Goal: Task Accomplishment & Management: Use online tool/utility

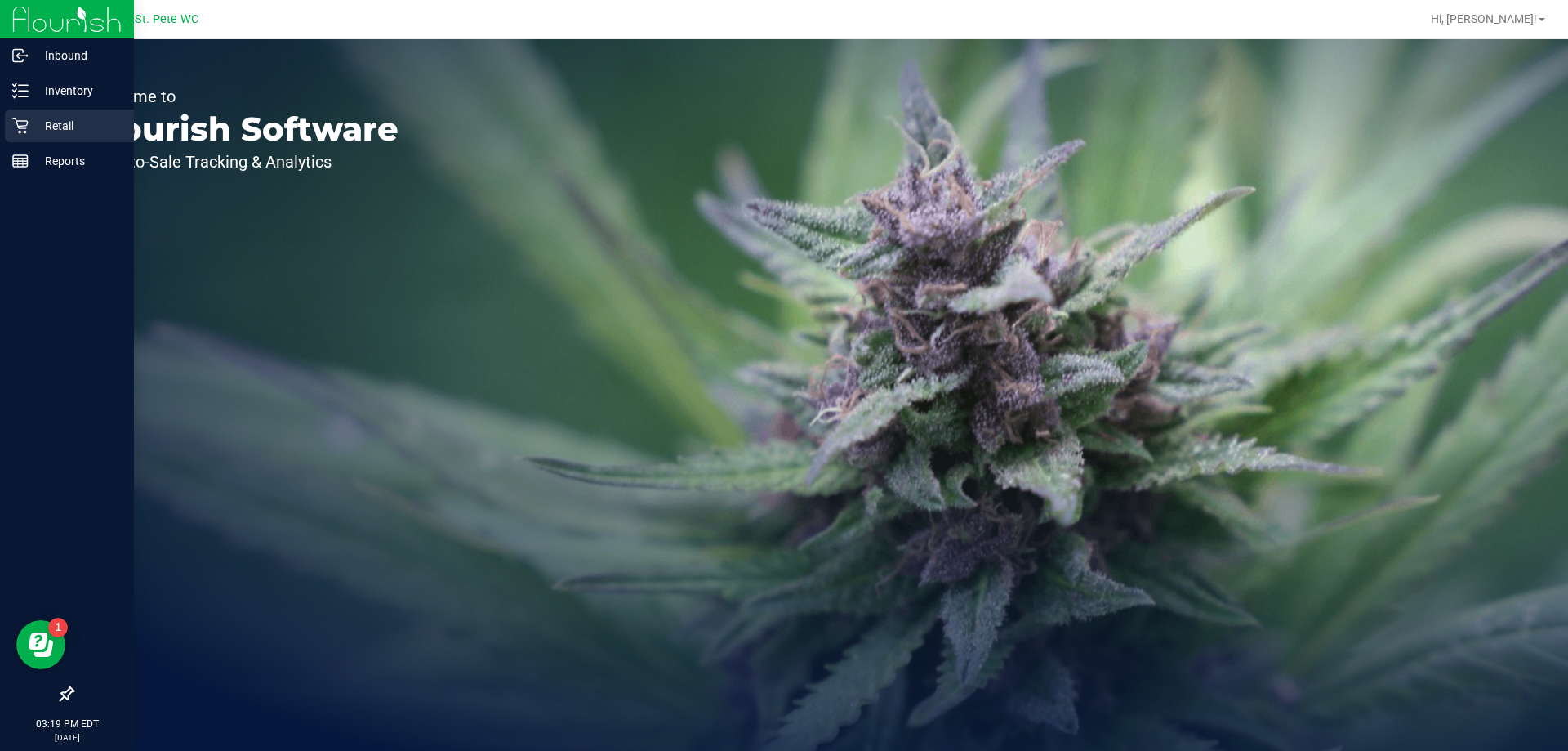
click at [68, 127] on p "Retail" at bounding box center [78, 125] width 98 height 20
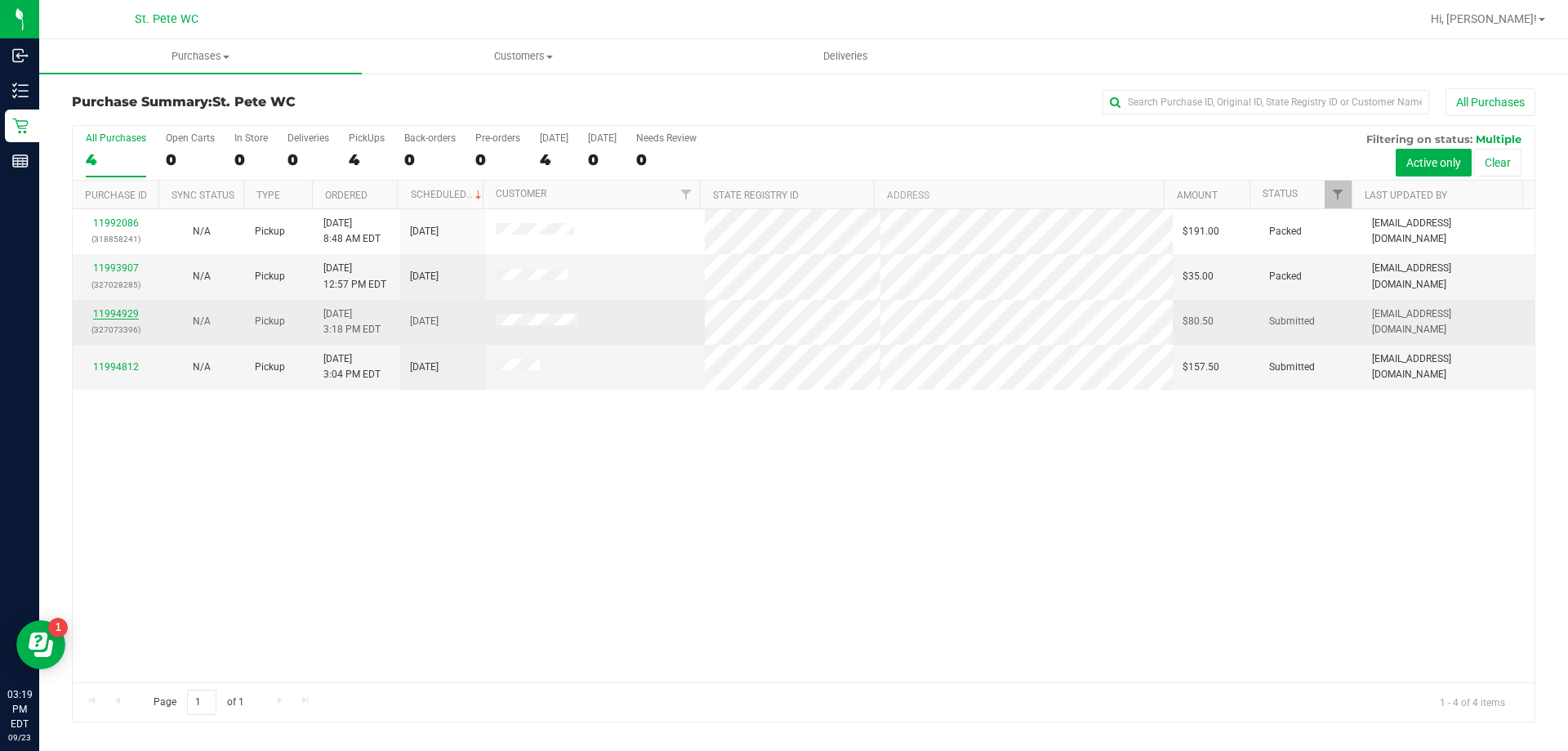
click at [116, 317] on link "11994929" at bounding box center [116, 313] width 46 height 11
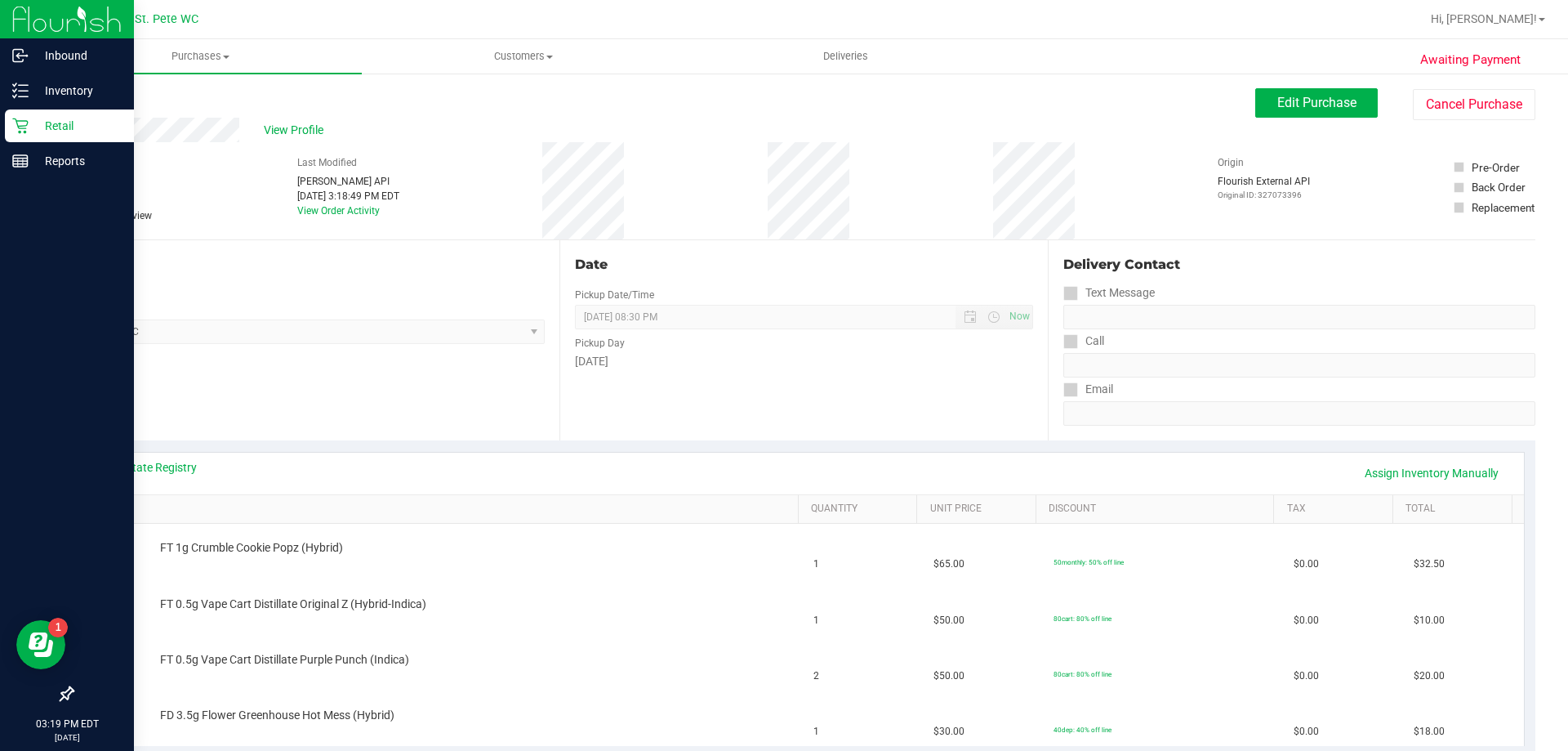
click at [17, 134] on div "Retail" at bounding box center [69, 125] width 129 height 32
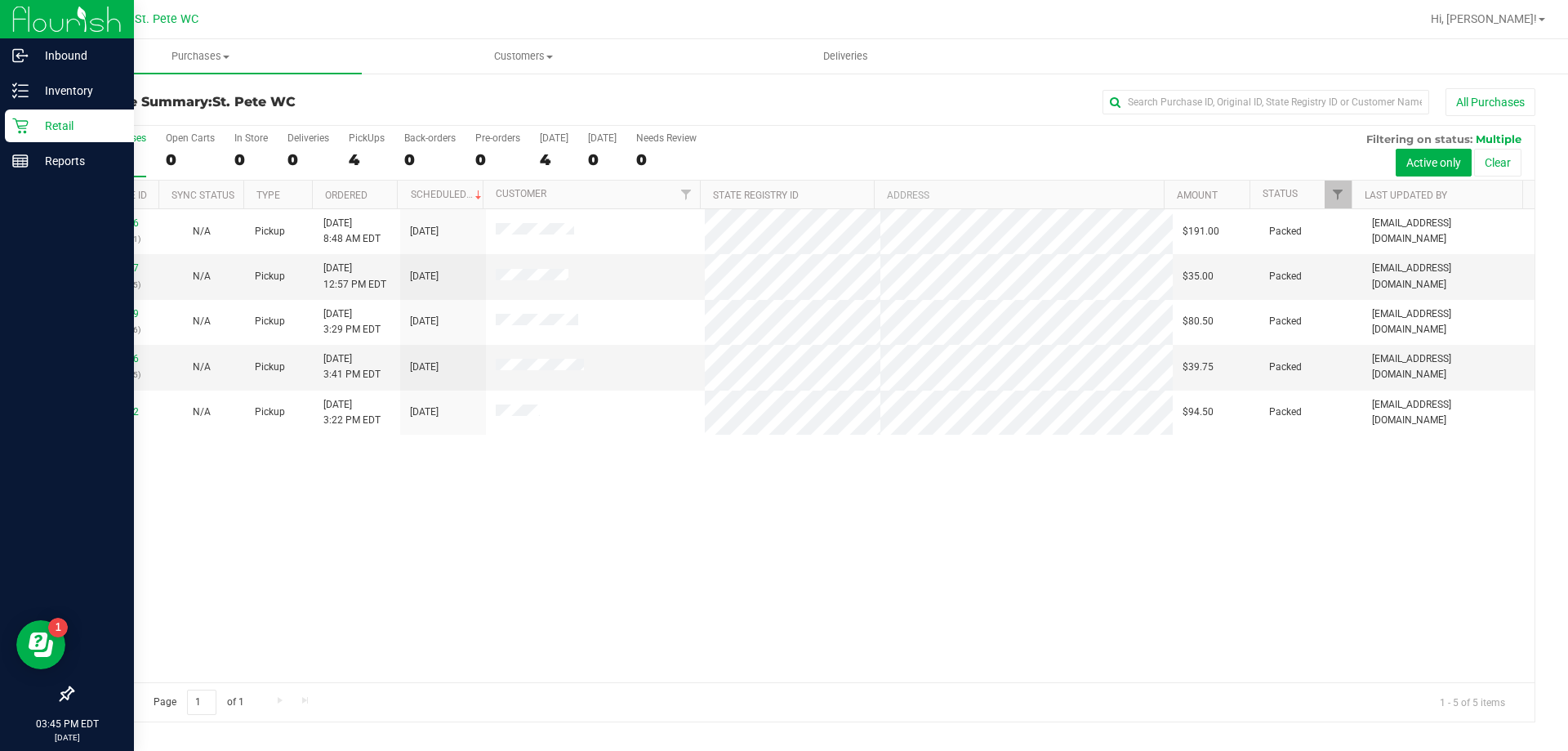
click at [36, 117] on p "Retail" at bounding box center [78, 125] width 98 height 20
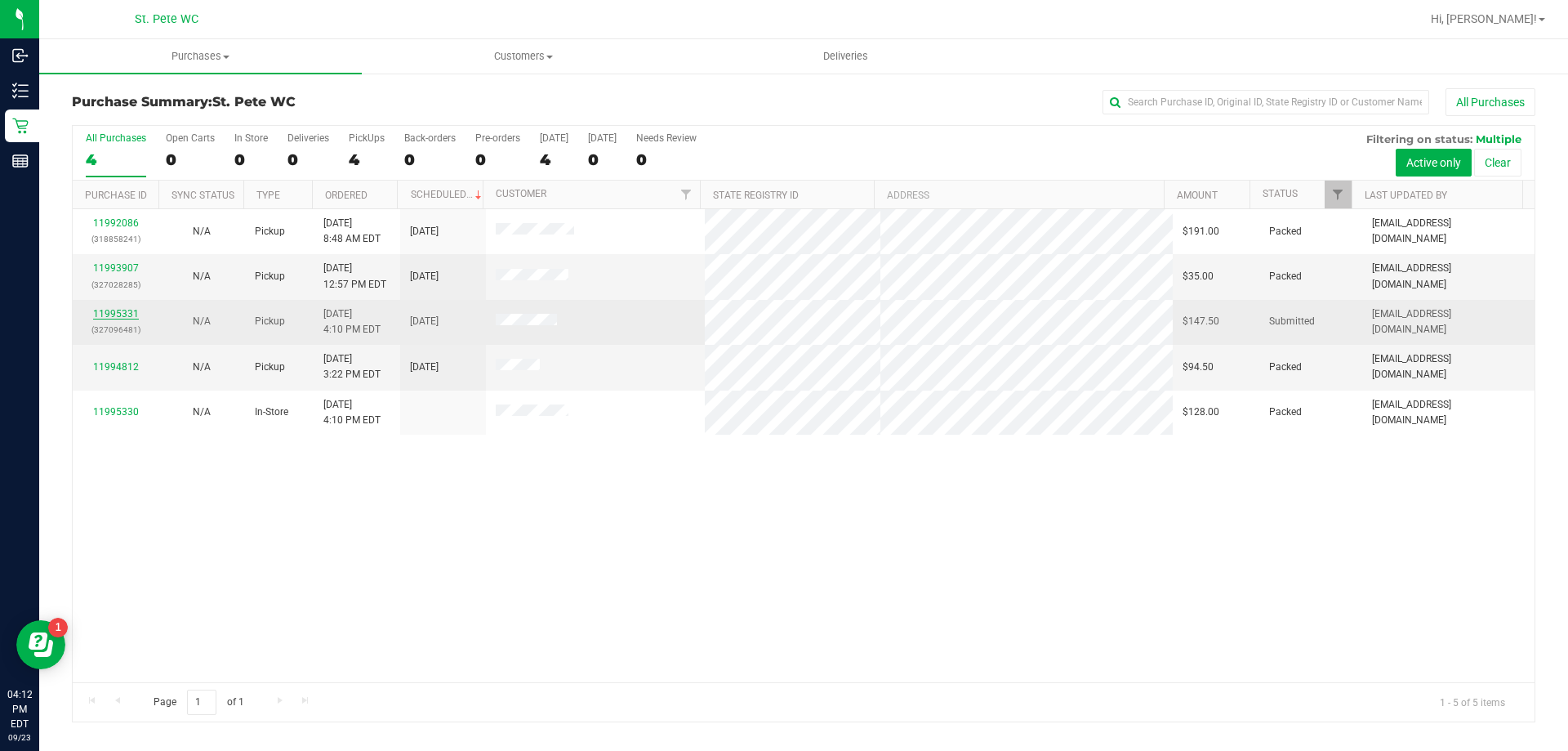
click at [123, 314] on link "11995331" at bounding box center [116, 313] width 46 height 11
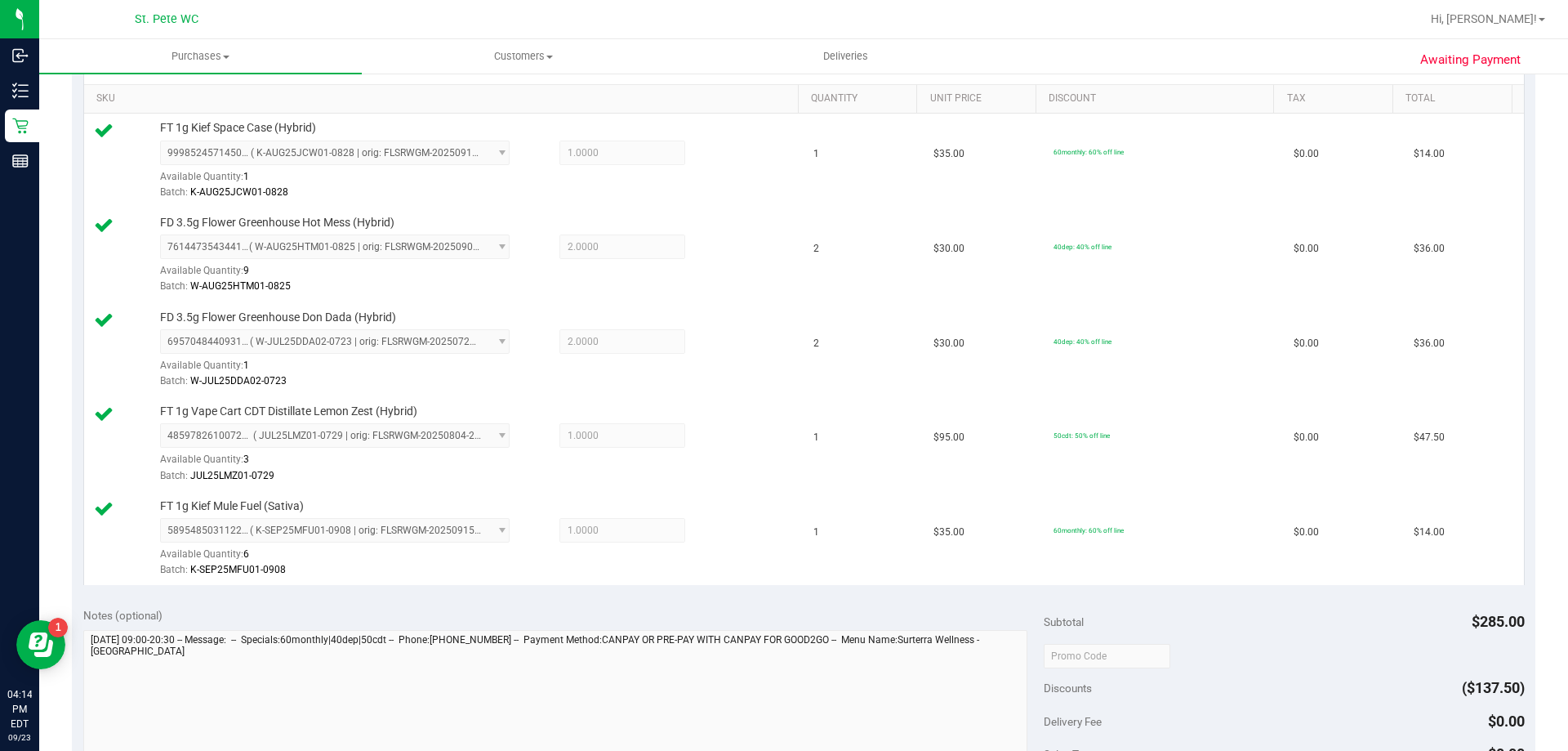
scroll to position [735, 0]
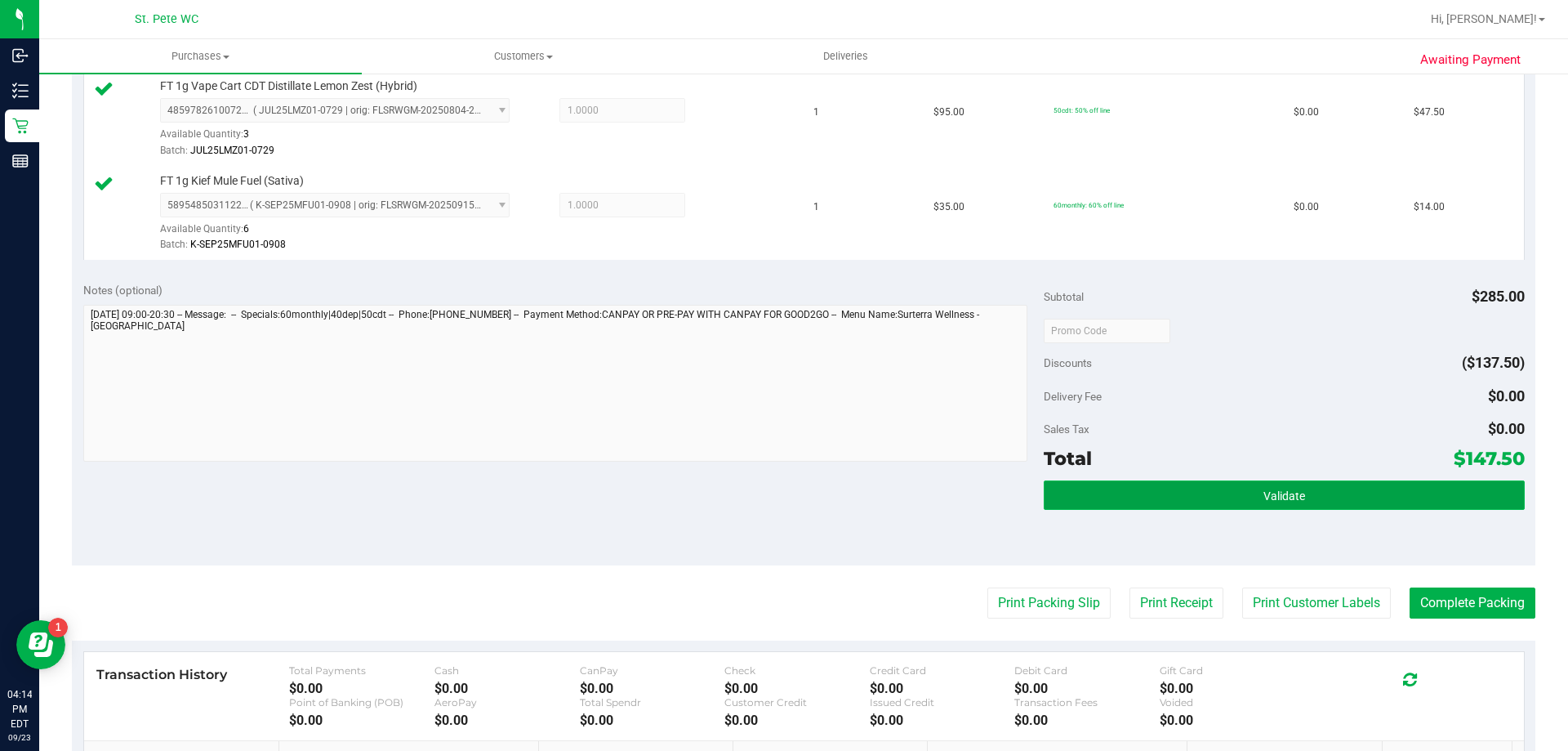
click at [1246, 482] on button "Validate" at bounding box center [1283, 495] width 480 height 29
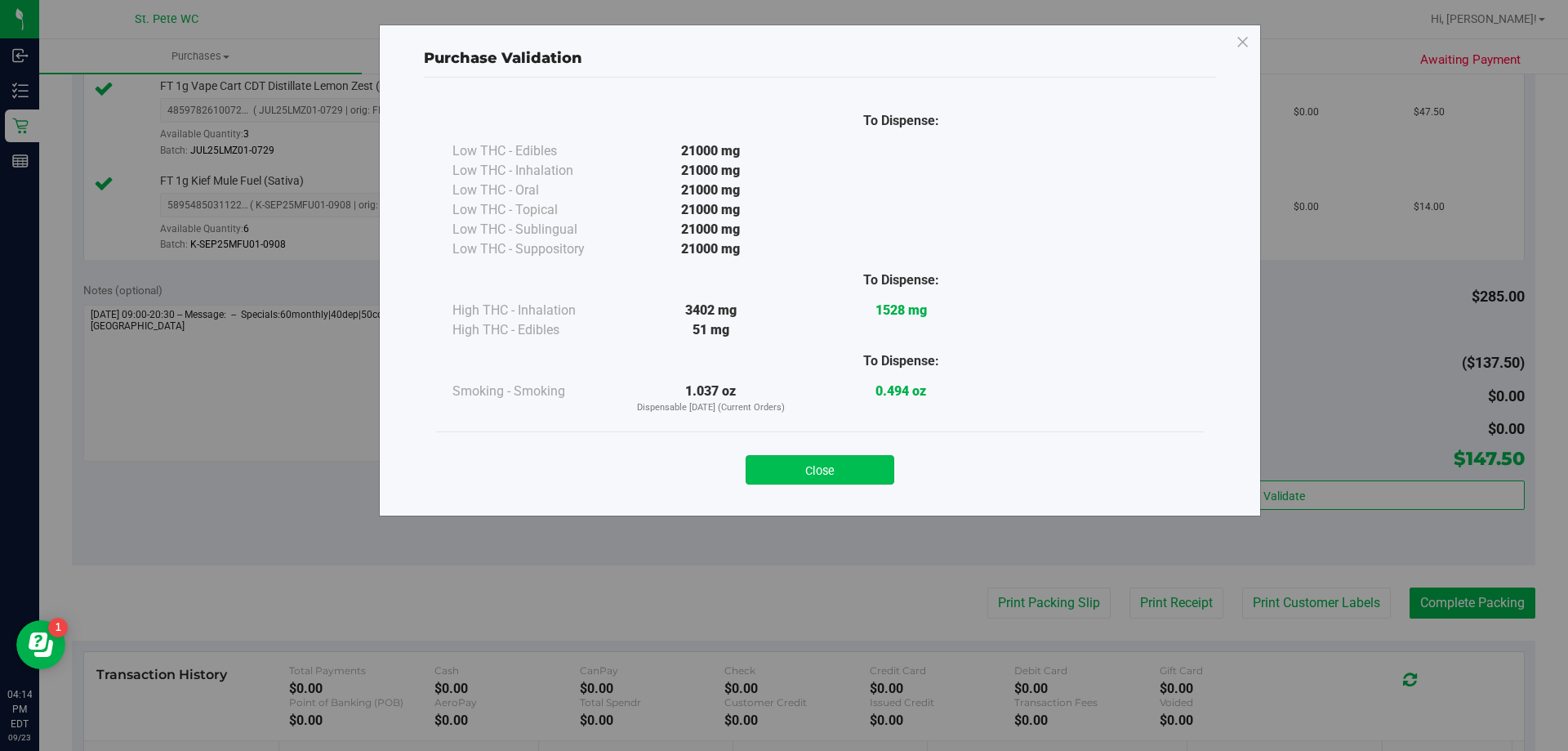
click at [840, 461] on button "Close" at bounding box center [820, 469] width 148 height 29
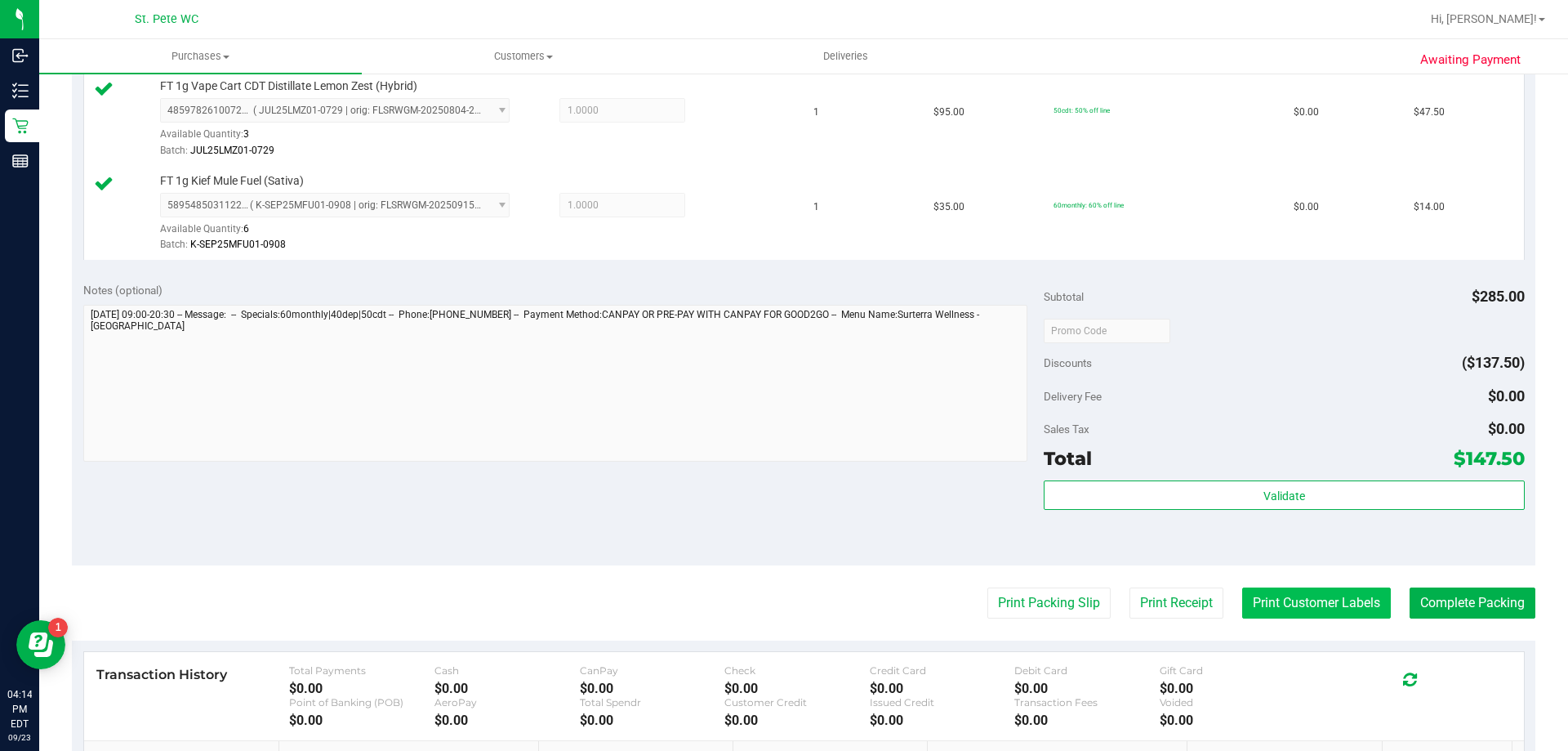
click at [1321, 602] on button "Print Customer Labels" at bounding box center [1316, 603] width 148 height 31
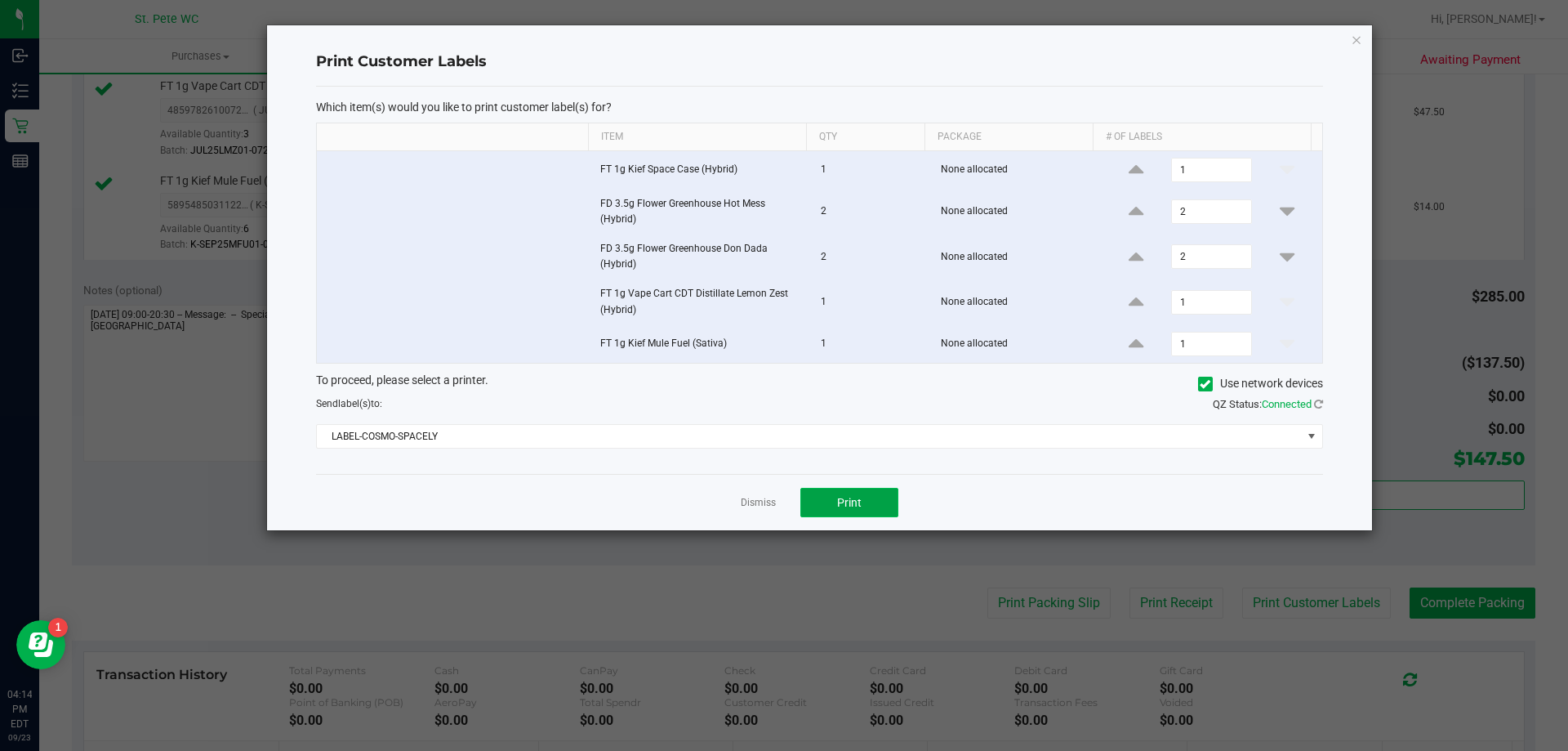
click at [862, 498] on button "Print" at bounding box center [849, 502] width 98 height 29
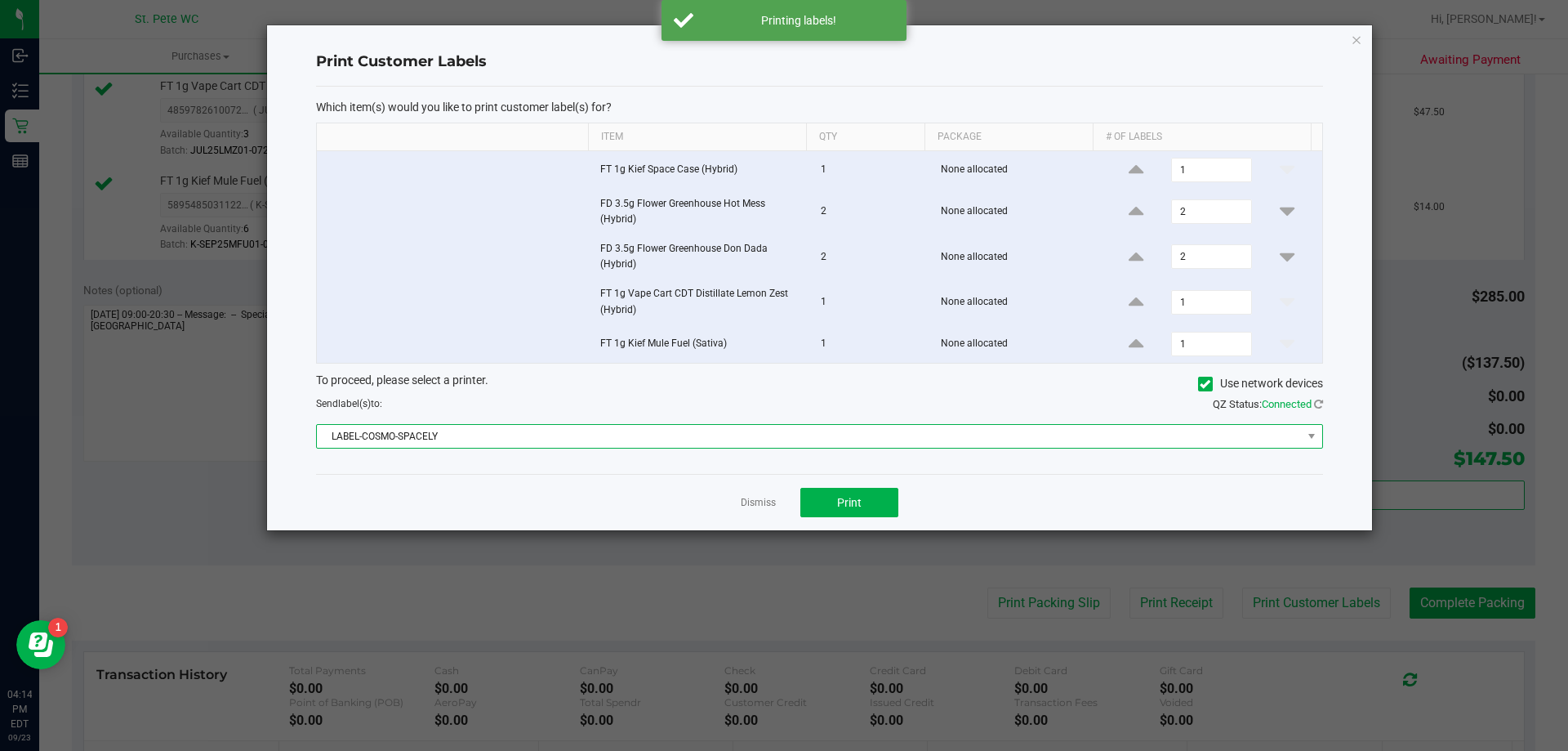
click at [782, 431] on span "LABEL-COSMO-SPACELY" at bounding box center [809, 436] width 984 height 23
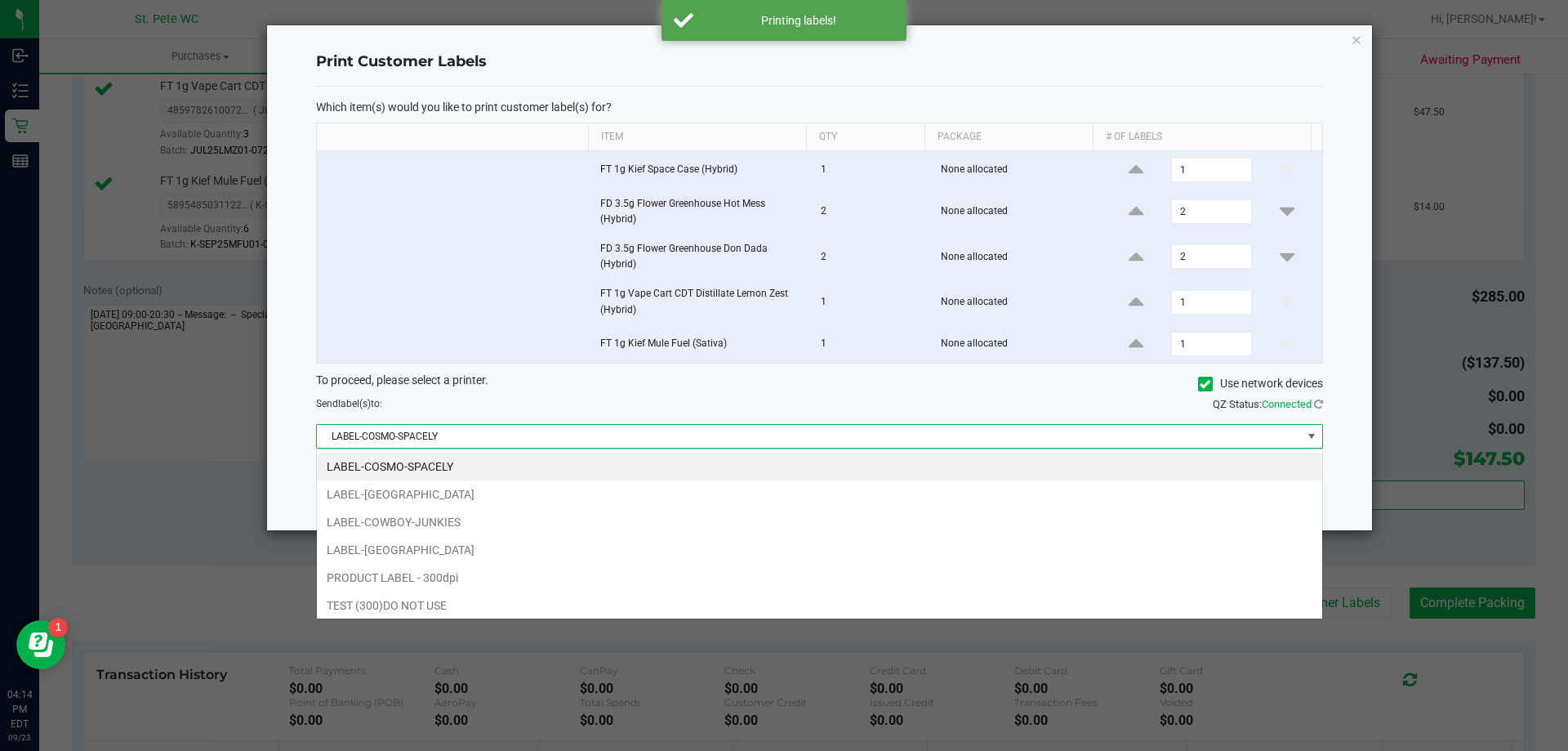
scroll to position [25, 1006]
click at [661, 543] on li "LABEL-[GEOGRAPHIC_DATA]" at bounding box center [819, 550] width 1005 height 28
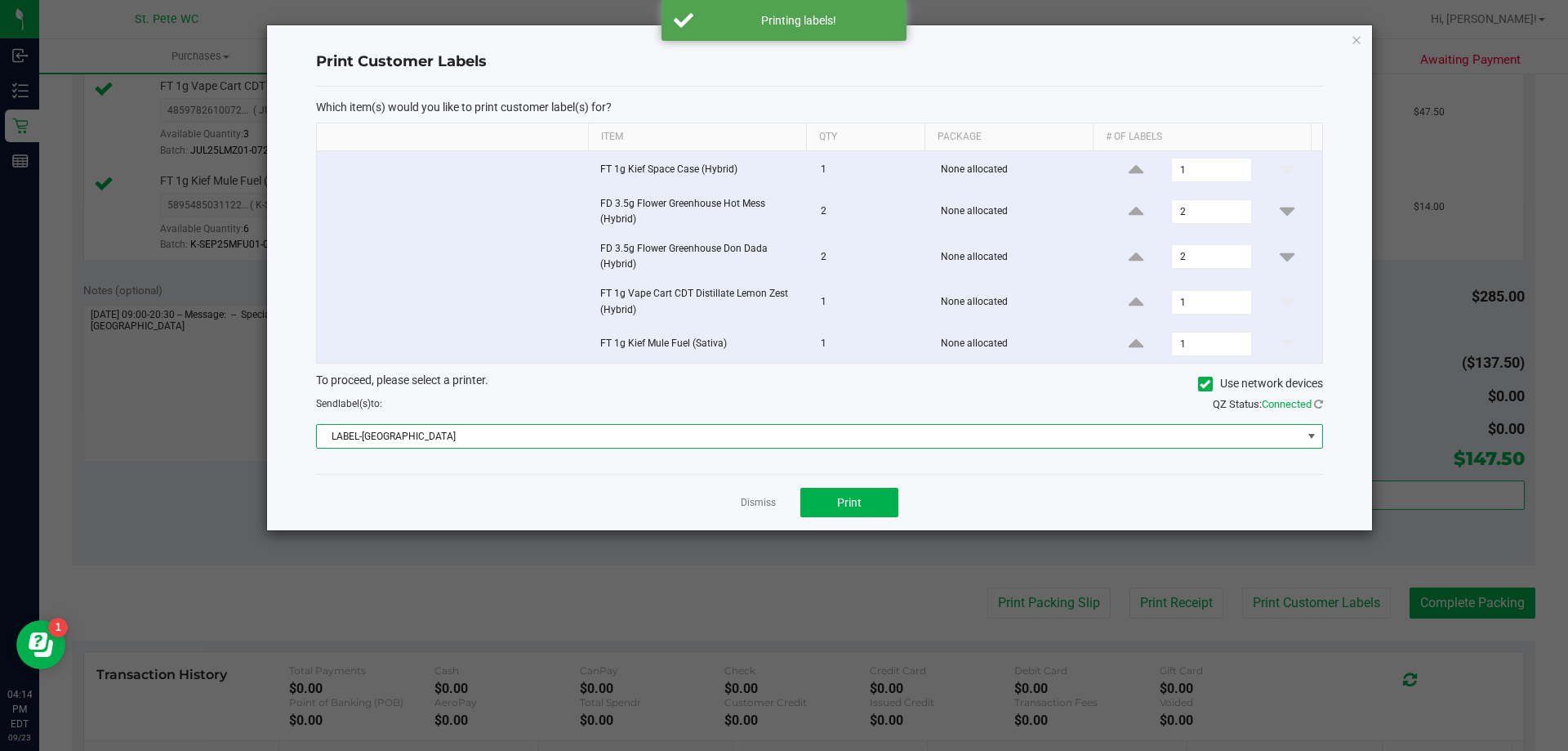
click at [730, 506] on div "Dismiss Print" at bounding box center [819, 502] width 1007 height 56
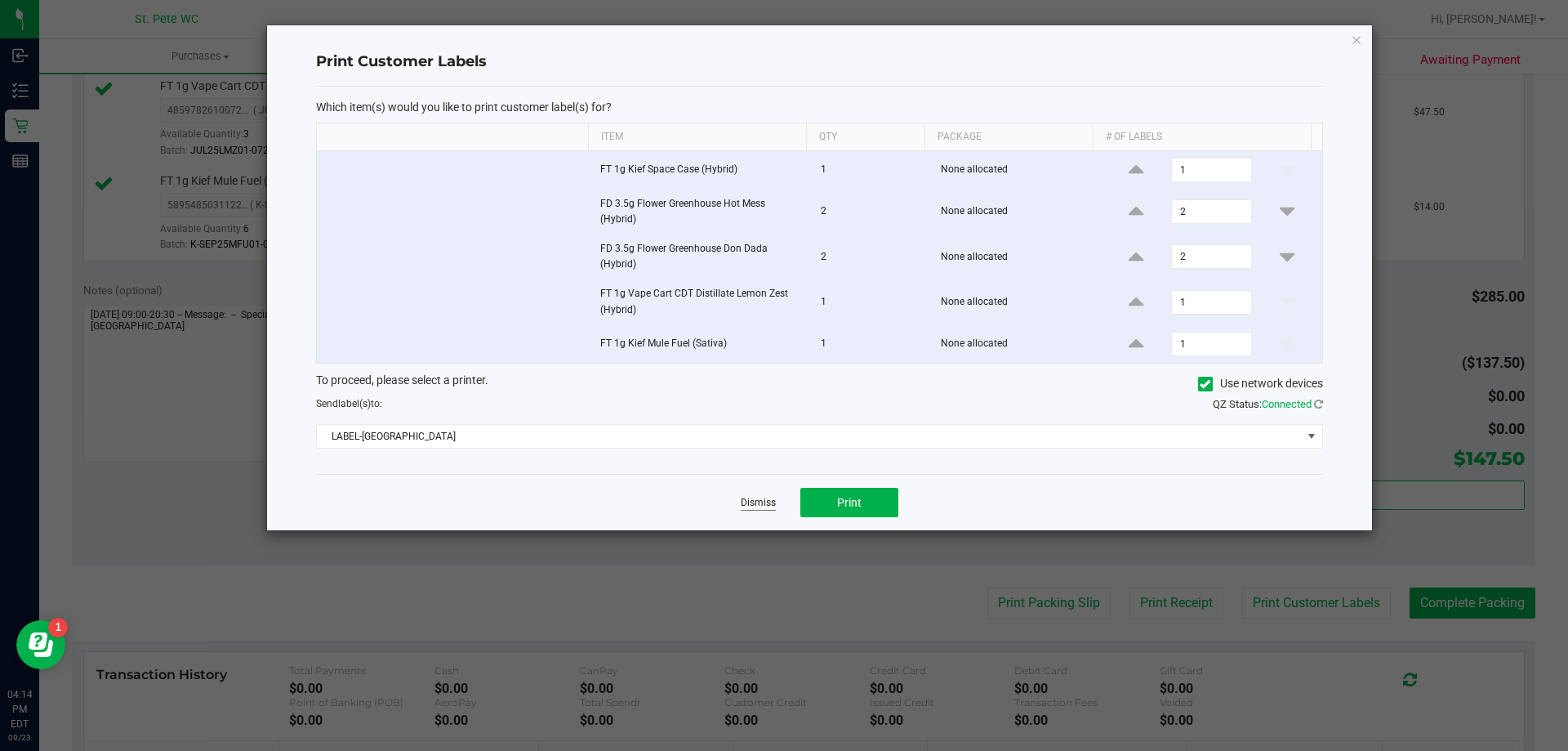
click at [745, 498] on link "Dismiss" at bounding box center [758, 503] width 35 height 14
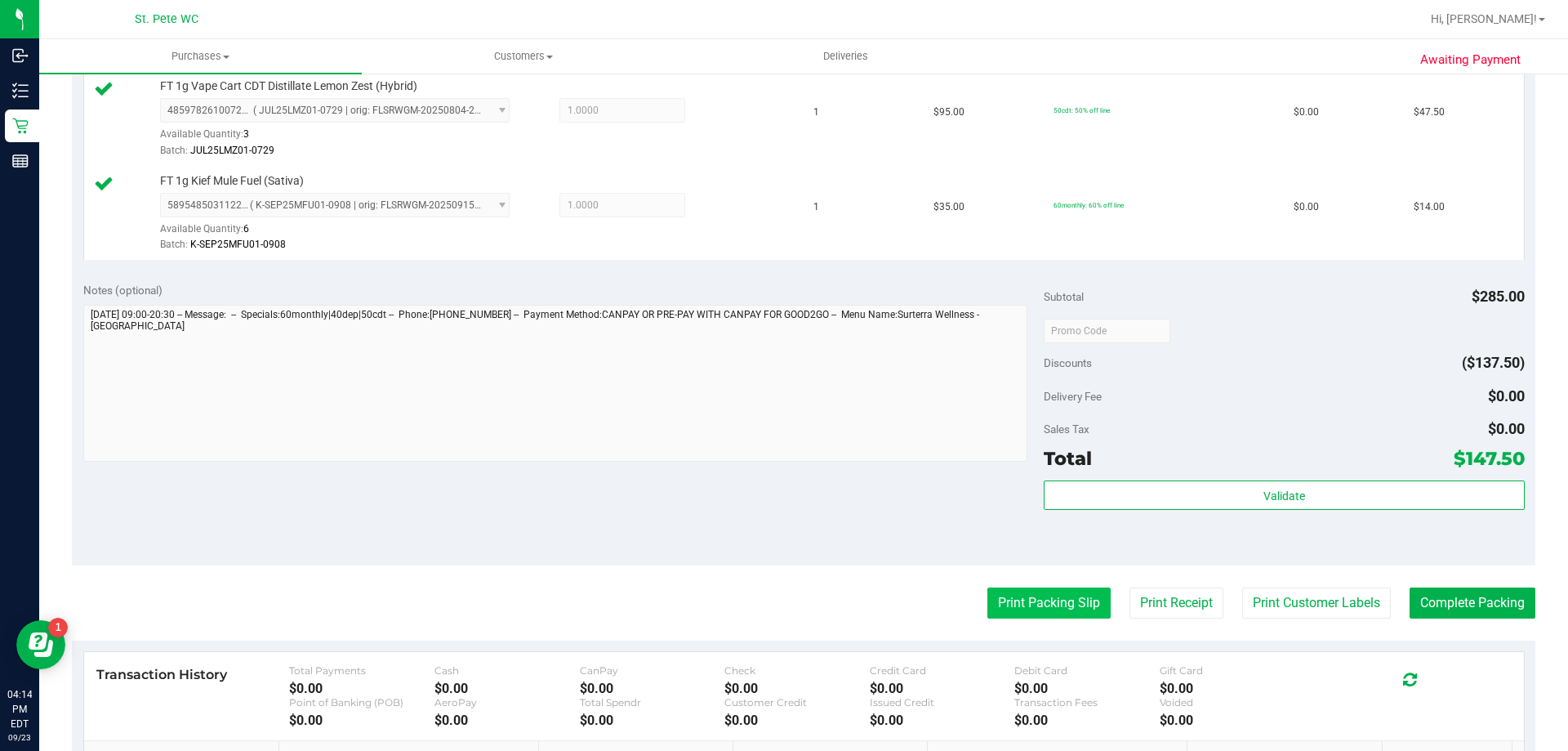
click at [1071, 614] on button "Print Packing Slip" at bounding box center [1048, 603] width 124 height 31
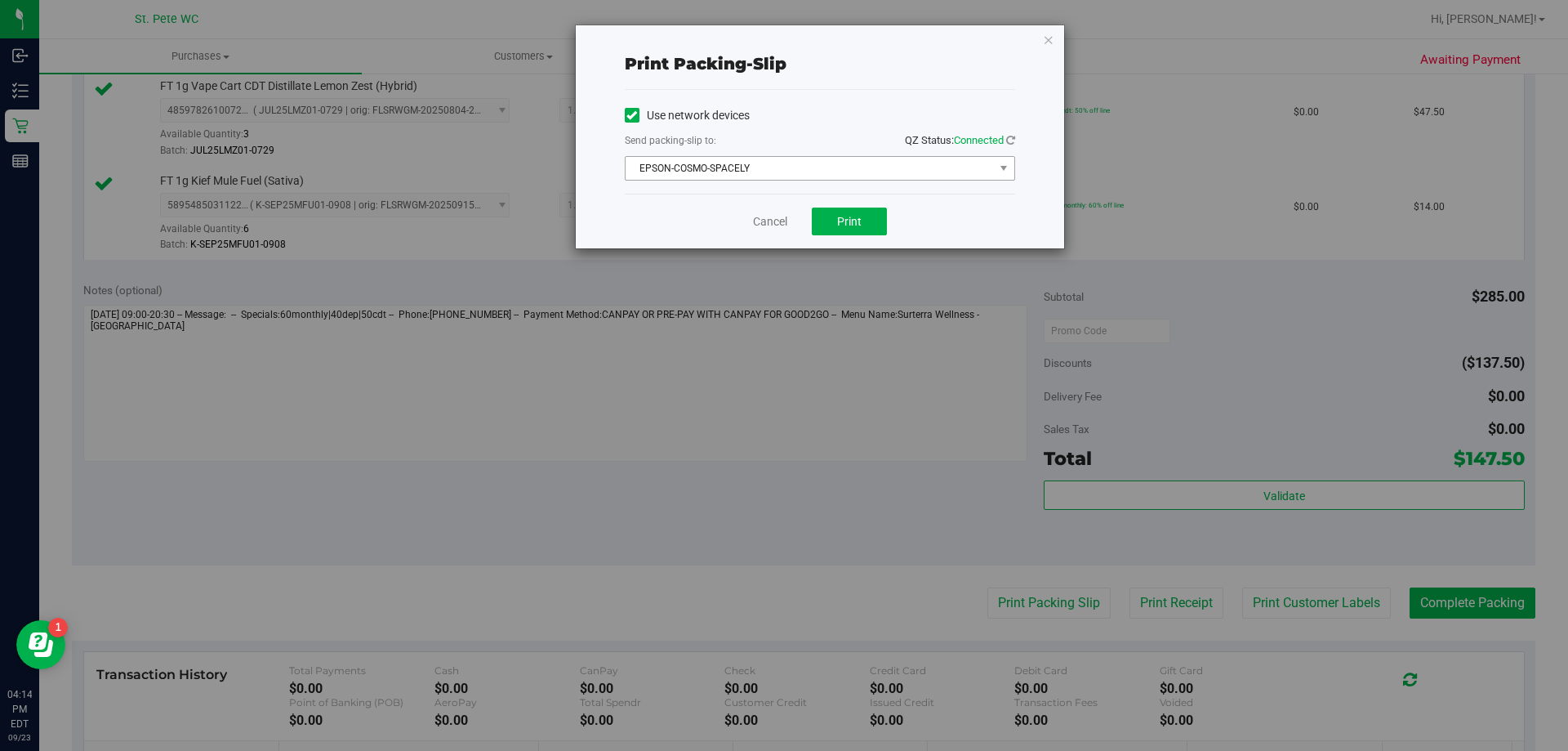
click at [889, 170] on span "EPSON-COSMO-SPACELY" at bounding box center [810, 168] width 369 height 23
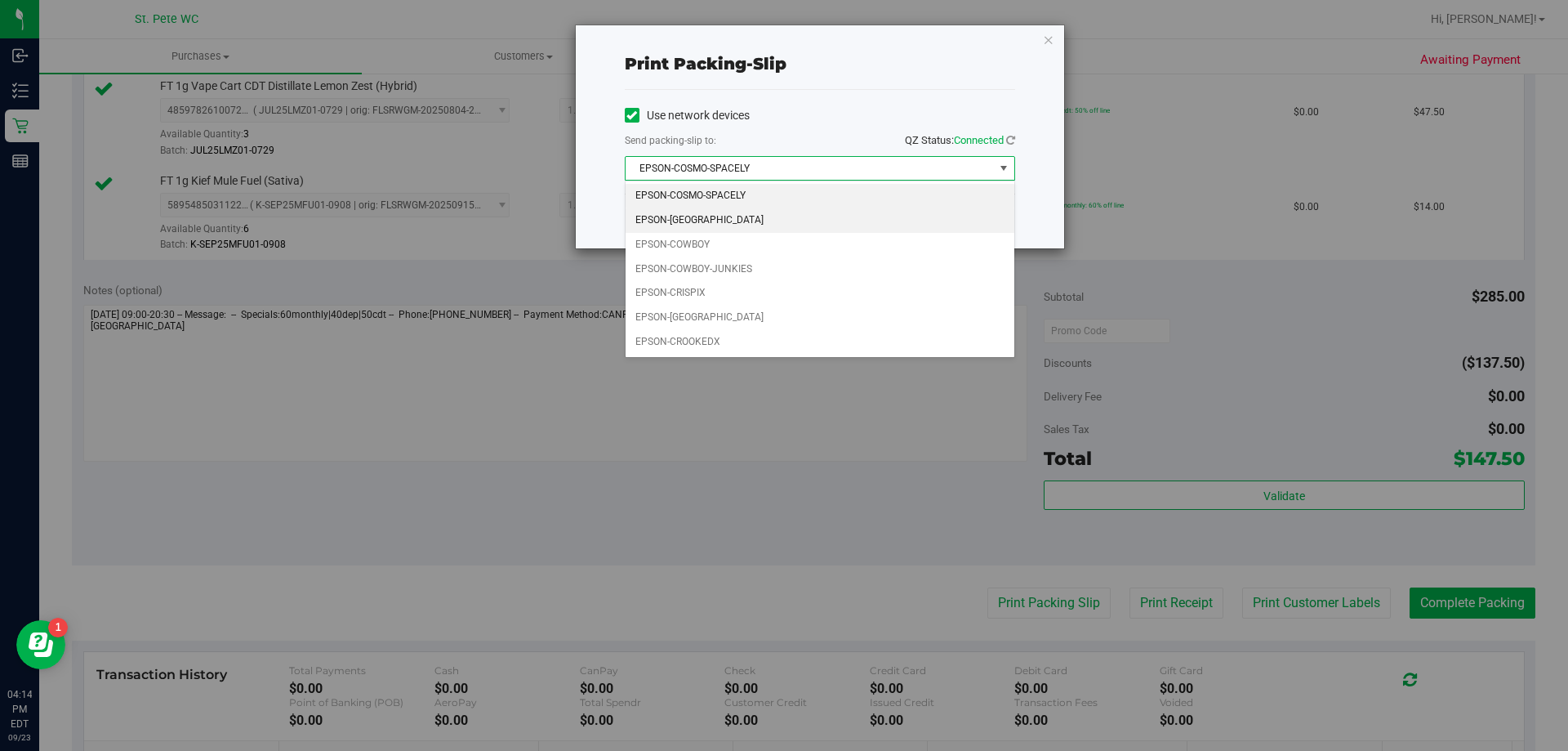
click at [786, 224] on li "EPSON-[GEOGRAPHIC_DATA]" at bounding box center [820, 220] width 389 height 25
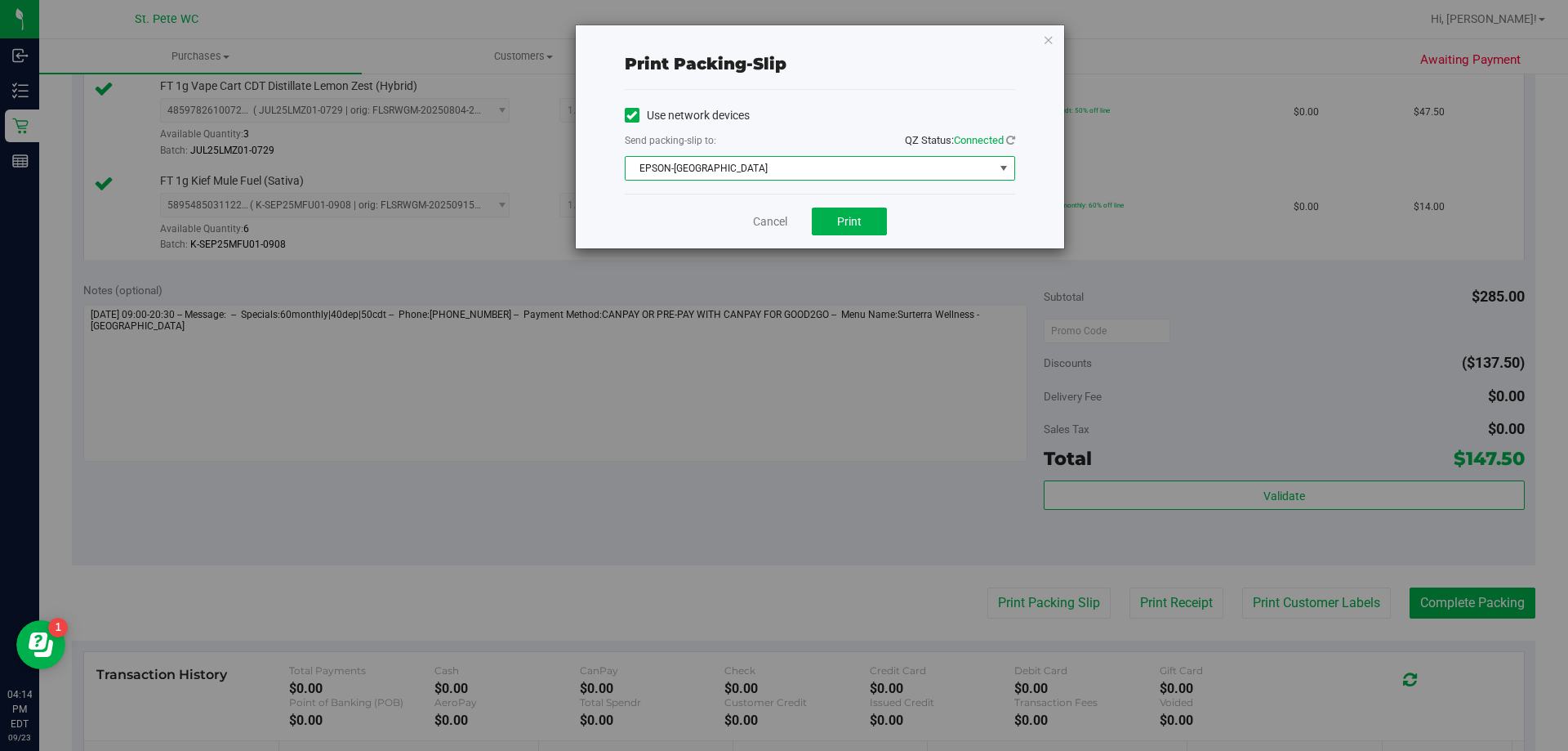
click at [854, 172] on span "EPSON-[GEOGRAPHIC_DATA]" at bounding box center [810, 168] width 369 height 23
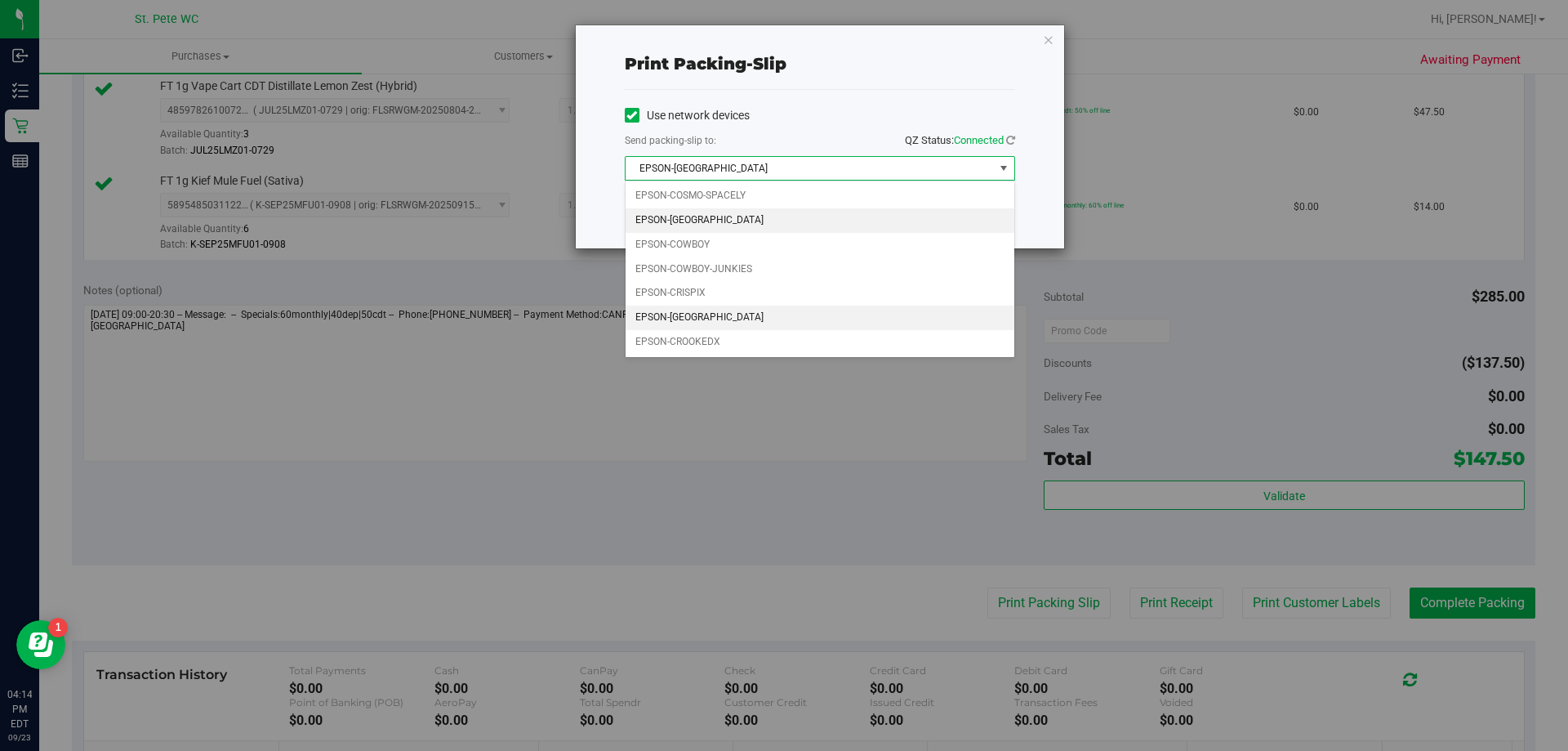
click at [714, 320] on li "EPSON-[GEOGRAPHIC_DATA]" at bounding box center [820, 317] width 389 height 25
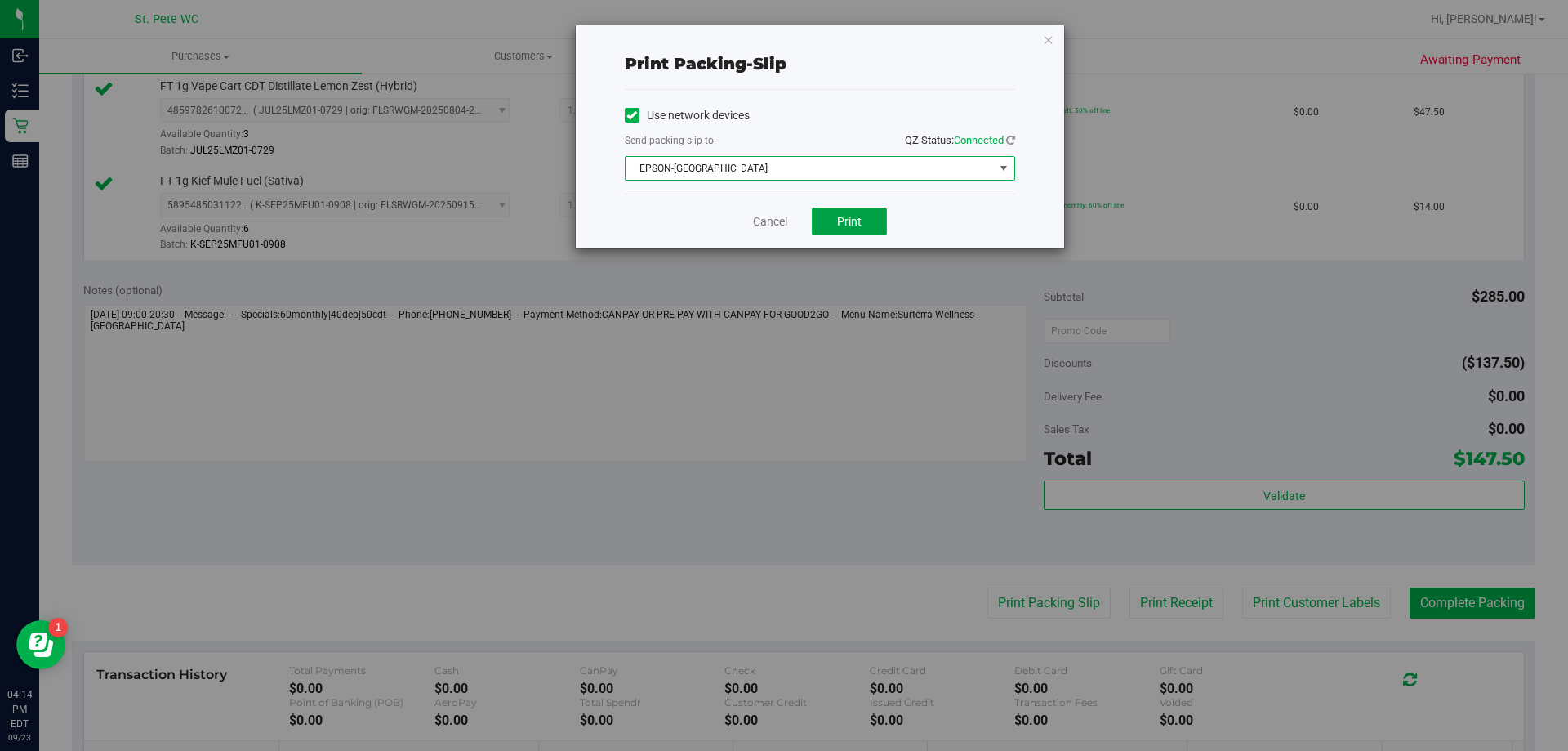
click at [876, 222] on button "Print" at bounding box center [849, 221] width 75 height 28
click at [763, 218] on link "Cancel" at bounding box center [770, 222] width 34 height 17
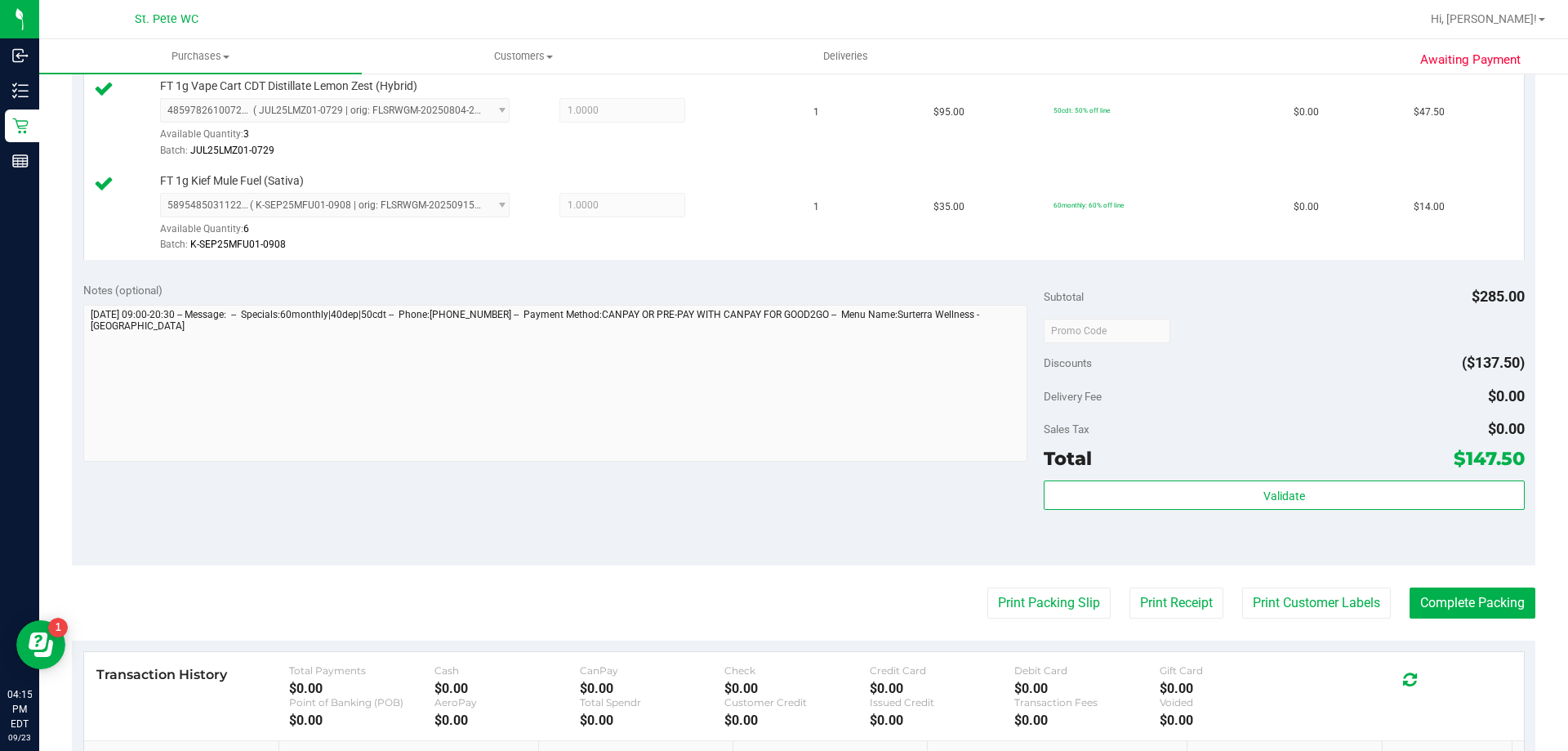
click at [794, 541] on div "Notes (optional) Subtotal $285.00 Discounts ($137.50) Delivery Fee $0.00 Sales …" at bounding box center [803, 418] width 1463 height 294
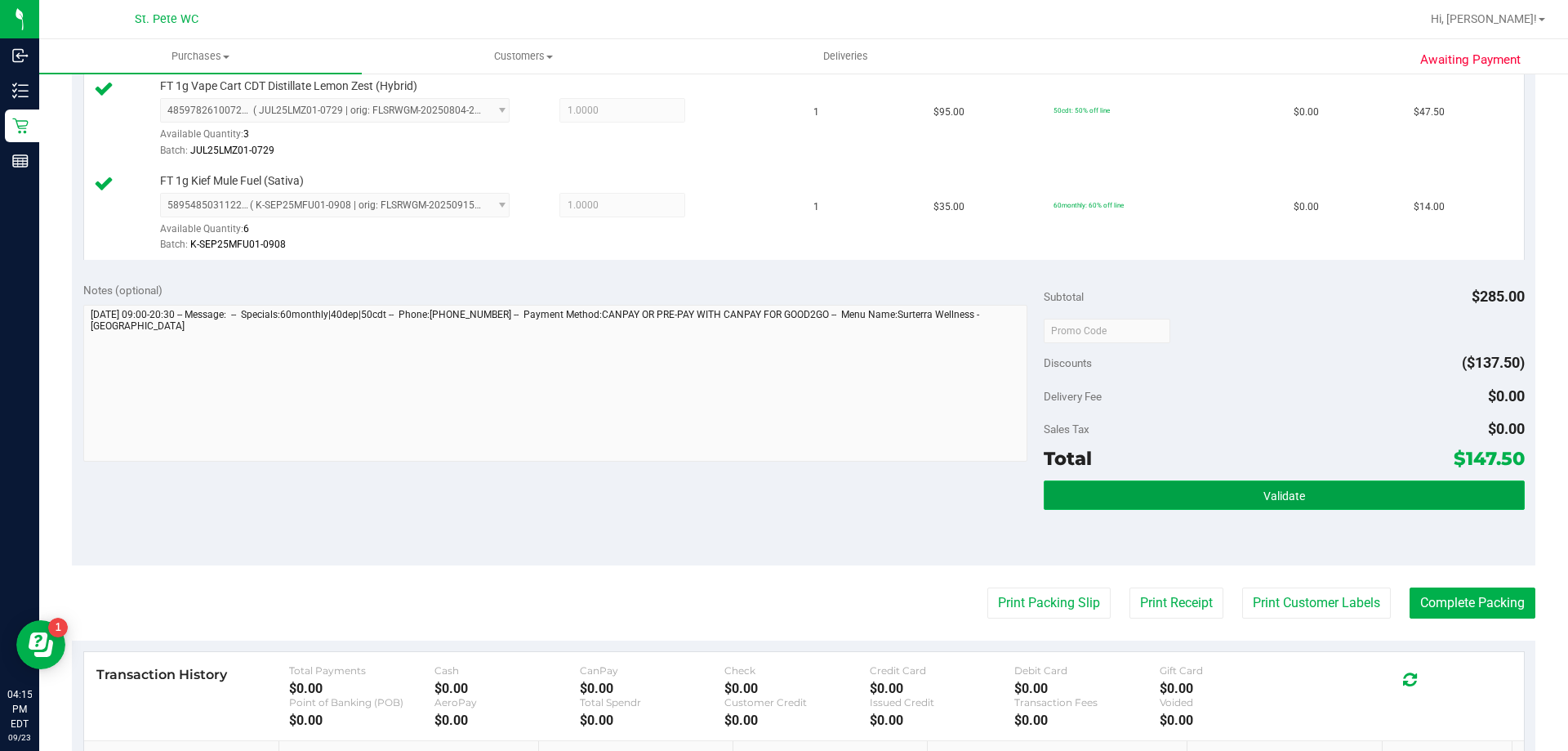
click at [1338, 485] on button "Validate" at bounding box center [1283, 495] width 480 height 29
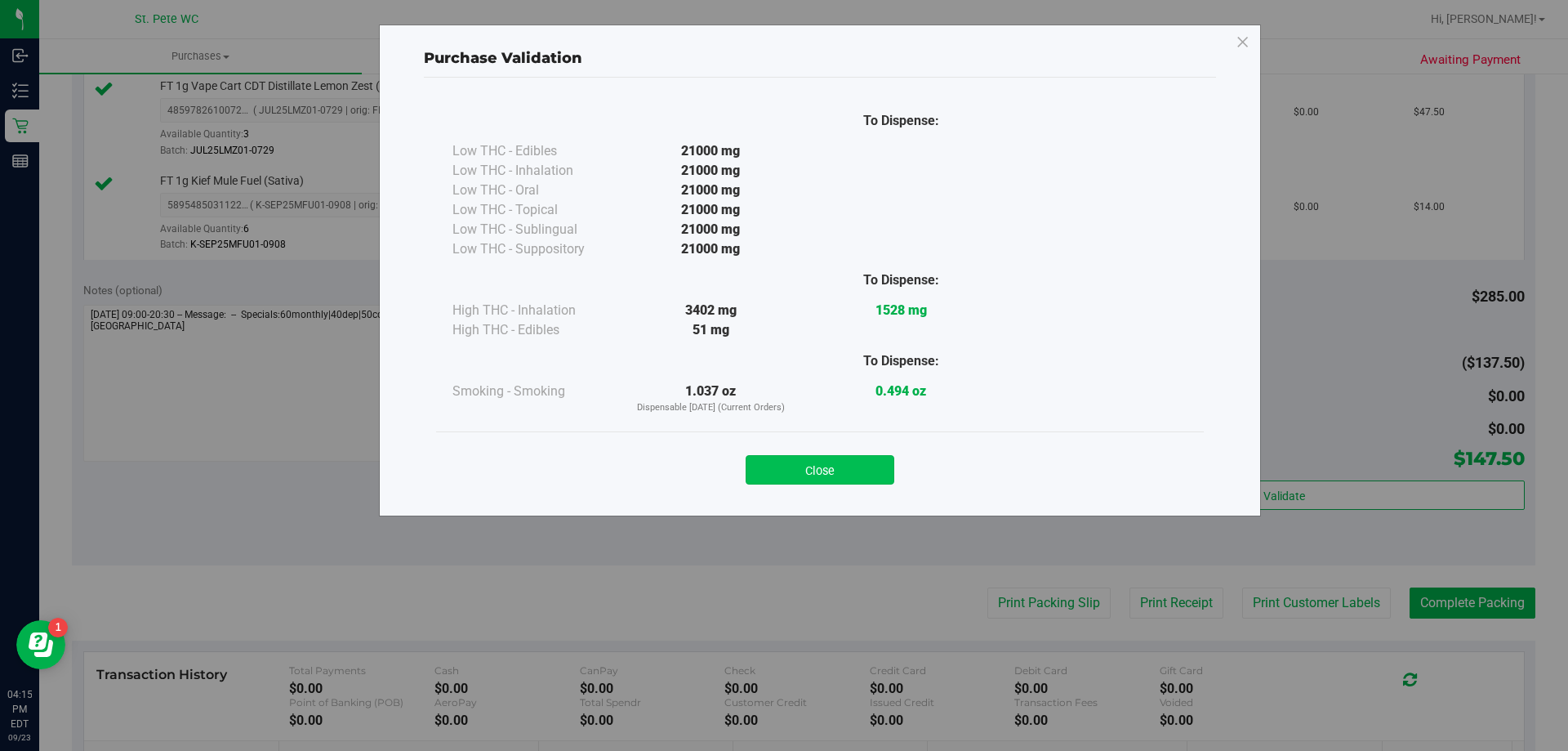
click at [827, 480] on button "Close" at bounding box center [820, 469] width 148 height 29
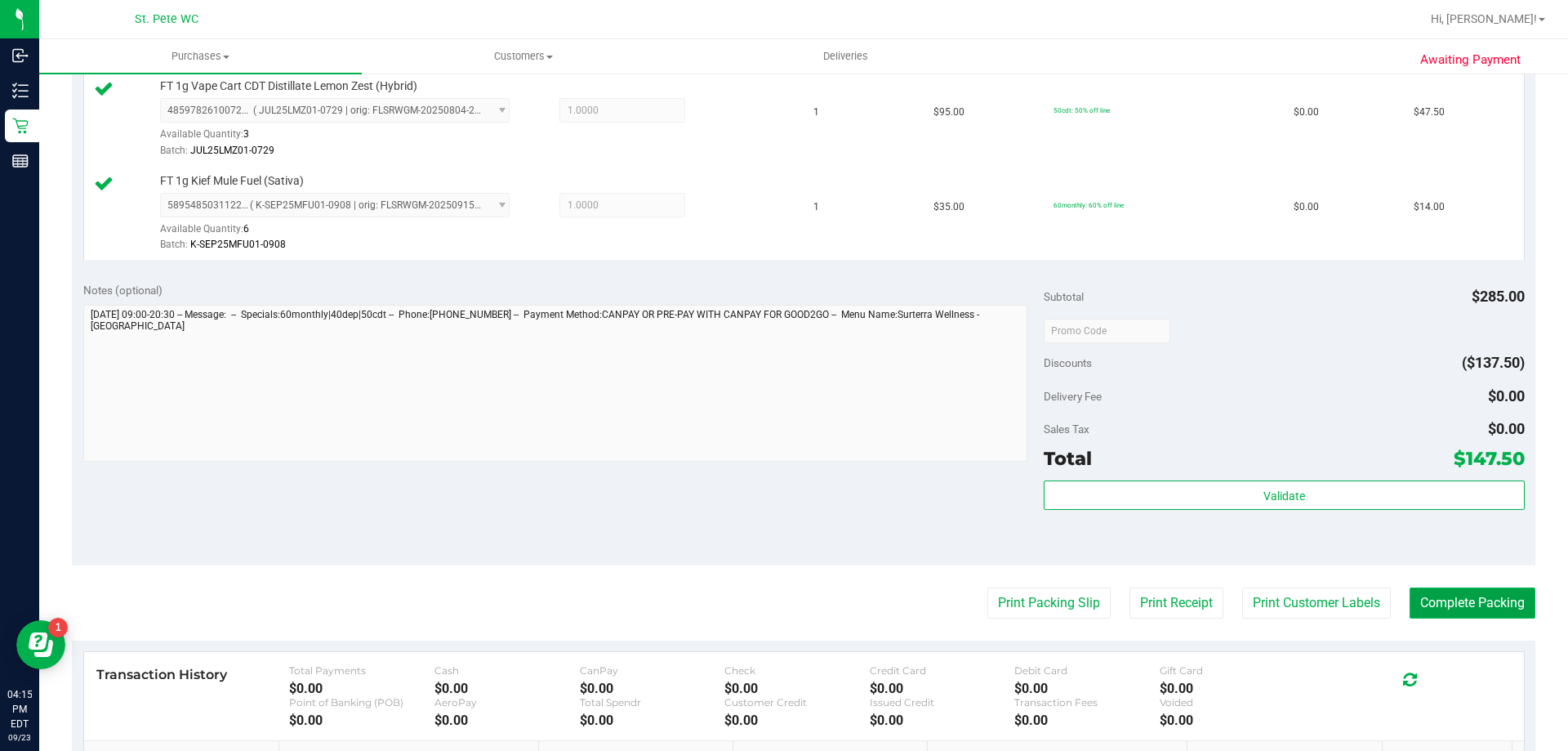
click at [1461, 605] on button "Complete Packing" at bounding box center [1472, 603] width 125 height 31
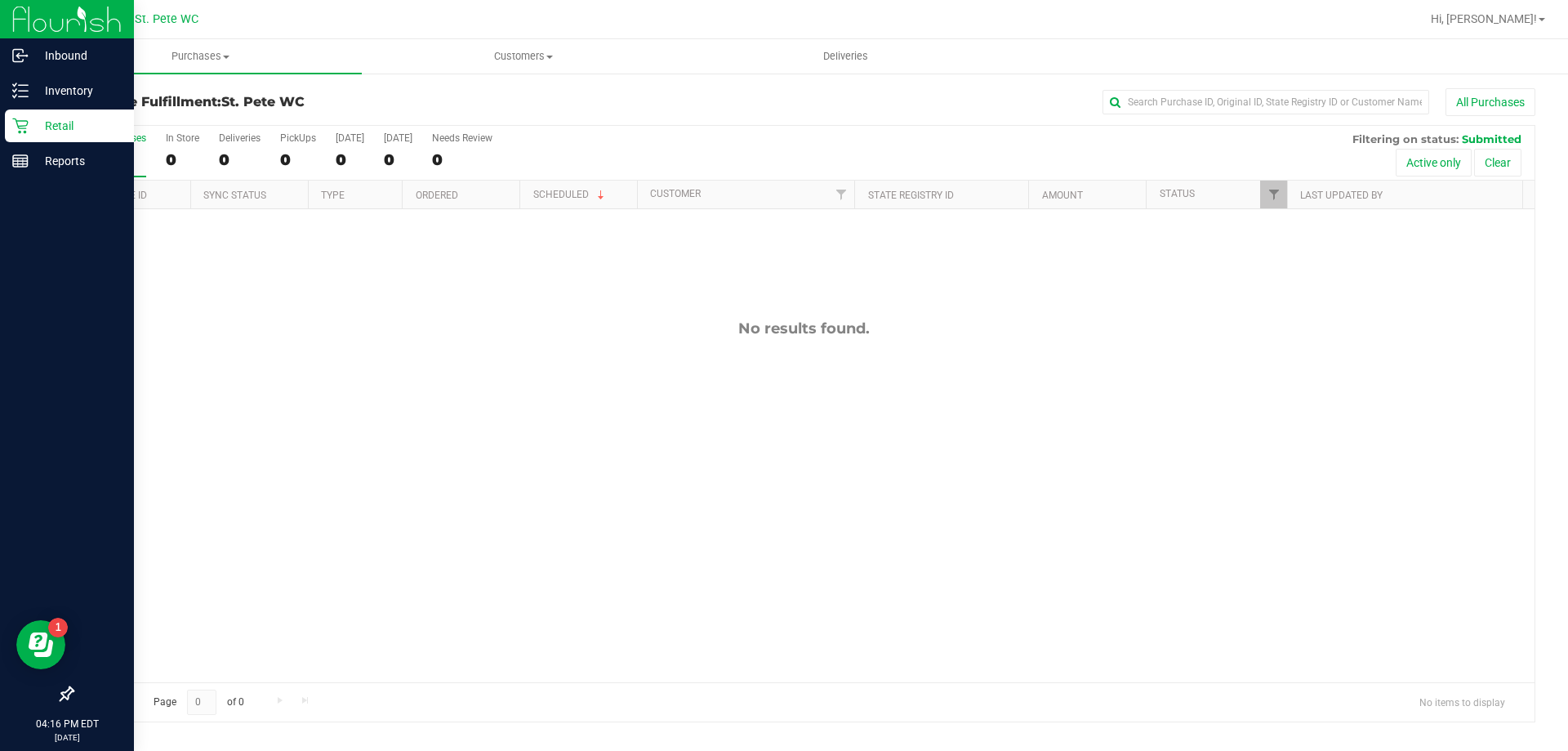
click at [24, 137] on div "Retail" at bounding box center [69, 125] width 129 height 32
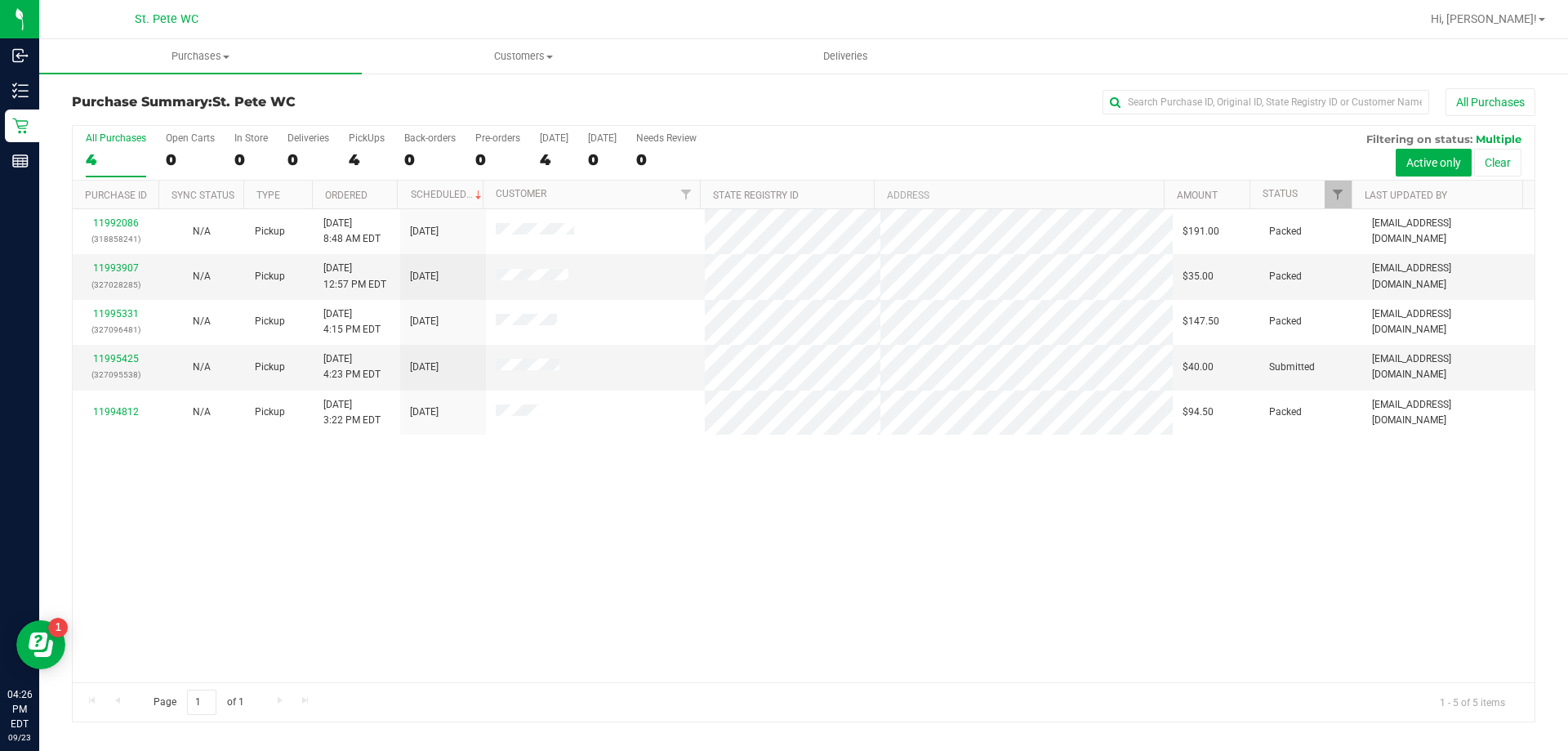
click at [308, 561] on div "11992086 (318858241) N/A Pickup [DATE] 8:48 AM EDT 9/23/2025 $191.00 Packed [EM…" at bounding box center [803, 445] width 1461 height 473
click at [124, 356] on link "11995425" at bounding box center [116, 358] width 46 height 11
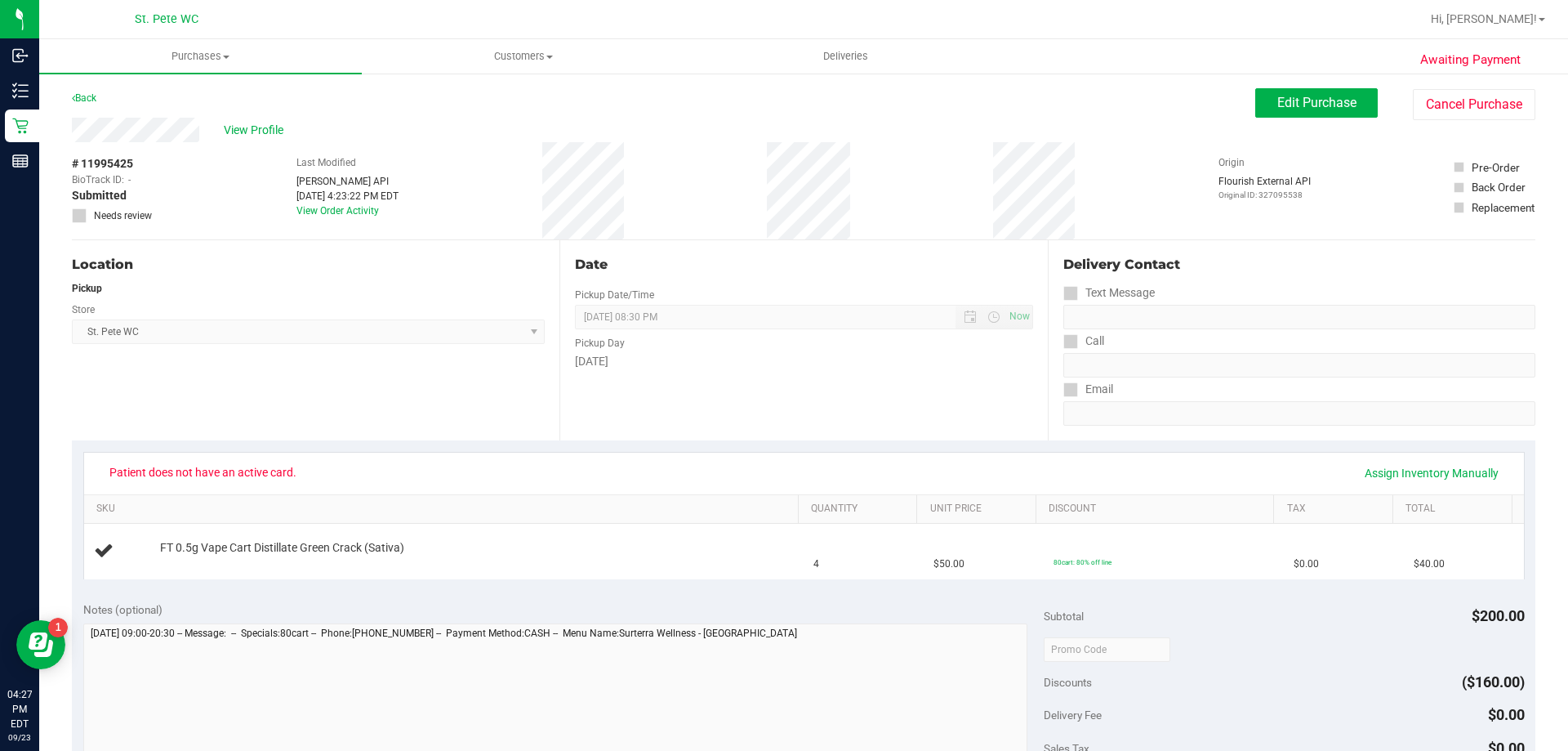
click at [955, 247] on div "Date Pickup Date/Time [DATE] Now [DATE] 08:30 PM Now Pickup Day [DATE]" at bounding box center [803, 340] width 487 height 201
click at [258, 128] on span "View Profile" at bounding box center [256, 131] width 66 height 17
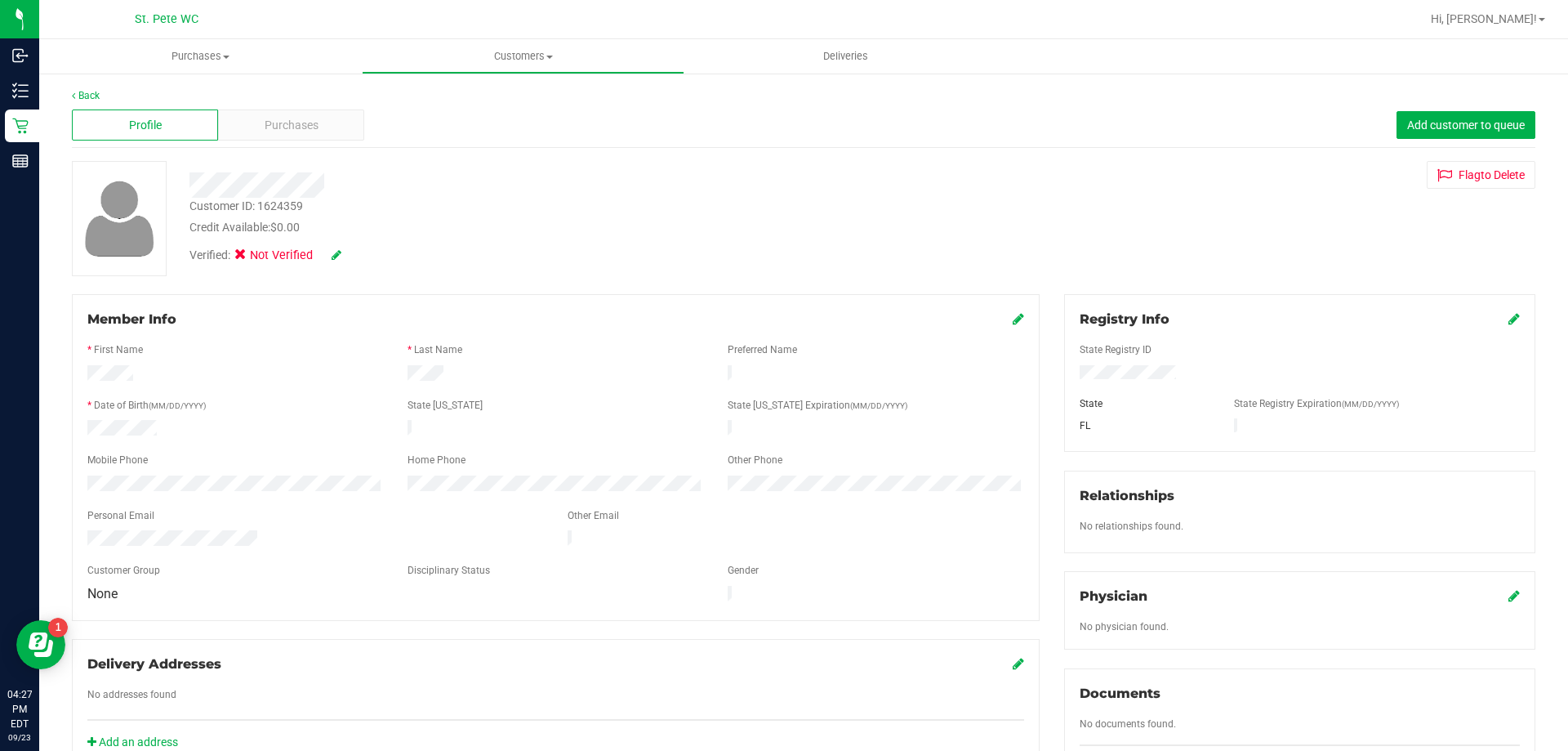
click at [1508, 320] on div "Registry Info State Registry ID State State Registry Expiration (MM/DD/YYYY) [G…" at bounding box center [1299, 373] width 471 height 158
click at [1508, 322] on icon at bounding box center [1513, 318] width 11 height 13
click at [1130, 127] on div "Profile Purchases Add customer to queue" at bounding box center [803, 125] width 1463 height 45
click at [1505, 315] on icon at bounding box center [1512, 320] width 15 height 13
click at [340, 256] on icon at bounding box center [336, 254] width 9 height 11
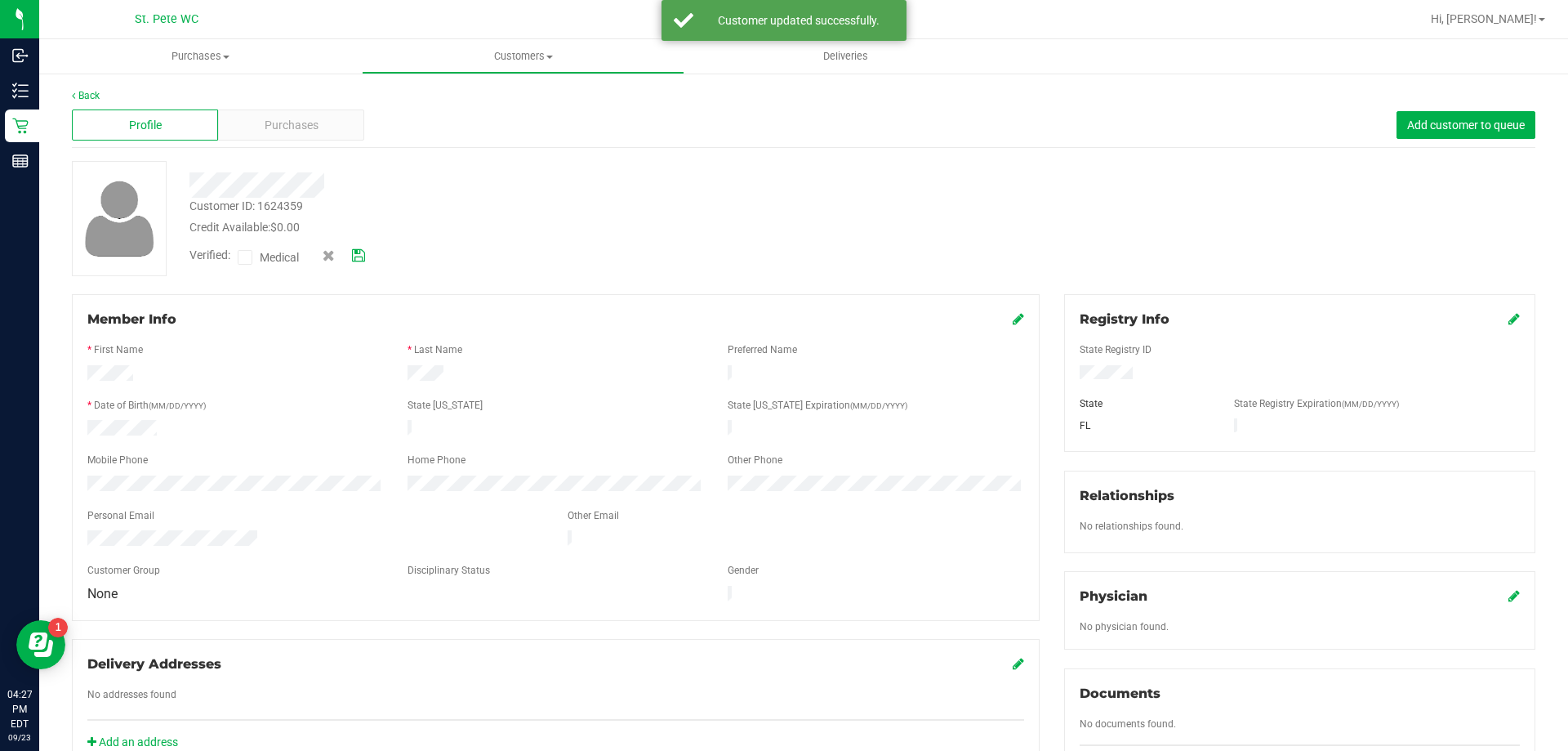
click at [238, 253] on div "Verified: Medical" at bounding box center [277, 257] width 176 height 21
click at [241, 258] on icon at bounding box center [245, 258] width 10 height 0
click at [0, 0] on input "Medical" at bounding box center [0, 0] width 0 height 0
click at [247, 250] on span at bounding box center [245, 257] width 15 height 15
click at [0, 0] on input "Medical" at bounding box center [0, 0] width 0 height 0
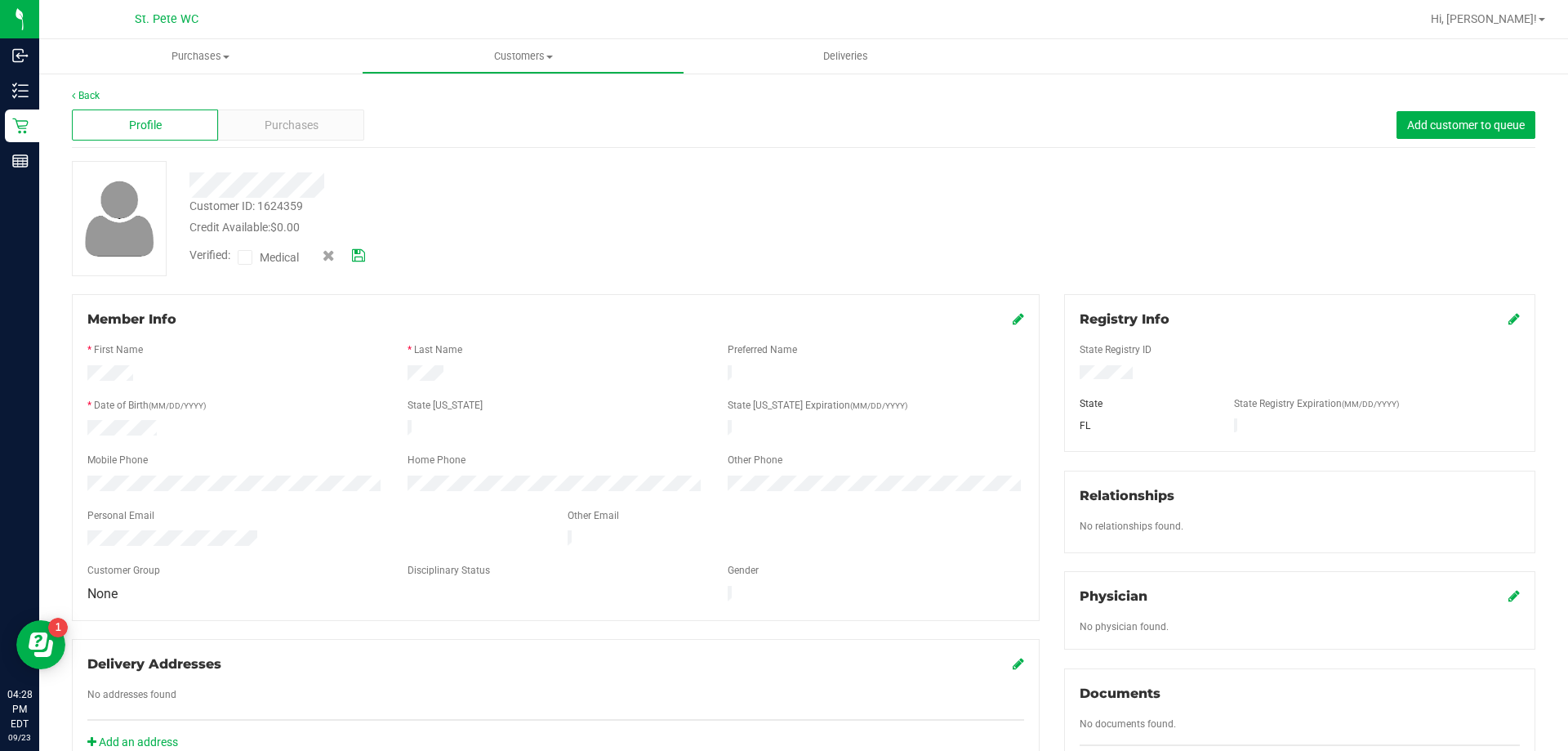
drag, startPoint x: 248, startPoint y: 262, endPoint x: 322, endPoint y: 264, distance: 74.0
click at [249, 258] on icon at bounding box center [245, 258] width 10 height 0
click at [0, 0] on input "Medical" at bounding box center [0, 0] width 0 height 0
click at [363, 258] on icon at bounding box center [358, 255] width 13 height 11
click at [330, 109] on div "Purchases" at bounding box center [291, 125] width 146 height 31
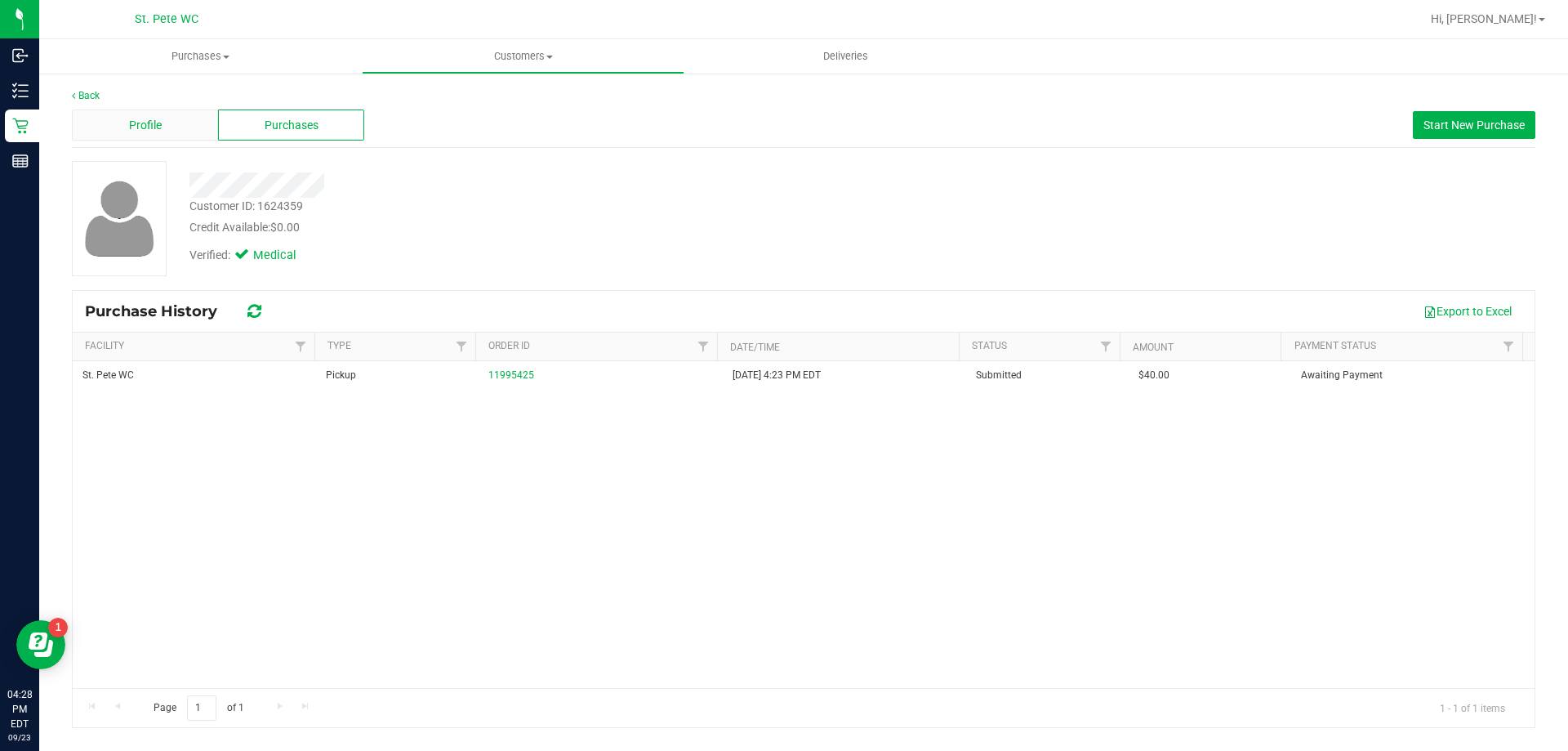
click at [135, 133] on span "Profile" at bounding box center [145, 125] width 32 height 17
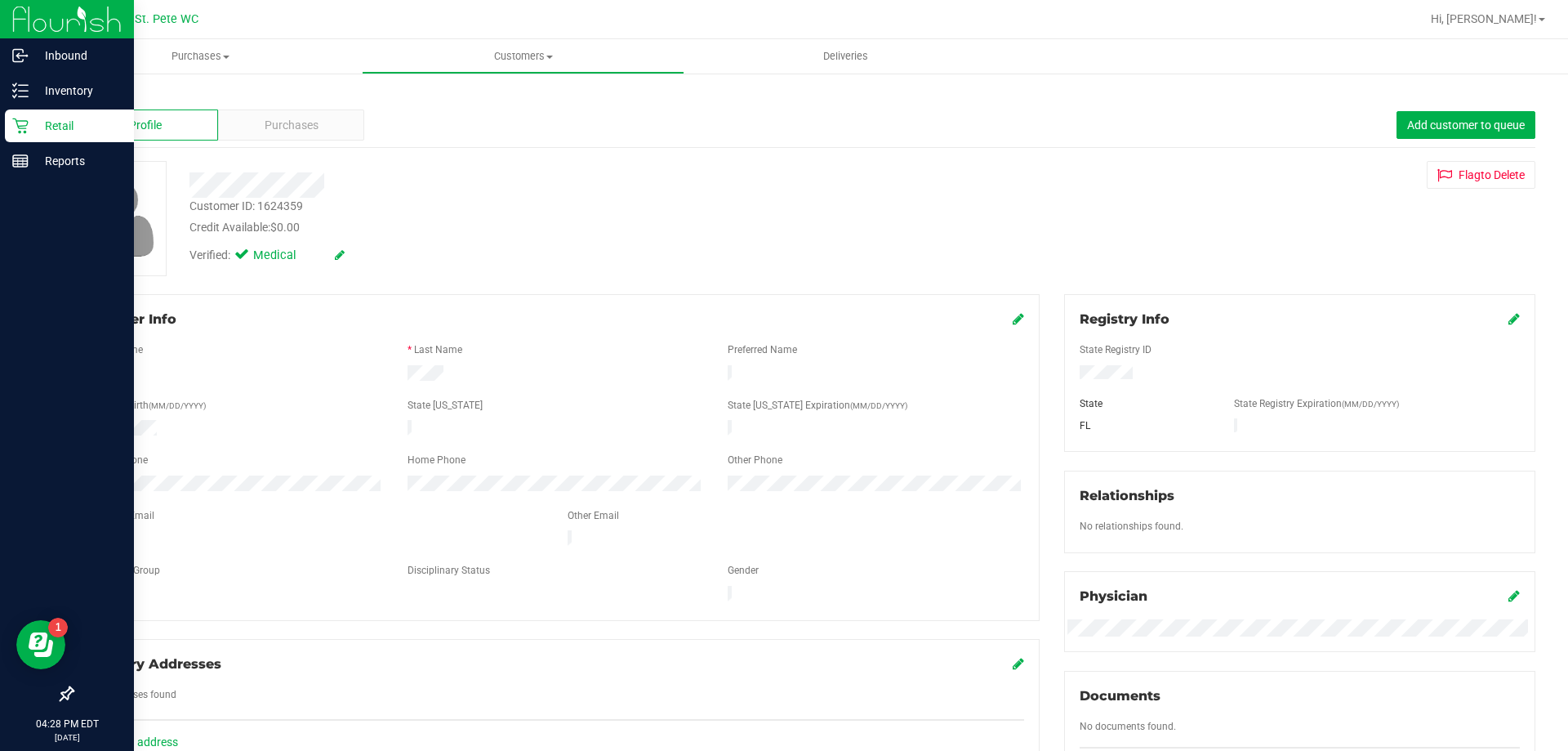
click at [38, 135] on p "Retail" at bounding box center [78, 125] width 98 height 20
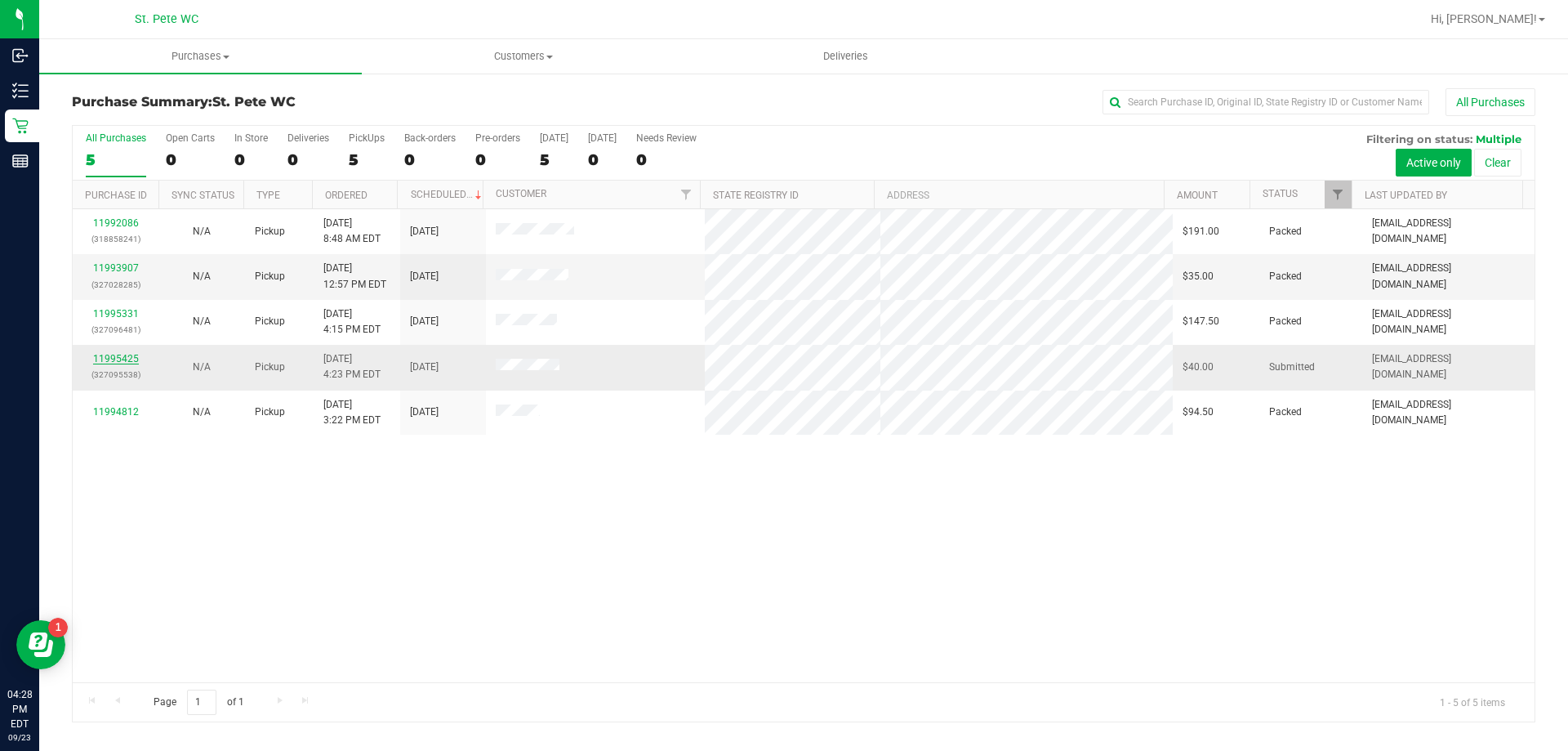
click at [120, 364] on link "11995425" at bounding box center [116, 358] width 46 height 11
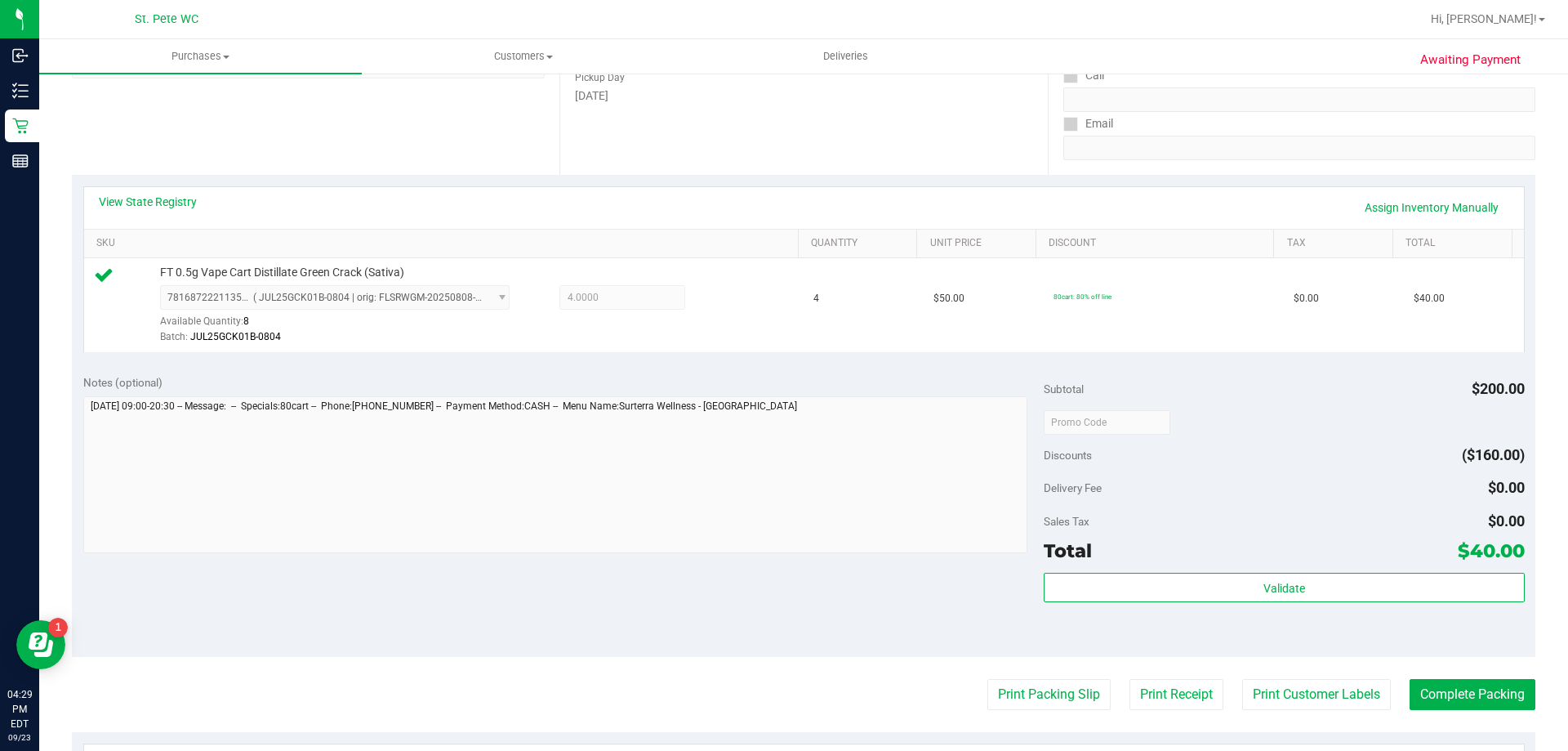
scroll to position [289, 0]
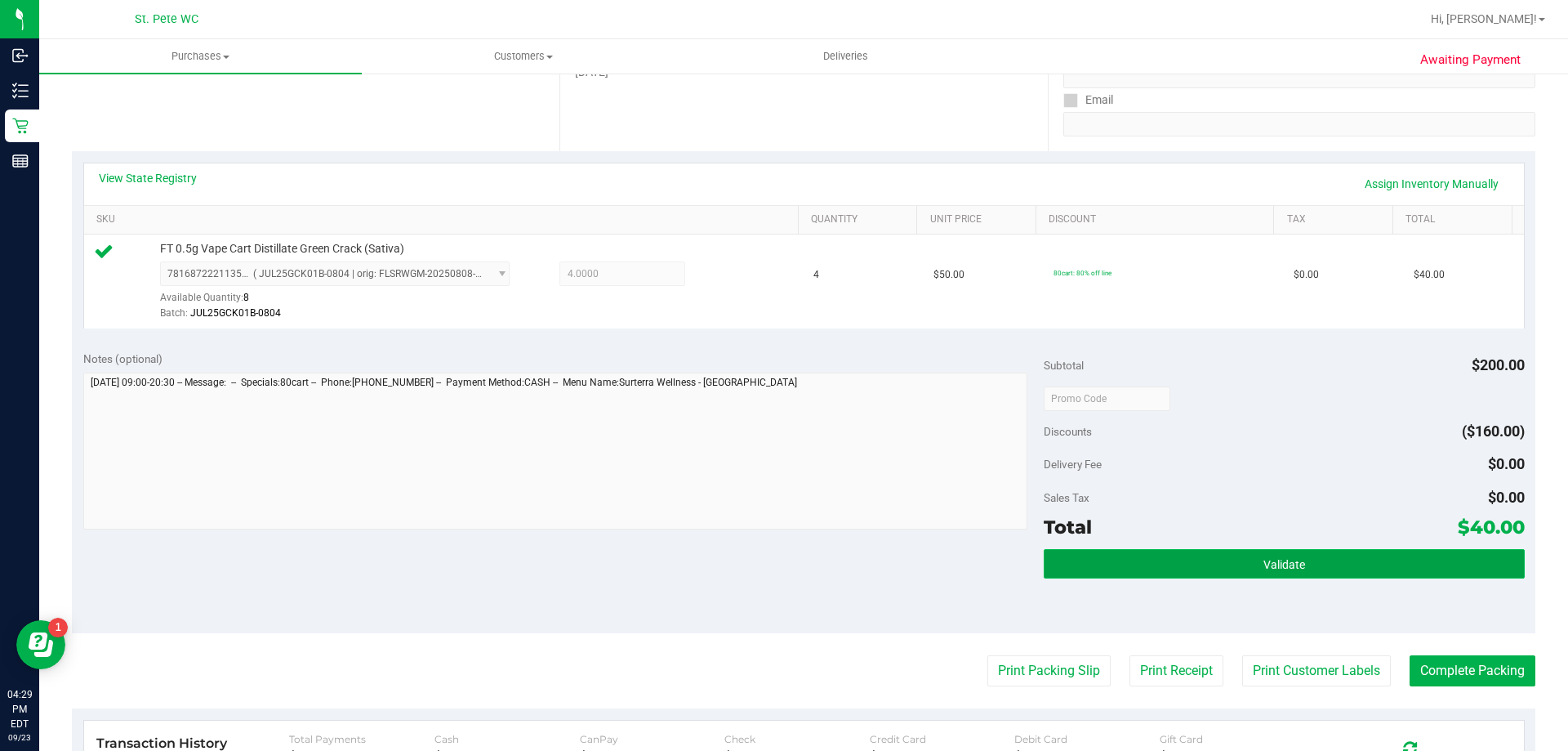
click at [1207, 571] on button "Validate" at bounding box center [1283, 563] width 480 height 29
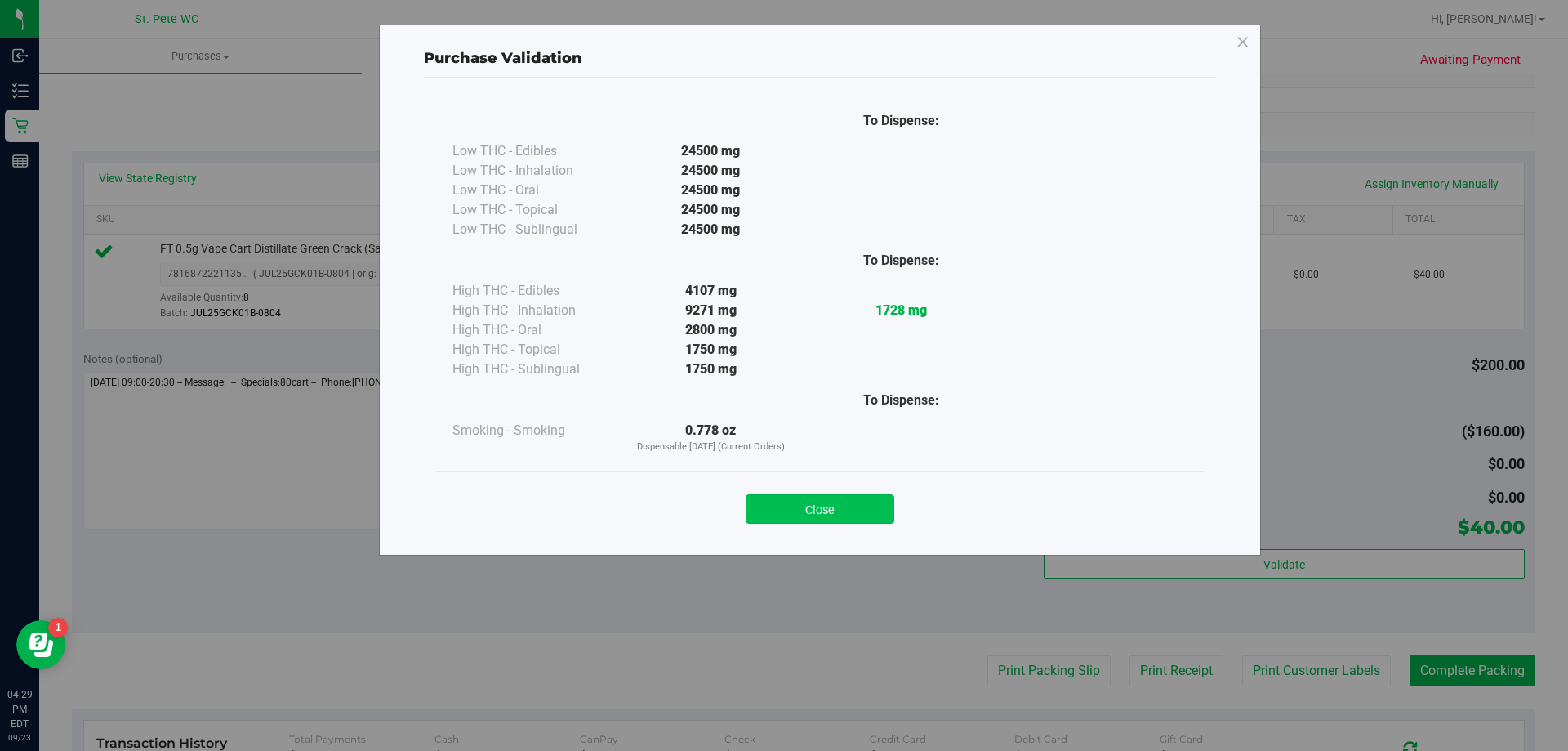
click at [856, 523] on button "Close" at bounding box center [820, 509] width 148 height 29
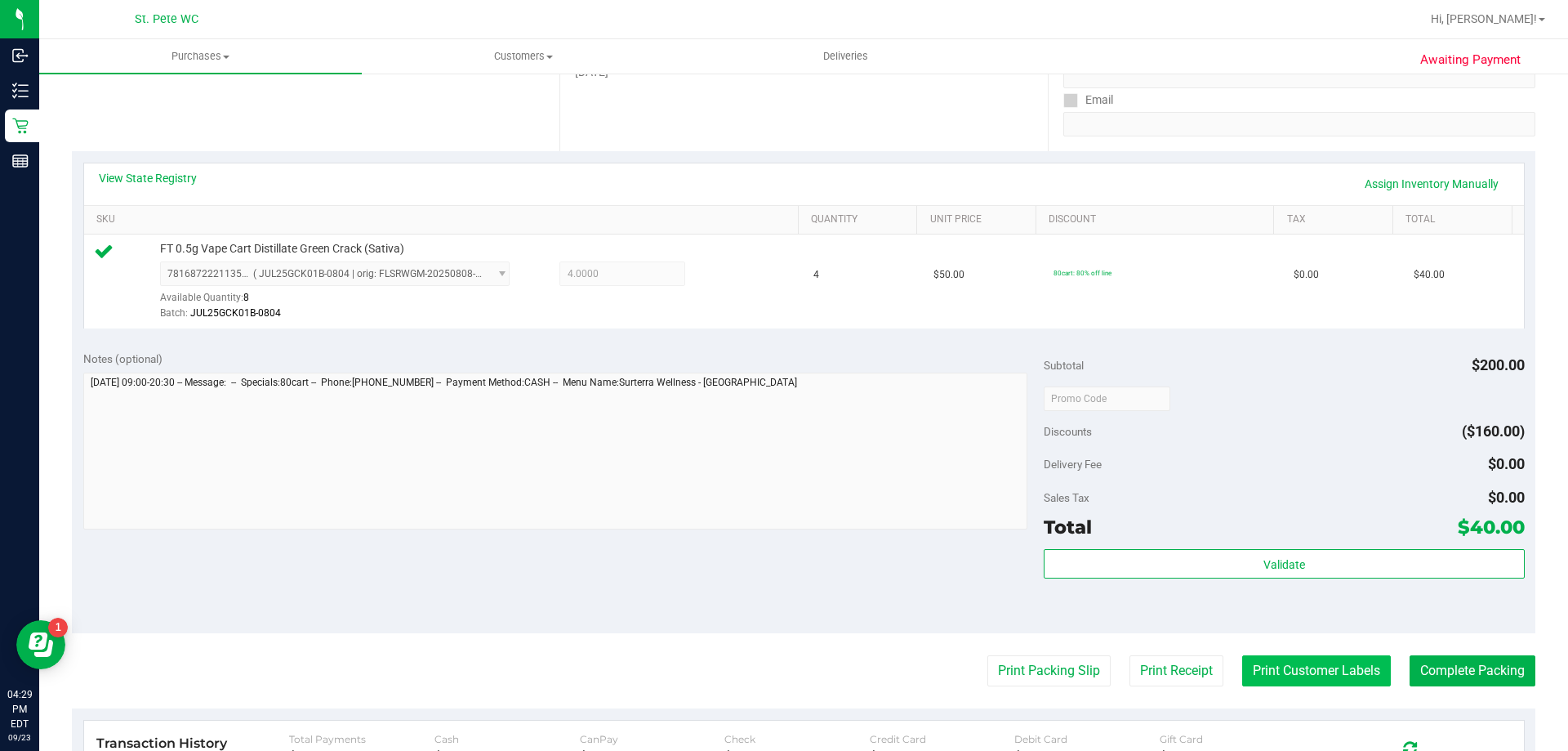
click at [1268, 667] on button "Print Customer Labels" at bounding box center [1316, 671] width 148 height 31
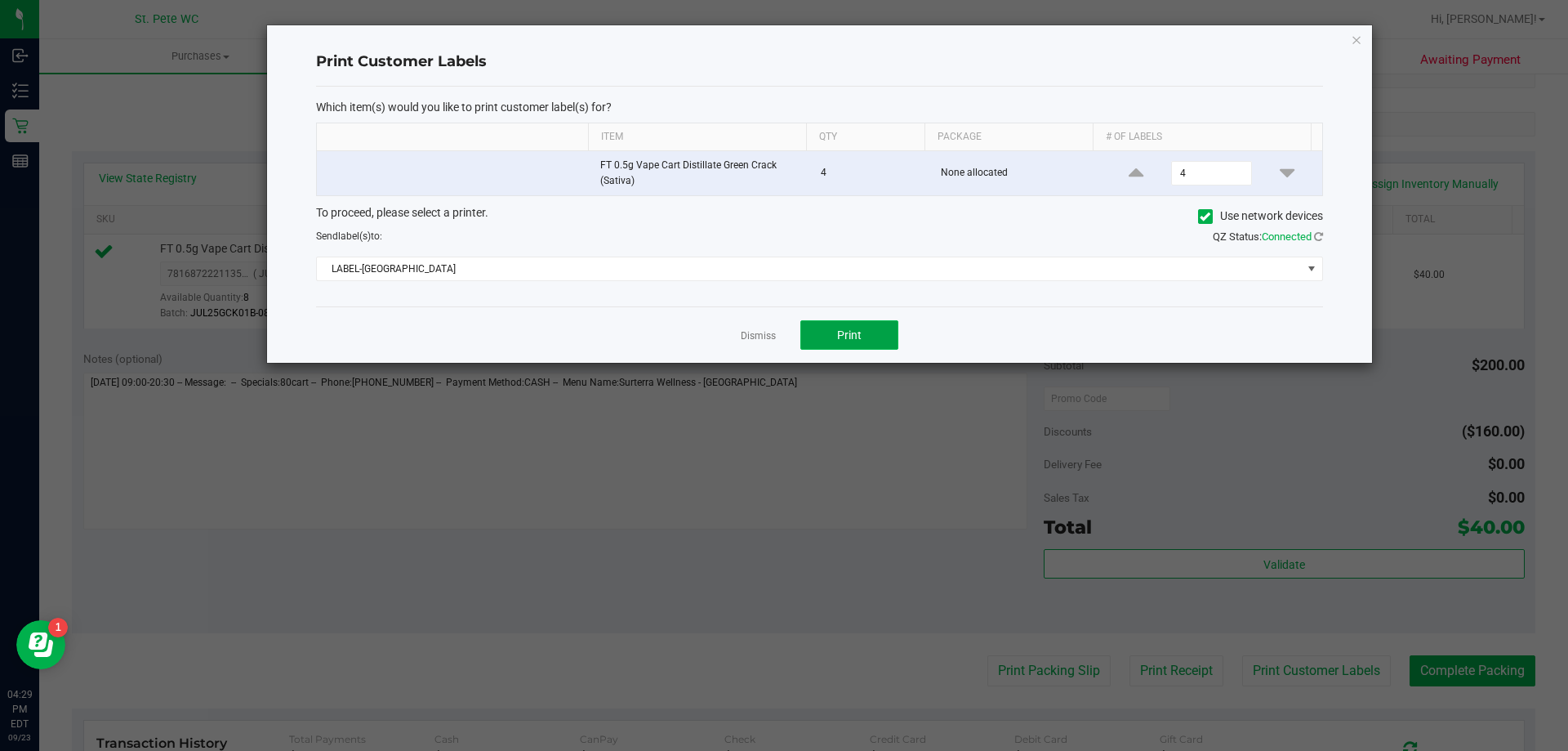
click at [865, 348] on button "Print" at bounding box center [849, 335] width 98 height 29
click at [764, 357] on div "Dismiss Print" at bounding box center [819, 335] width 1007 height 56
click at [744, 335] on link "Dismiss" at bounding box center [758, 336] width 35 height 14
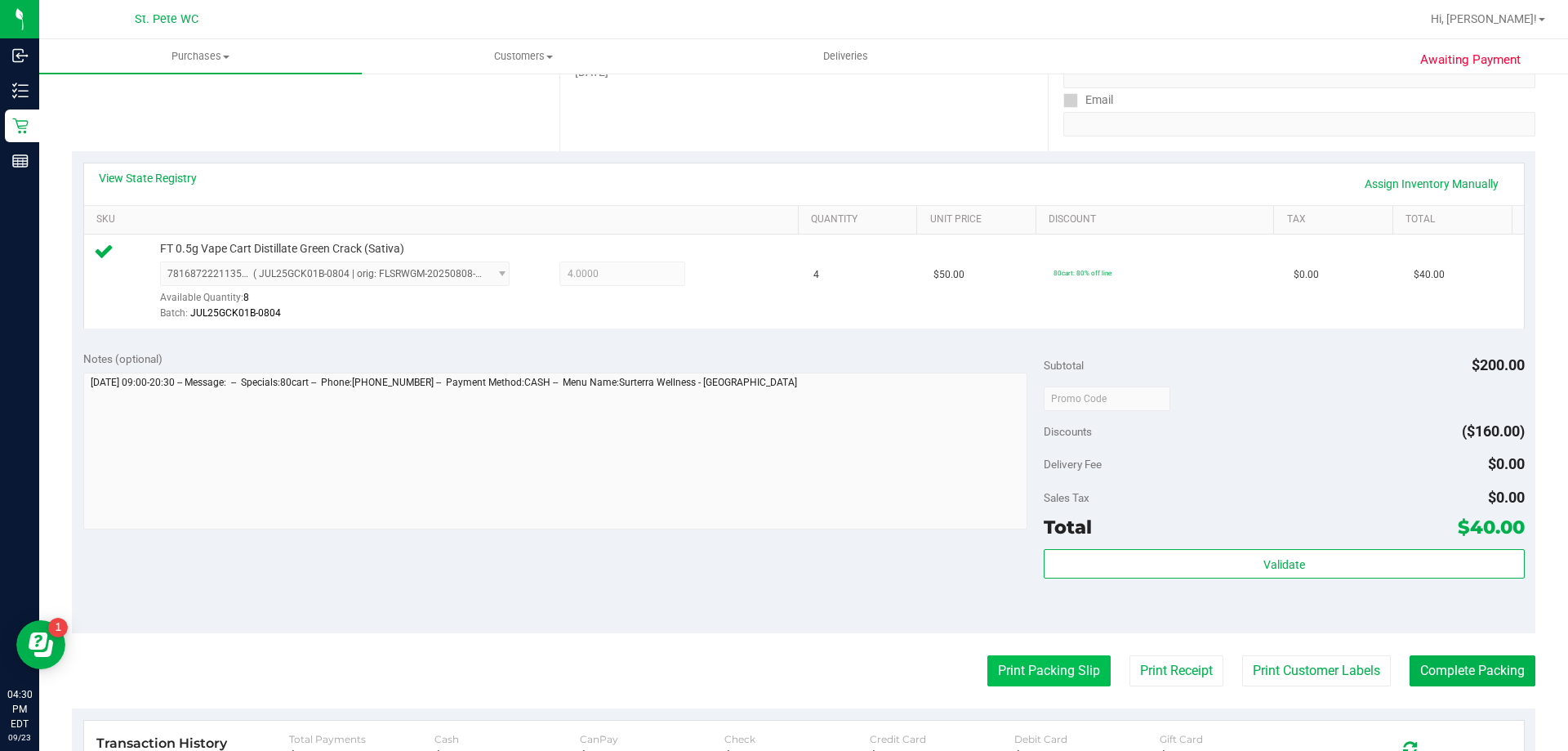
click at [1024, 664] on button "Print Packing Slip" at bounding box center [1048, 671] width 124 height 31
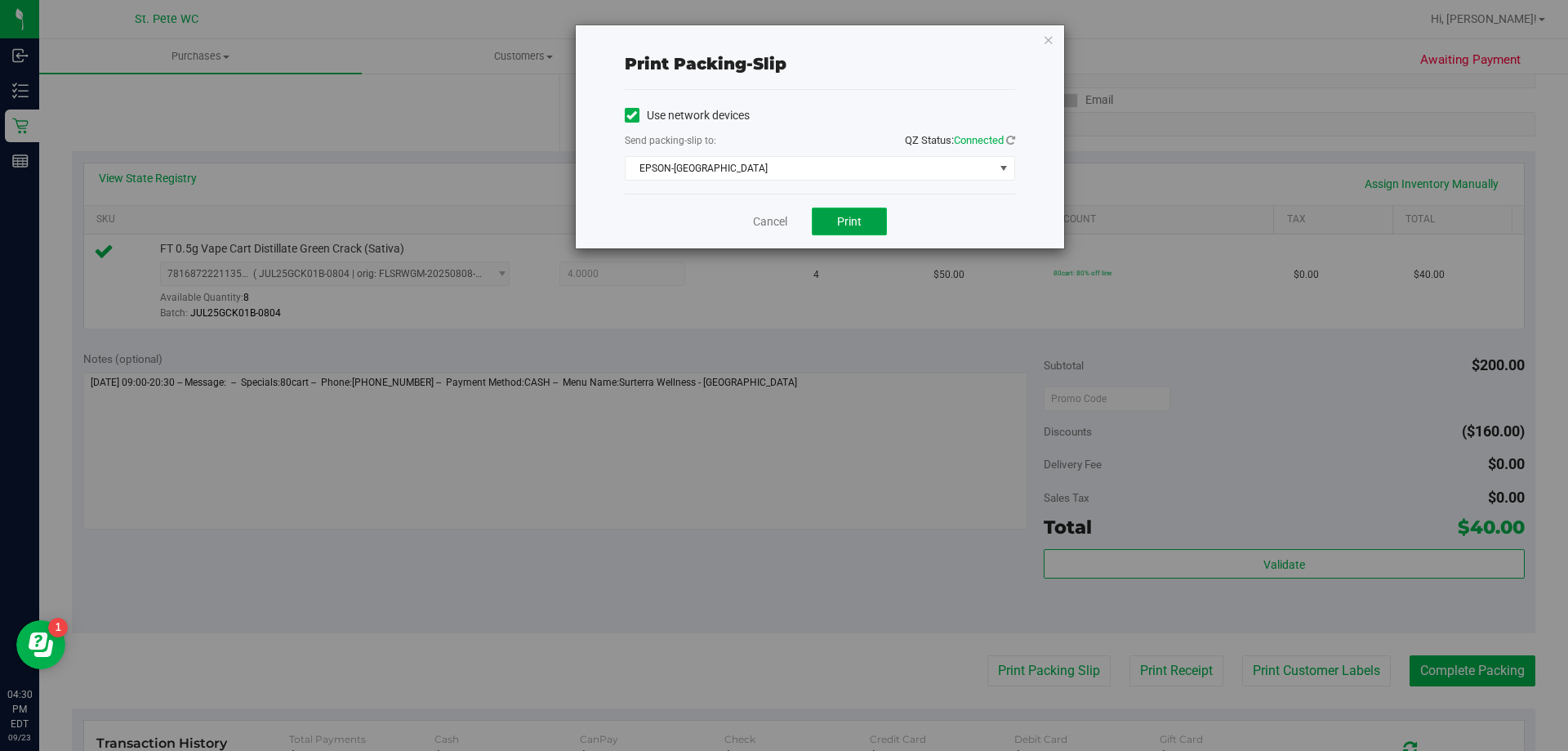
click at [866, 232] on button "Print" at bounding box center [849, 221] width 75 height 28
click at [746, 243] on div "Cancel Print" at bounding box center [820, 221] width 391 height 55
click at [755, 221] on link "Cancel" at bounding box center [770, 222] width 34 height 17
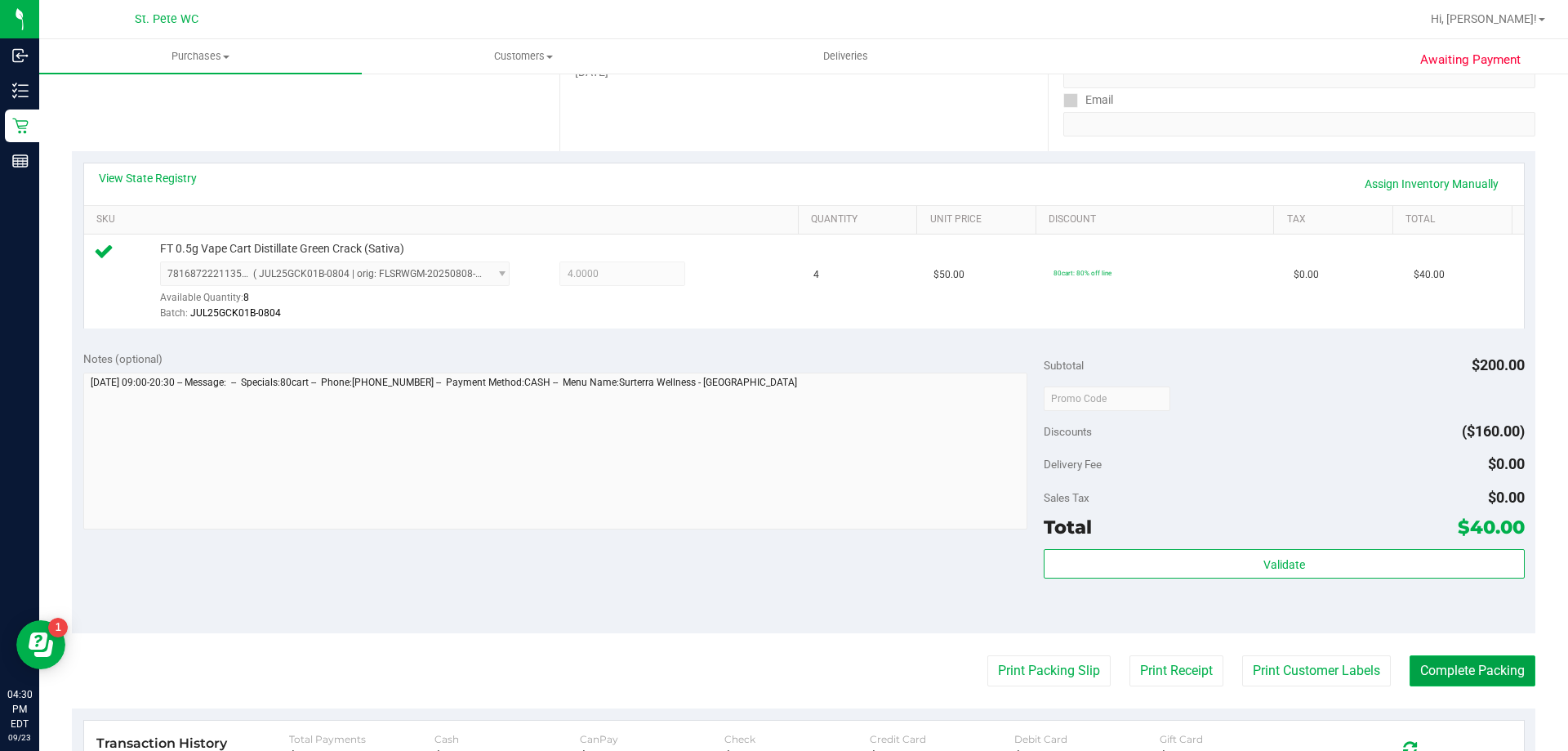
click at [1475, 675] on button "Complete Packing" at bounding box center [1472, 671] width 125 height 31
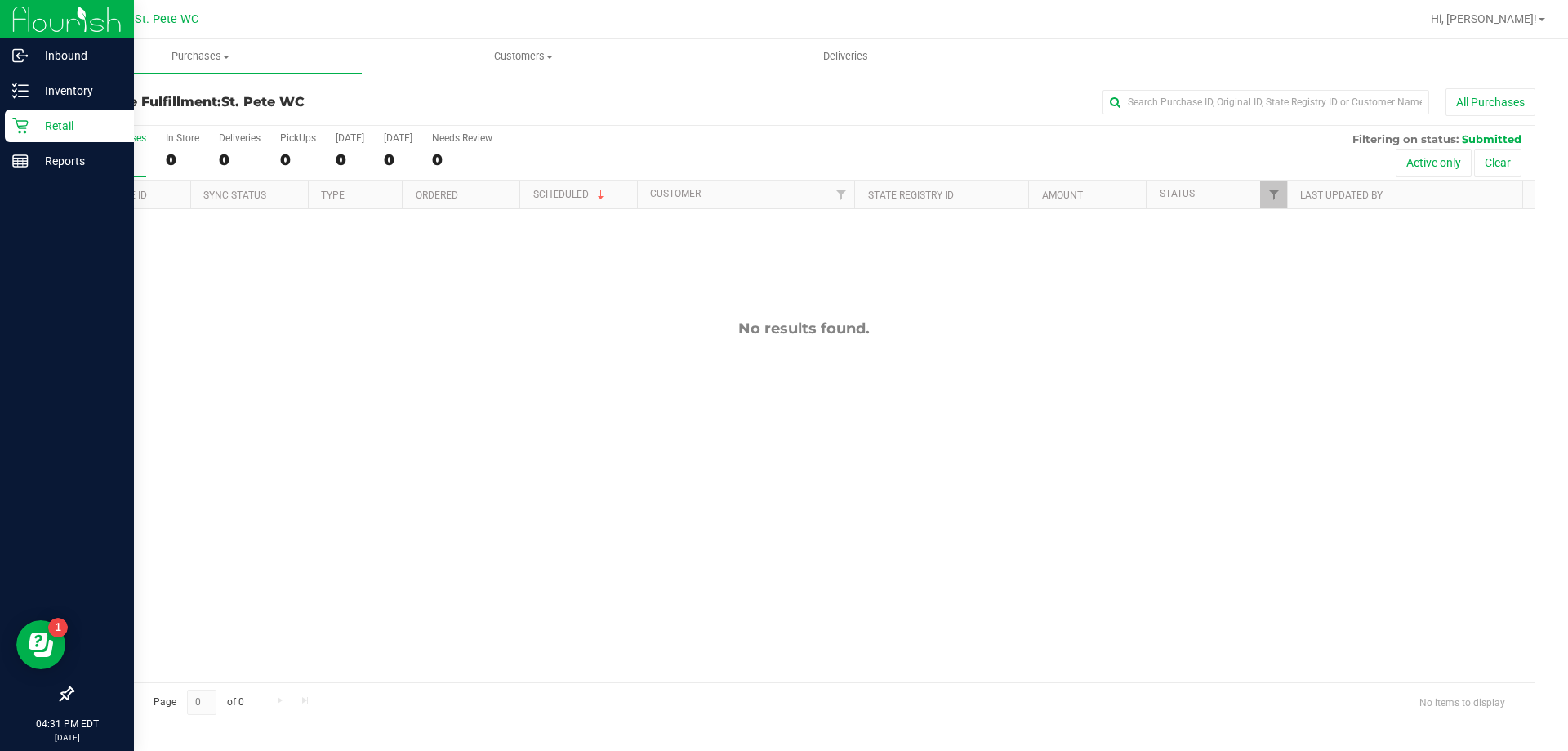
click at [30, 124] on p "Retail" at bounding box center [78, 125] width 98 height 20
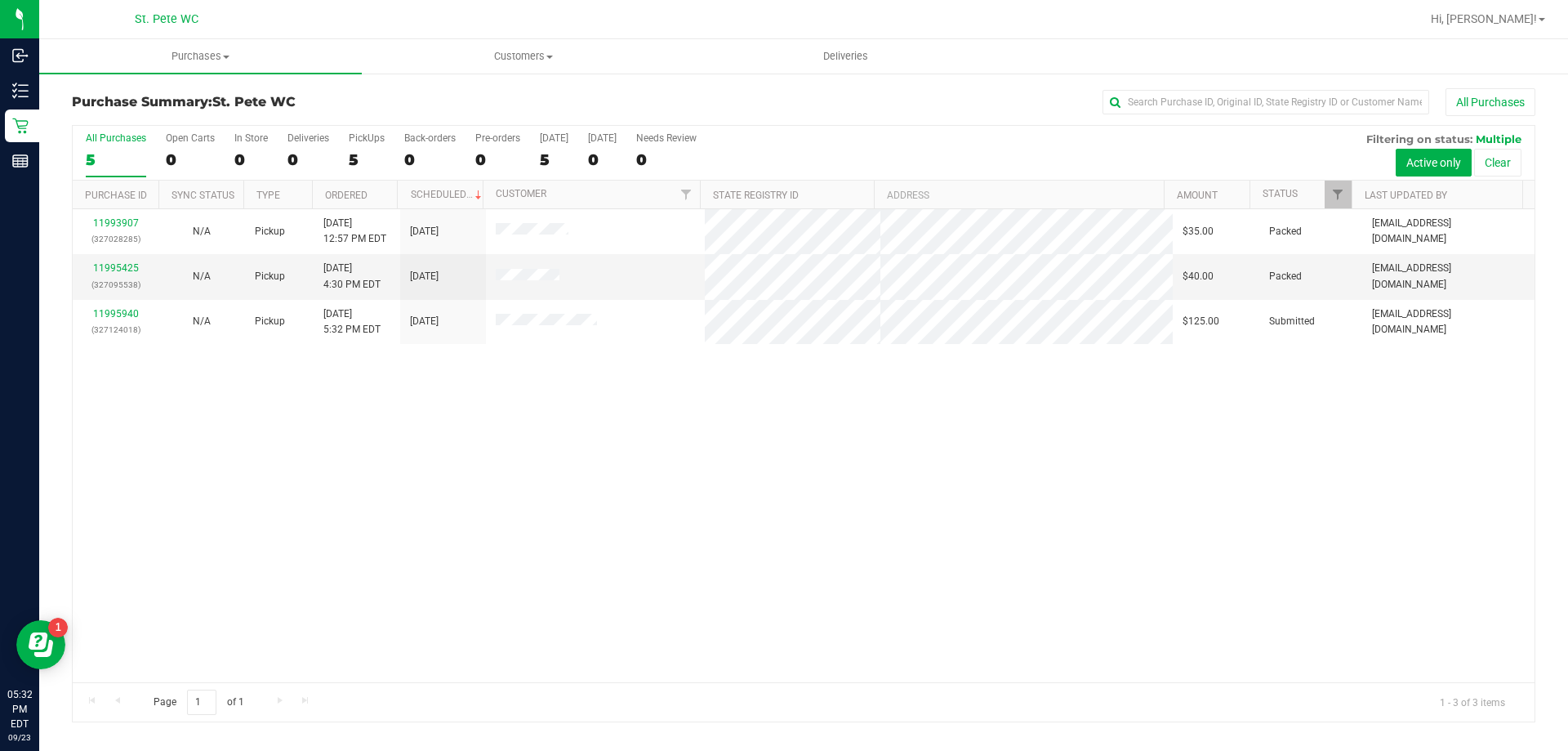
click at [313, 541] on div "11993907 (327028285) N/A Pickup [DATE] 12:57 PM EDT 9/23/2025 $35.00 Packed [EM…" at bounding box center [803, 445] width 1461 height 473
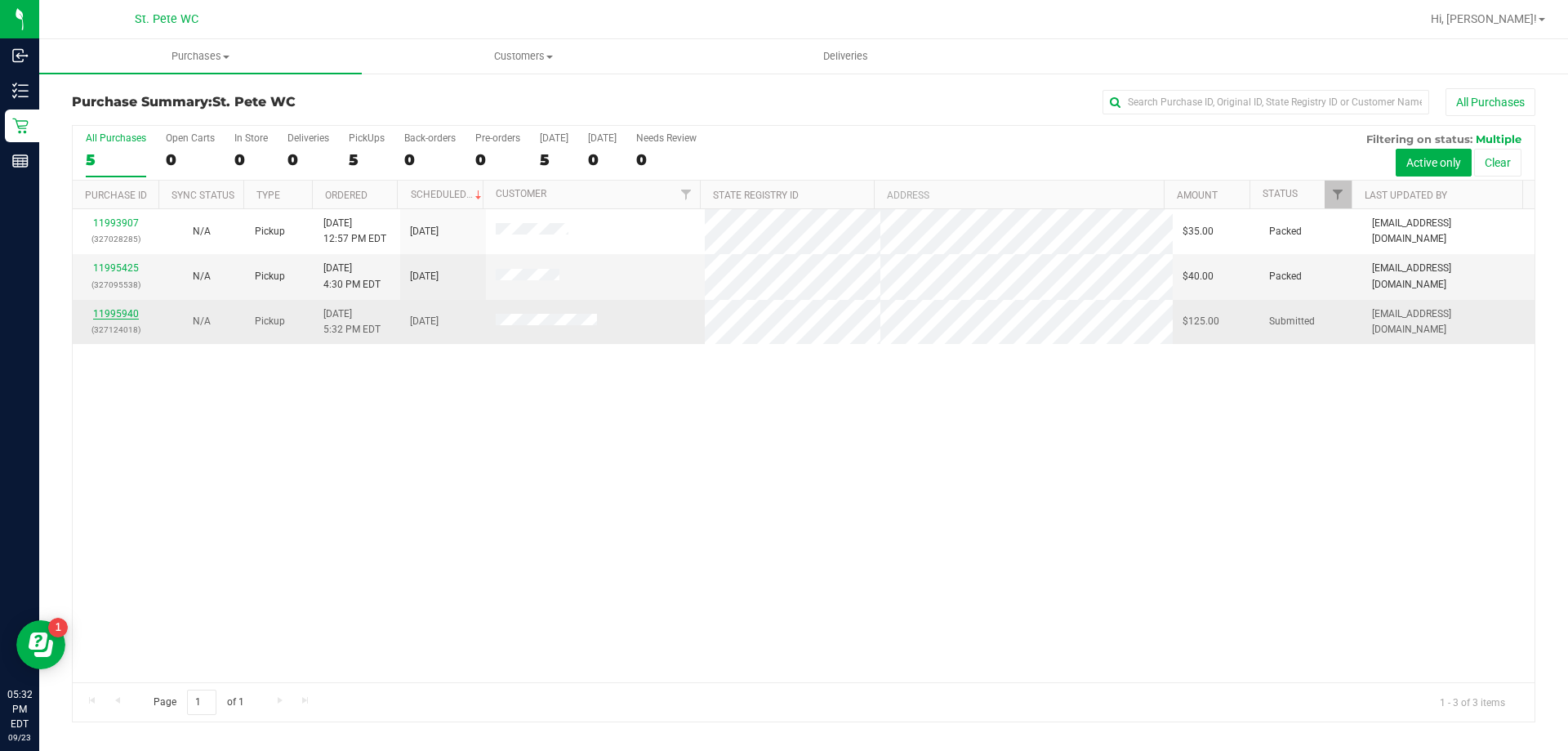
click at [135, 316] on link "11995940" at bounding box center [116, 313] width 46 height 11
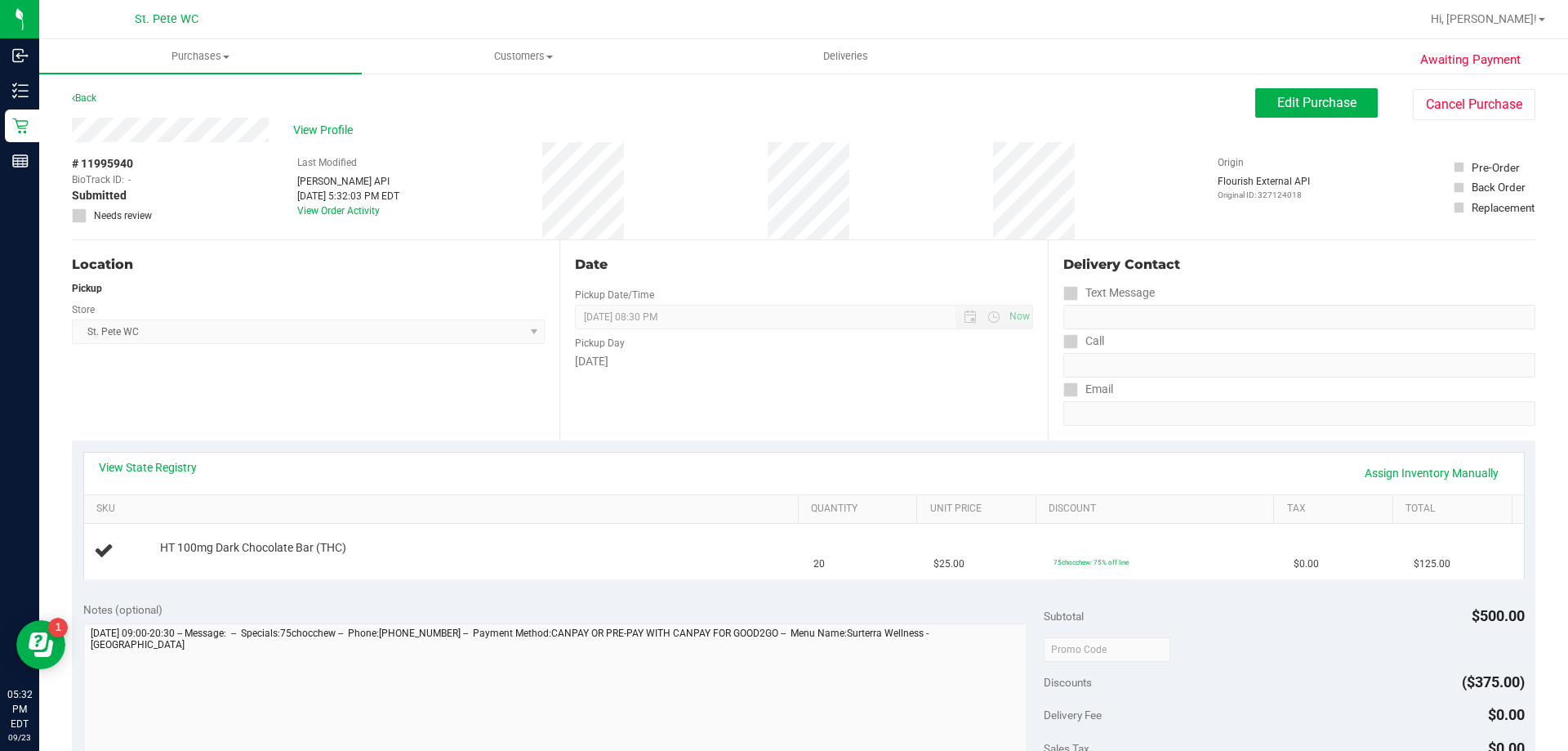
scroll to position [82, 0]
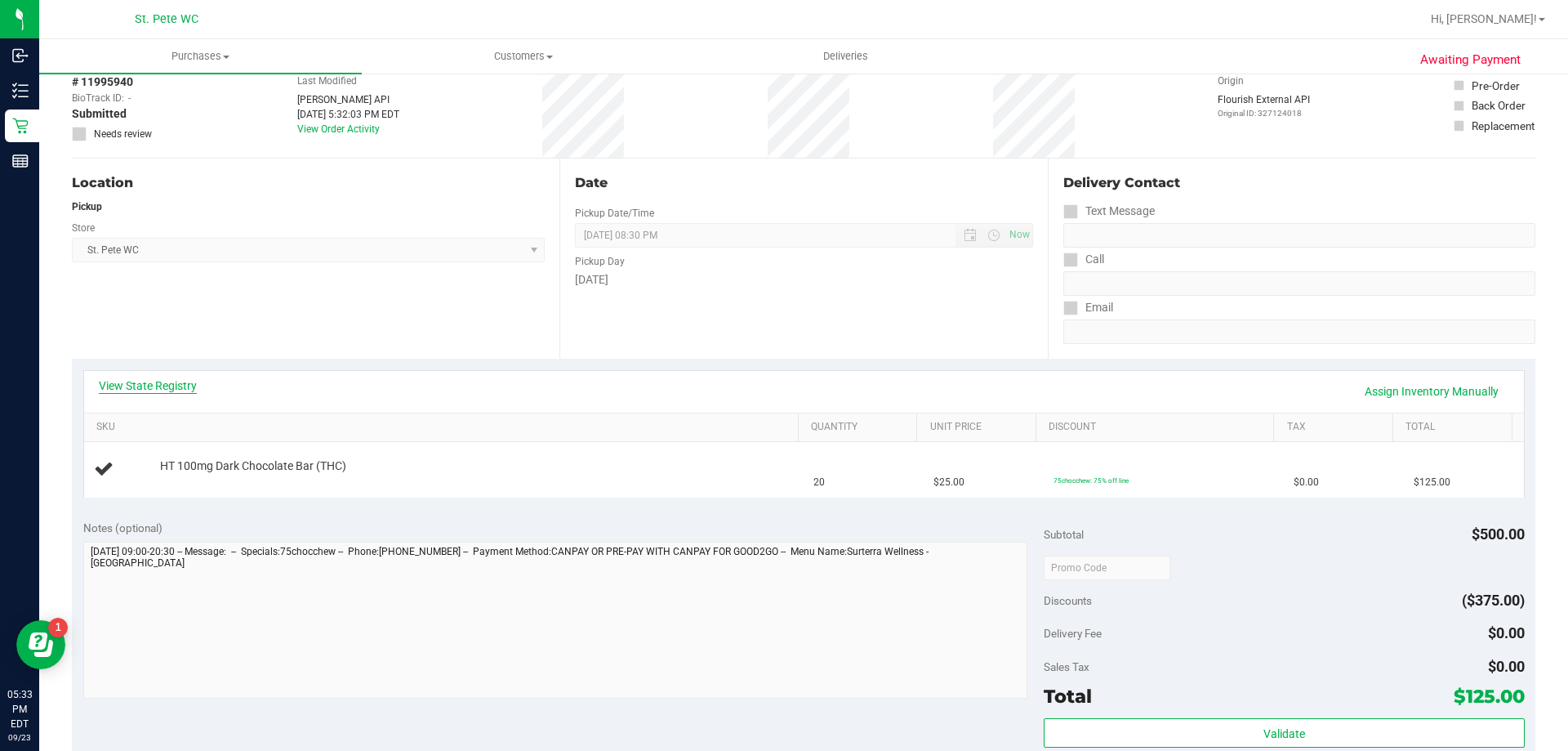
click at [190, 385] on link "View State Registry" at bounding box center [148, 385] width 98 height 16
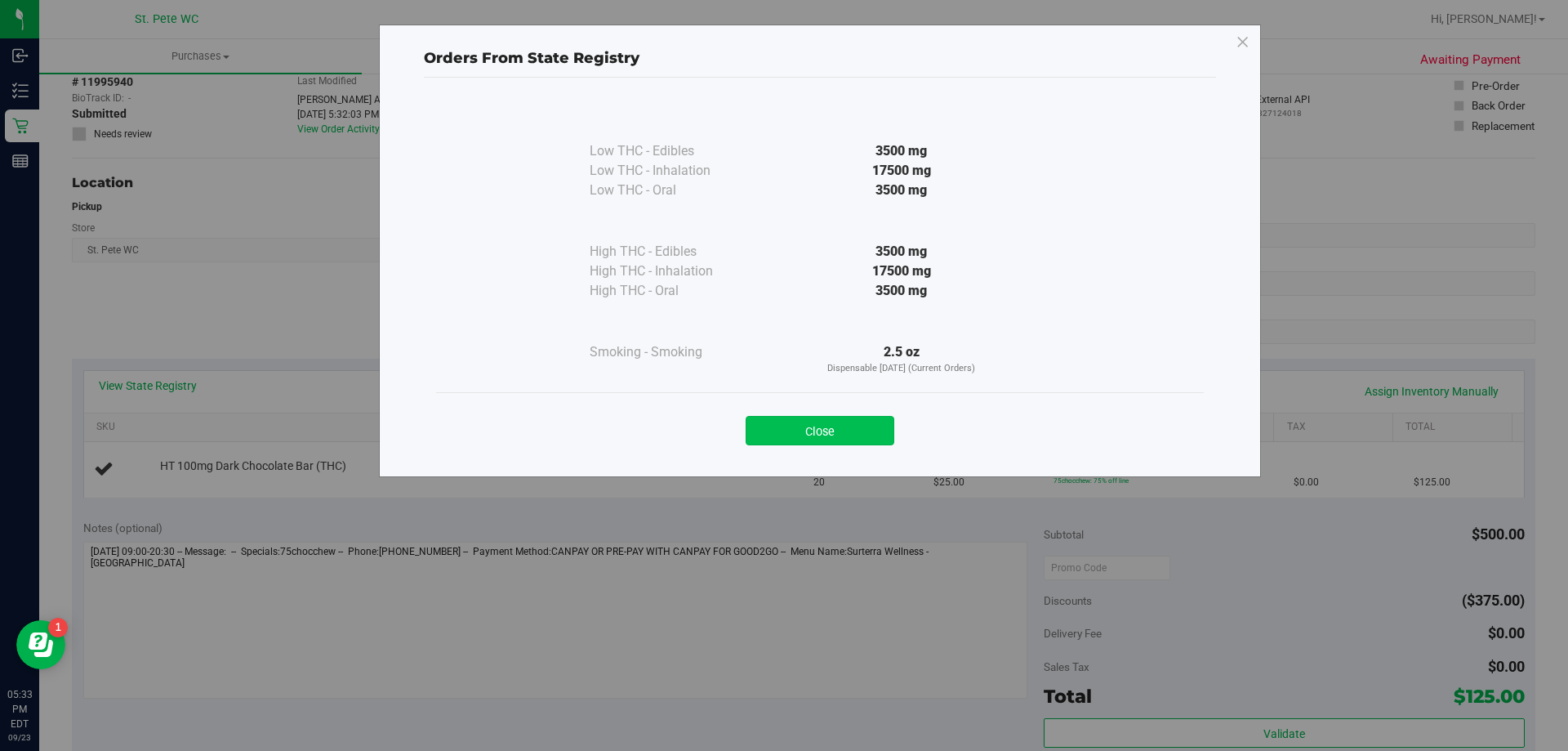
click at [795, 421] on button "Close" at bounding box center [820, 430] width 148 height 29
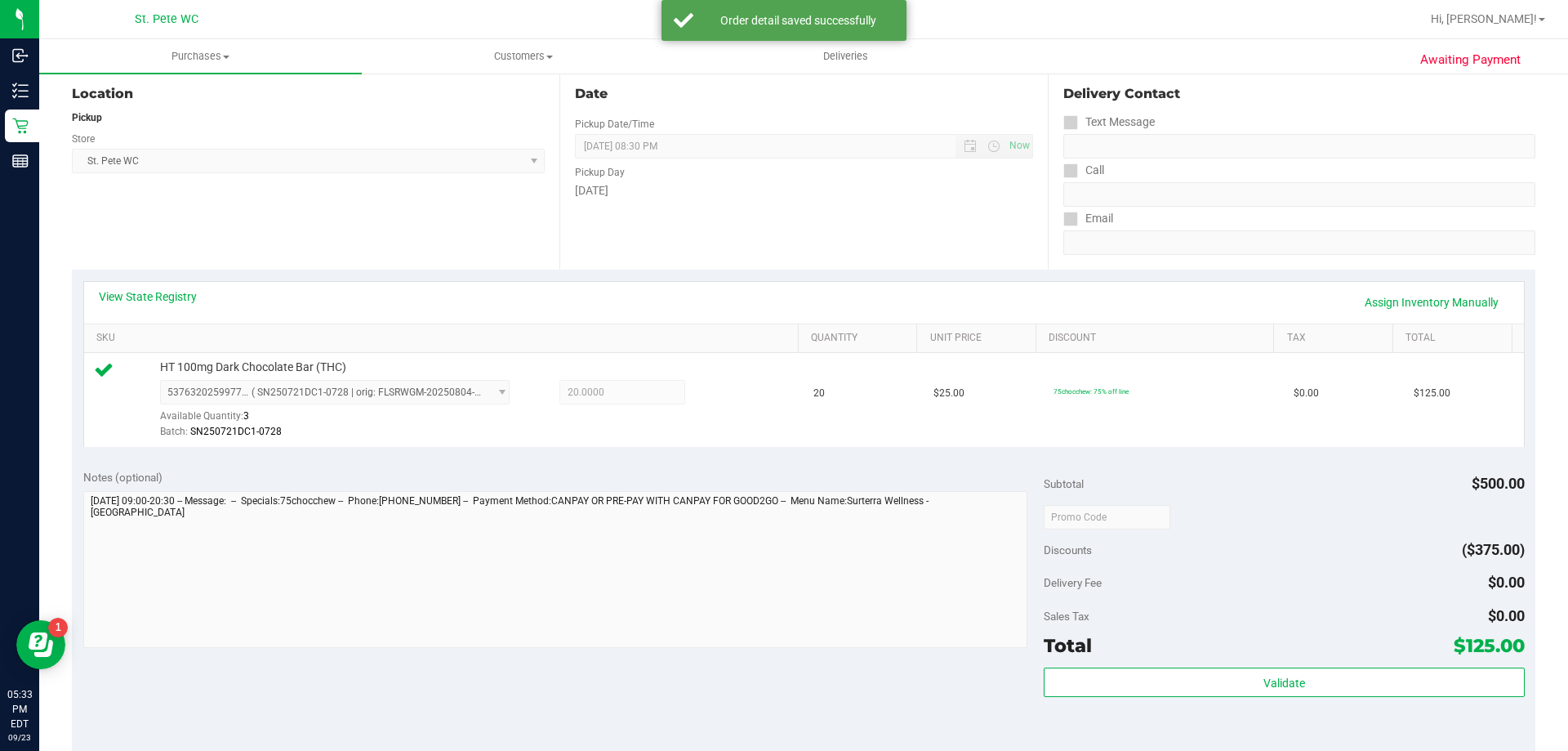
scroll to position [327, 0]
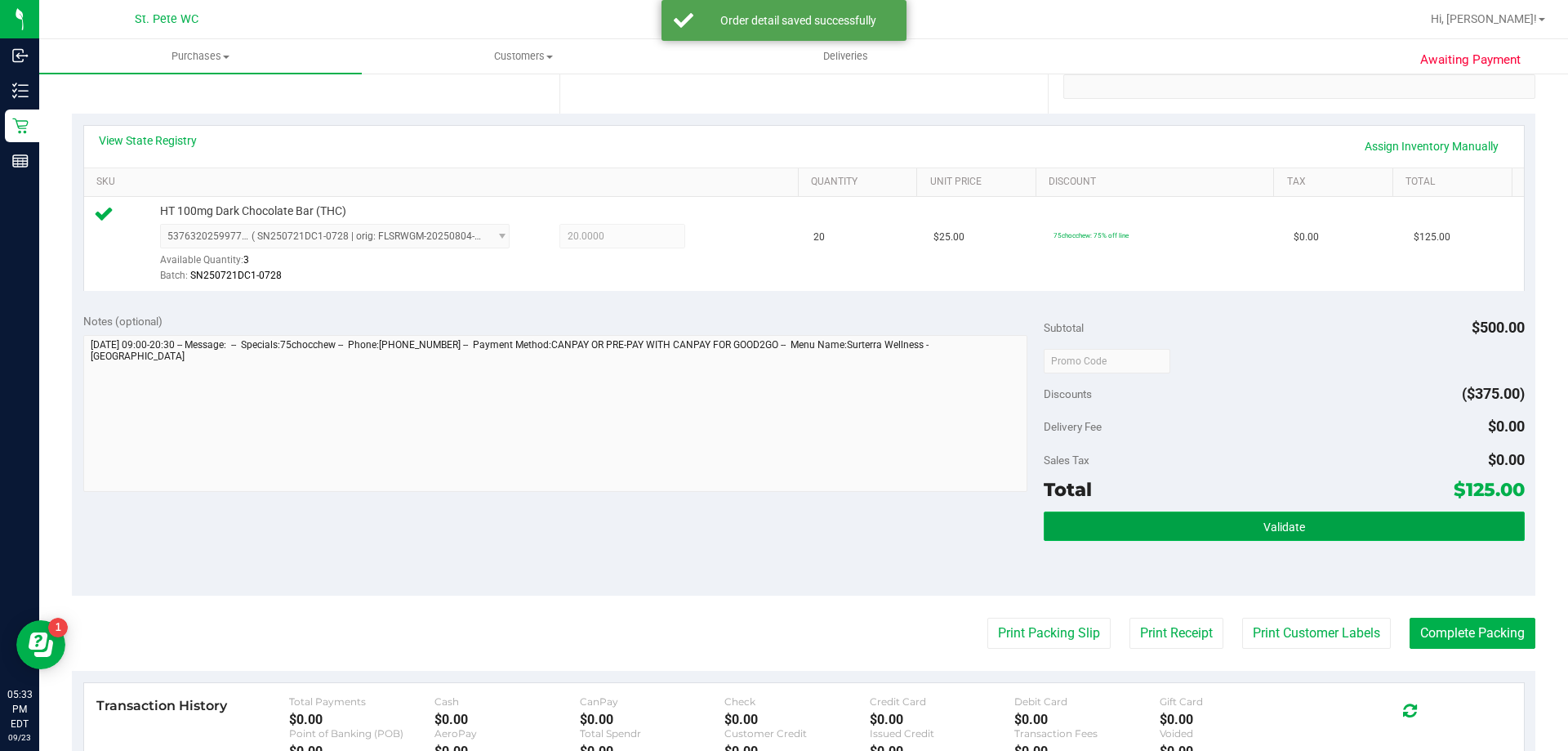
click at [1132, 525] on button "Validate" at bounding box center [1283, 526] width 480 height 29
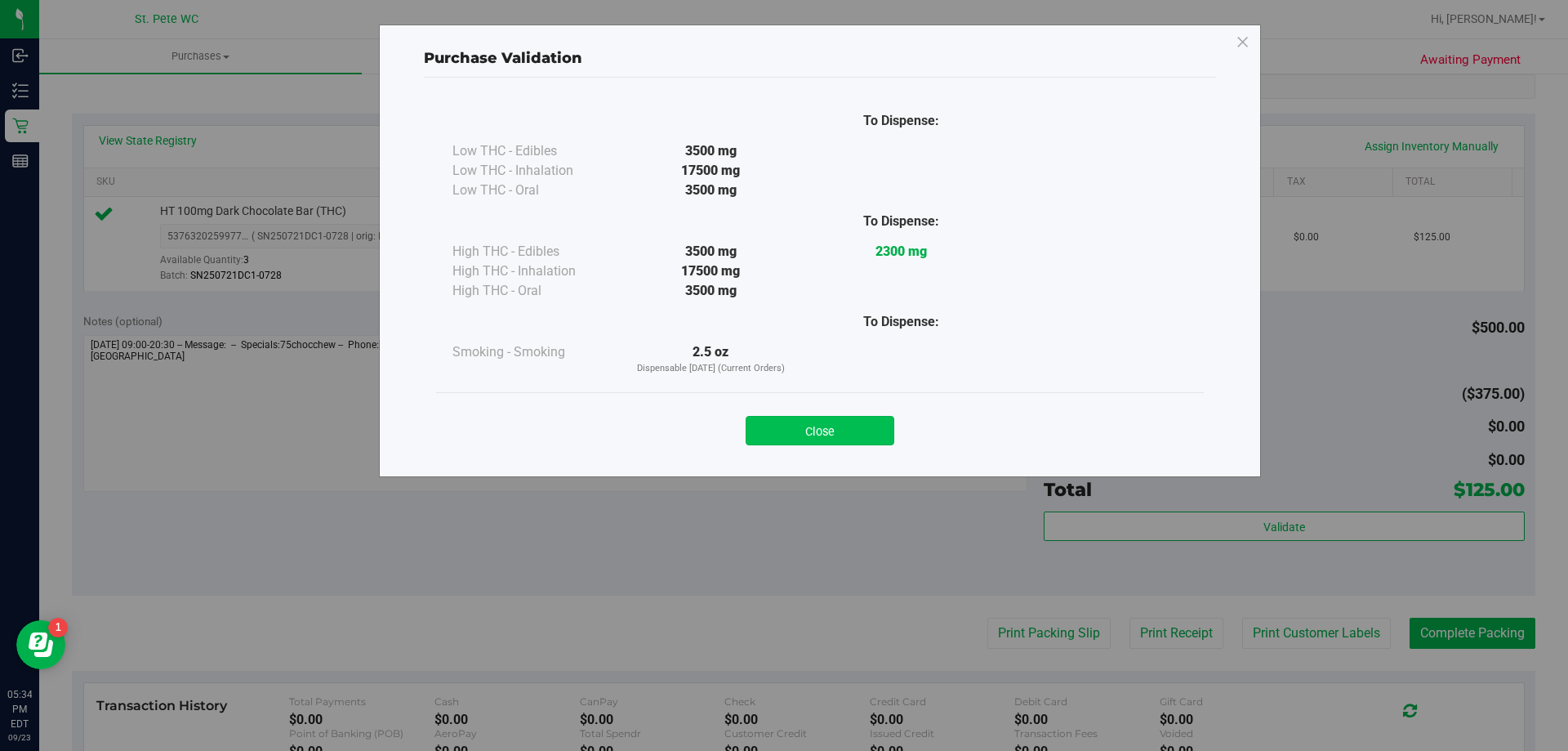
click at [855, 438] on button "Close" at bounding box center [820, 430] width 148 height 29
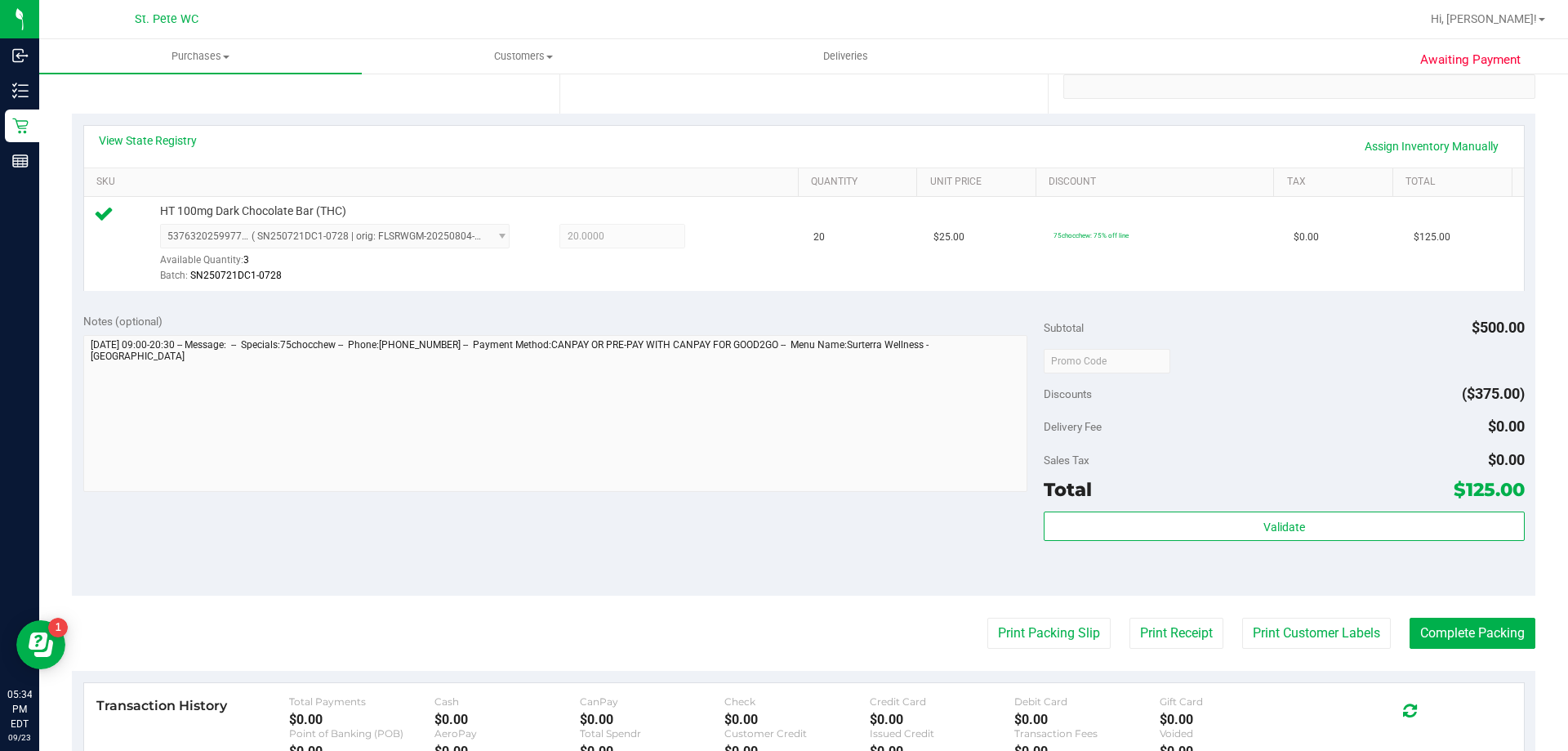
click at [1274, 615] on purchase-details "Back Edit Purchase Cancel Purchase View Profile # 11995940 BioTrack ID: - Submi…" at bounding box center [803, 368] width 1463 height 1214
click at [1043, 639] on button "Print Packing Slip" at bounding box center [1048, 633] width 124 height 31
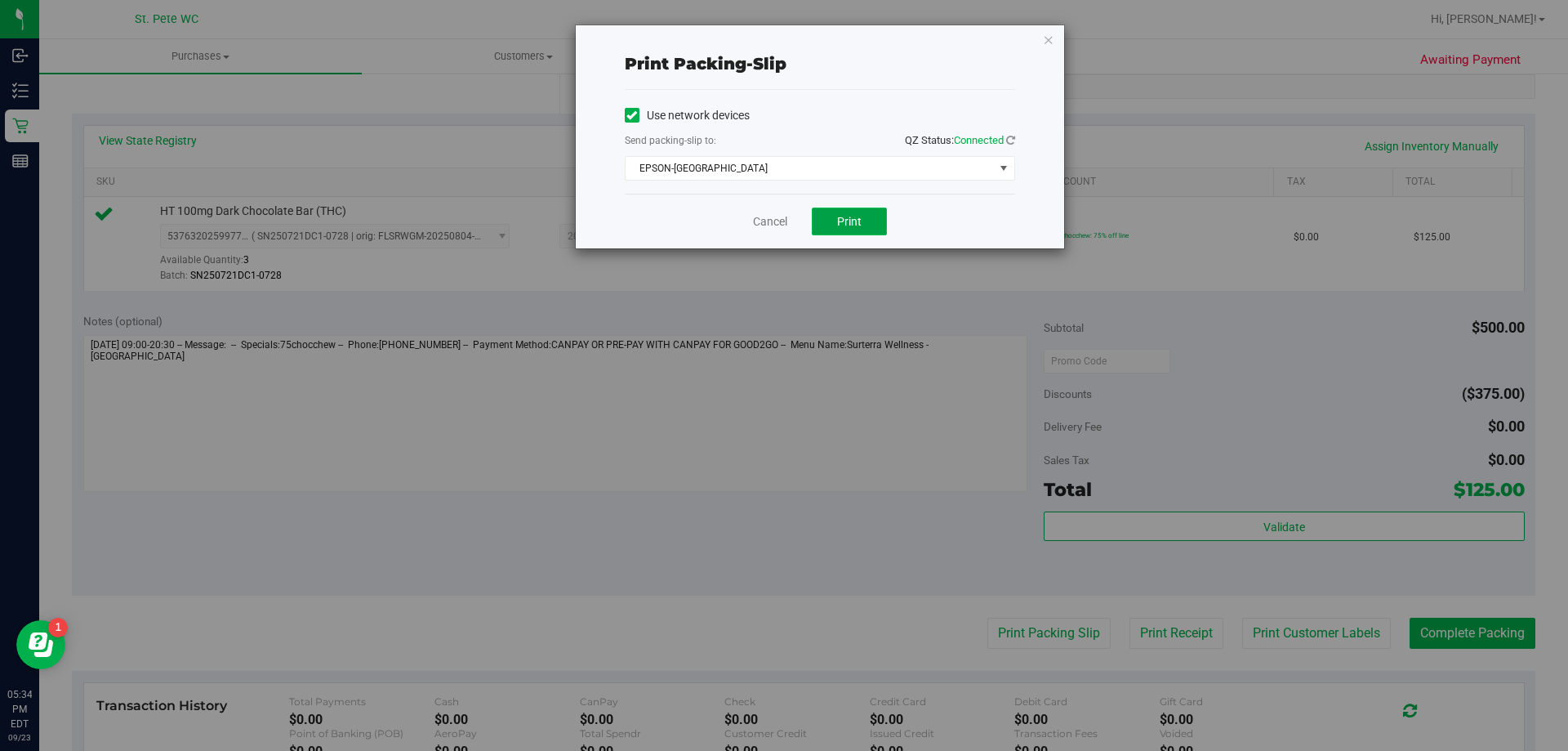
click at [847, 226] on span "Print" at bounding box center [849, 221] width 25 height 13
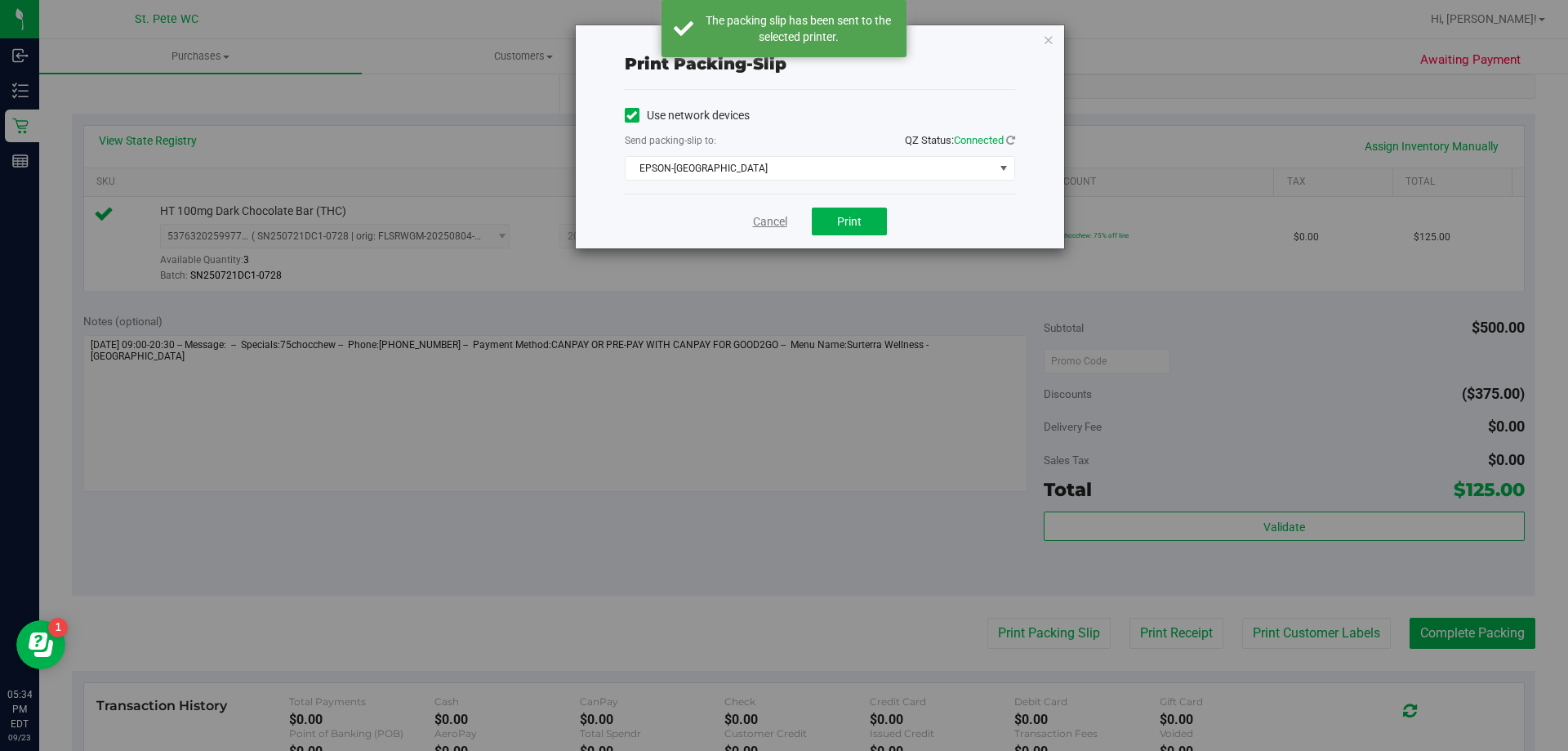
click at [762, 219] on link "Cancel" at bounding box center [770, 222] width 34 height 17
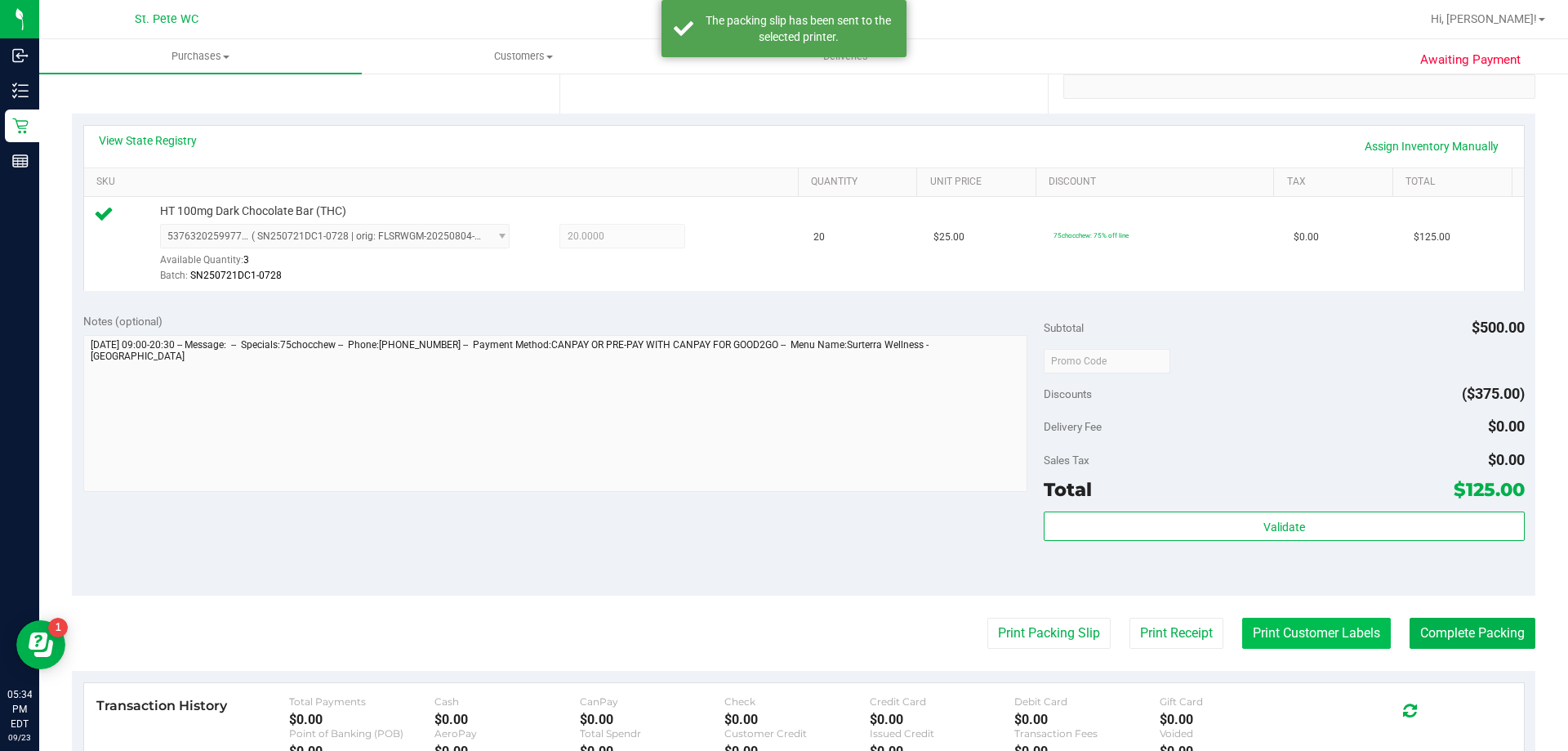
click at [1242, 620] on button "Print Customer Labels" at bounding box center [1316, 633] width 148 height 31
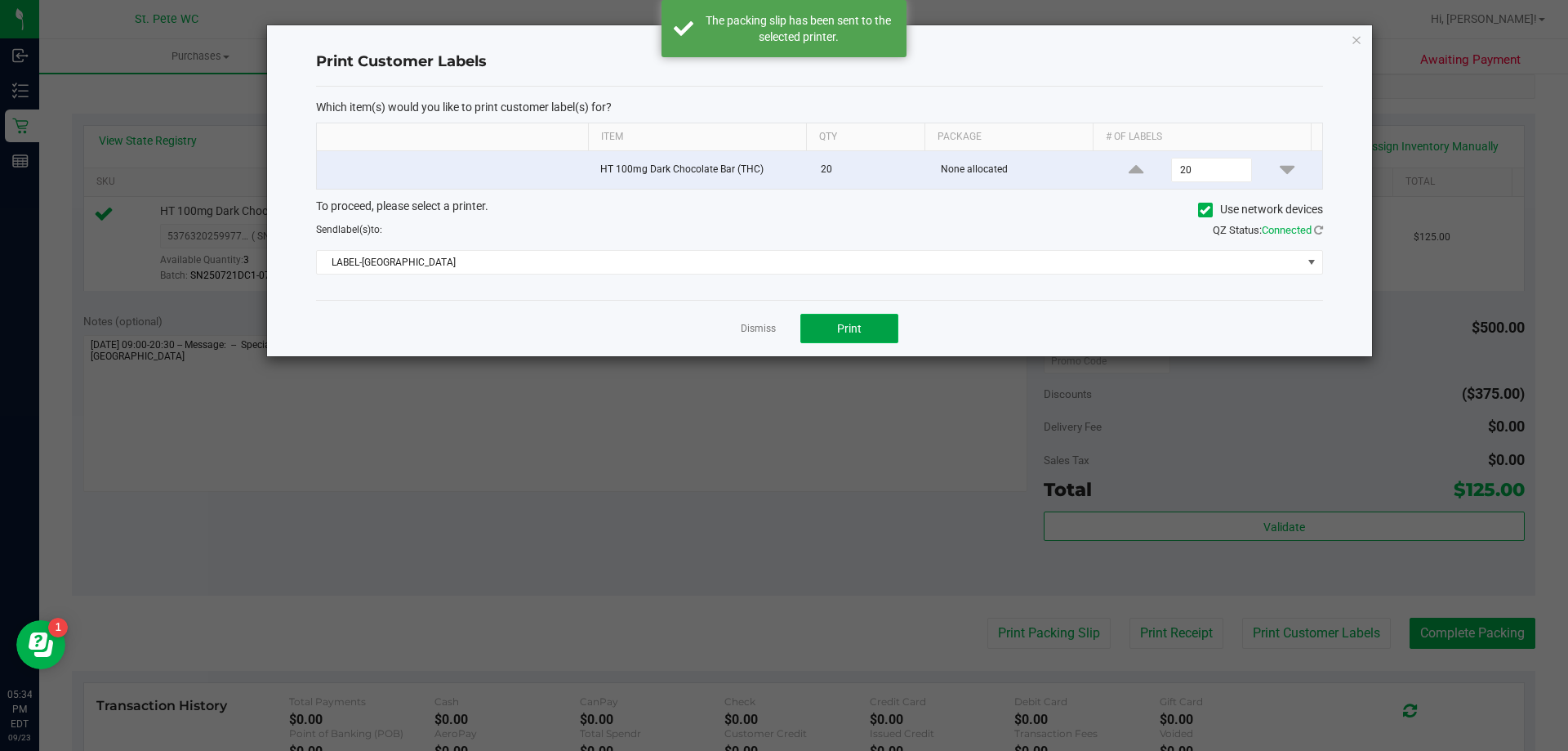
click at [866, 342] on button "Print" at bounding box center [849, 329] width 98 height 29
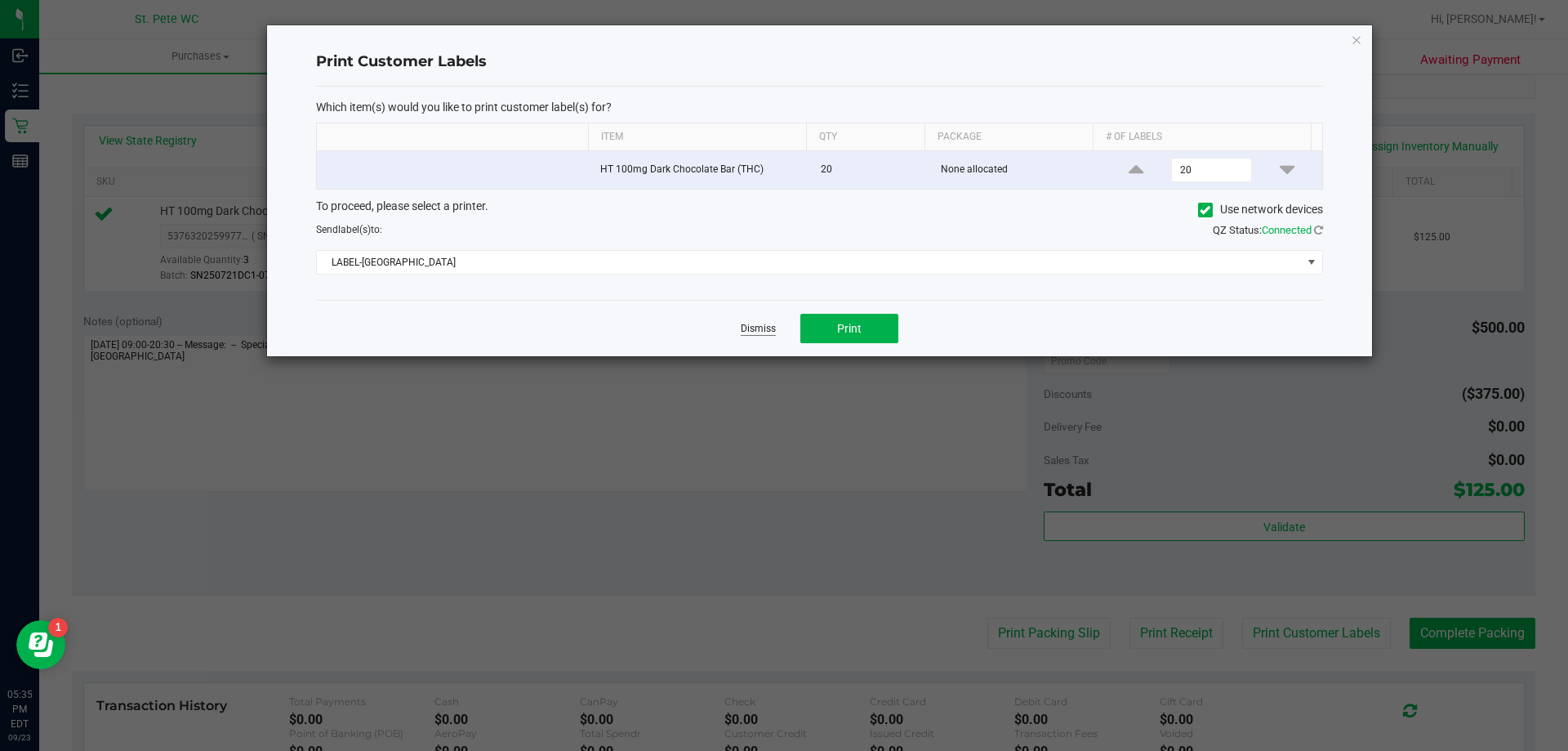
click at [743, 323] on link "Dismiss" at bounding box center [758, 329] width 35 height 14
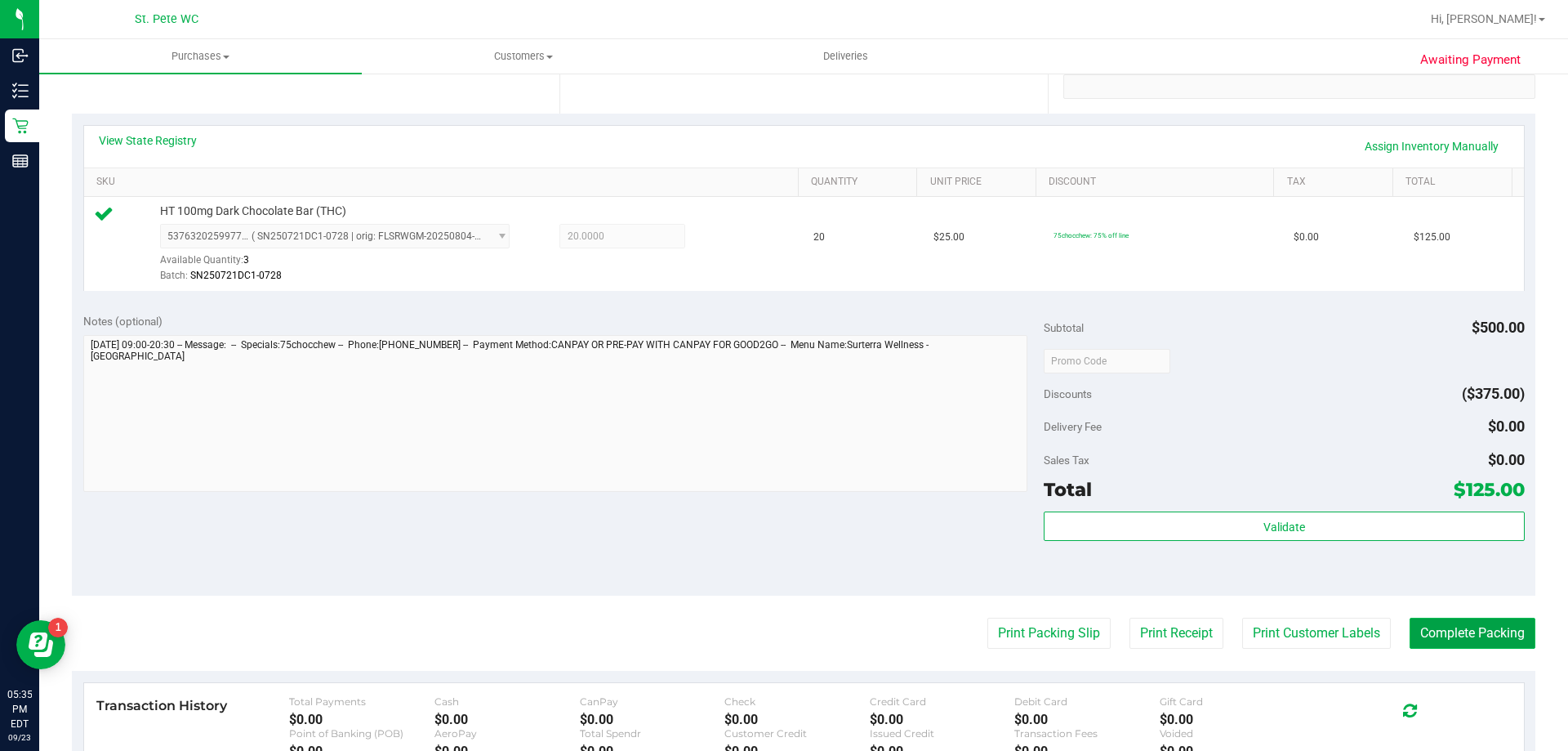
click at [1466, 646] on button "Complete Packing" at bounding box center [1472, 633] width 125 height 31
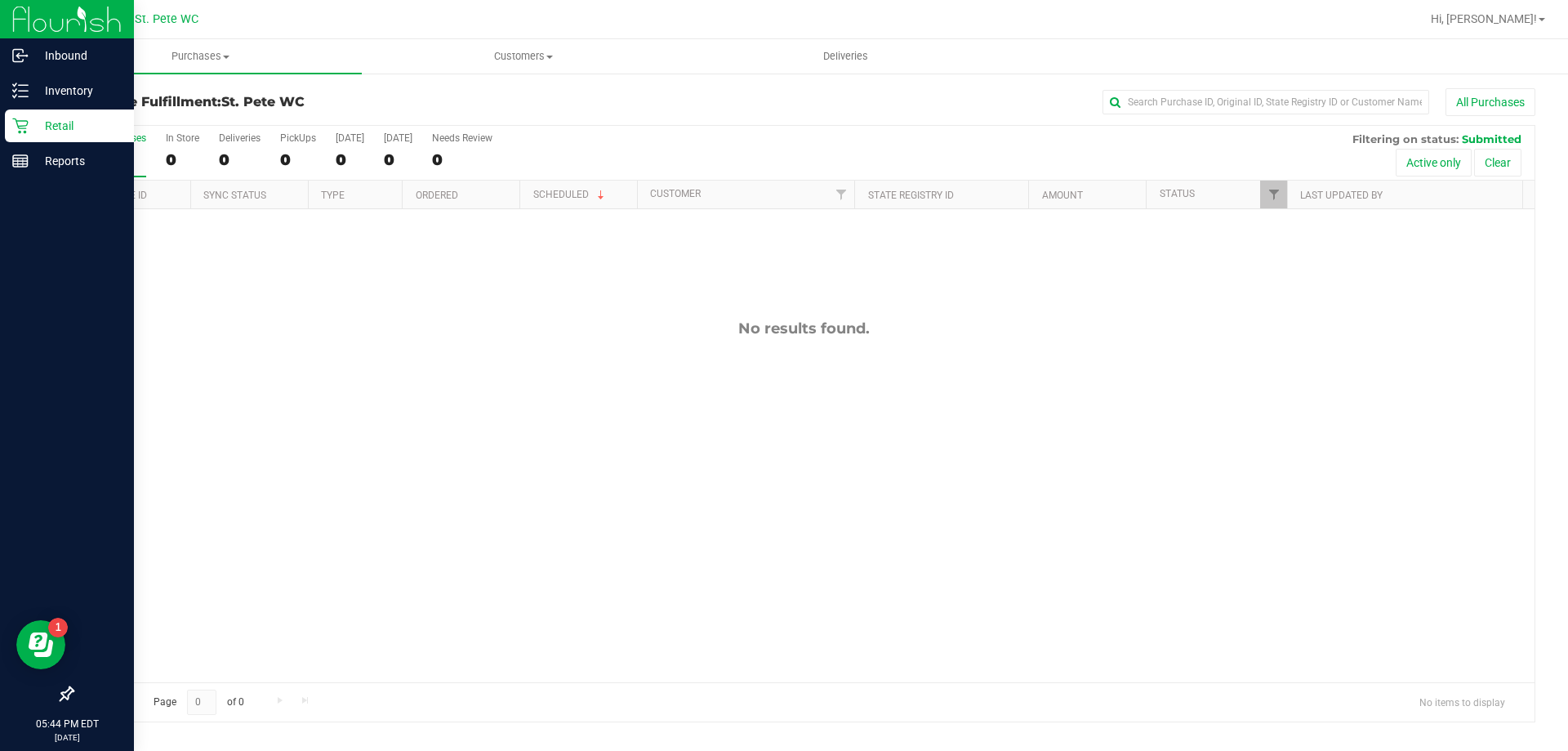
click at [33, 124] on p "Retail" at bounding box center [78, 125] width 98 height 20
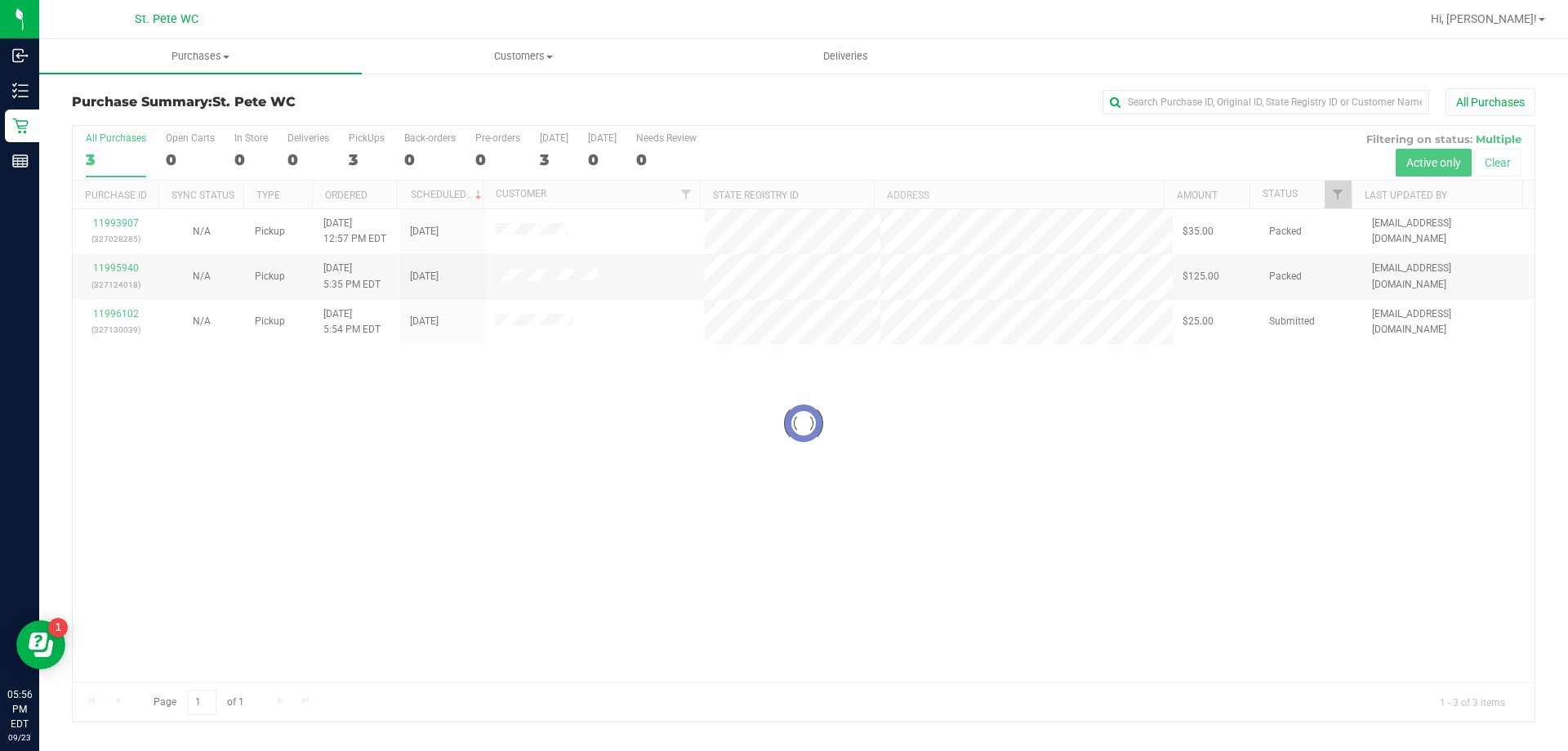
click at [316, 576] on div "Loading... 11993907 (327028285) N/A Pickup [DATE] 12:57 PM EDT 9/23/2025 $35.00…" at bounding box center [803, 445] width 1461 height 473
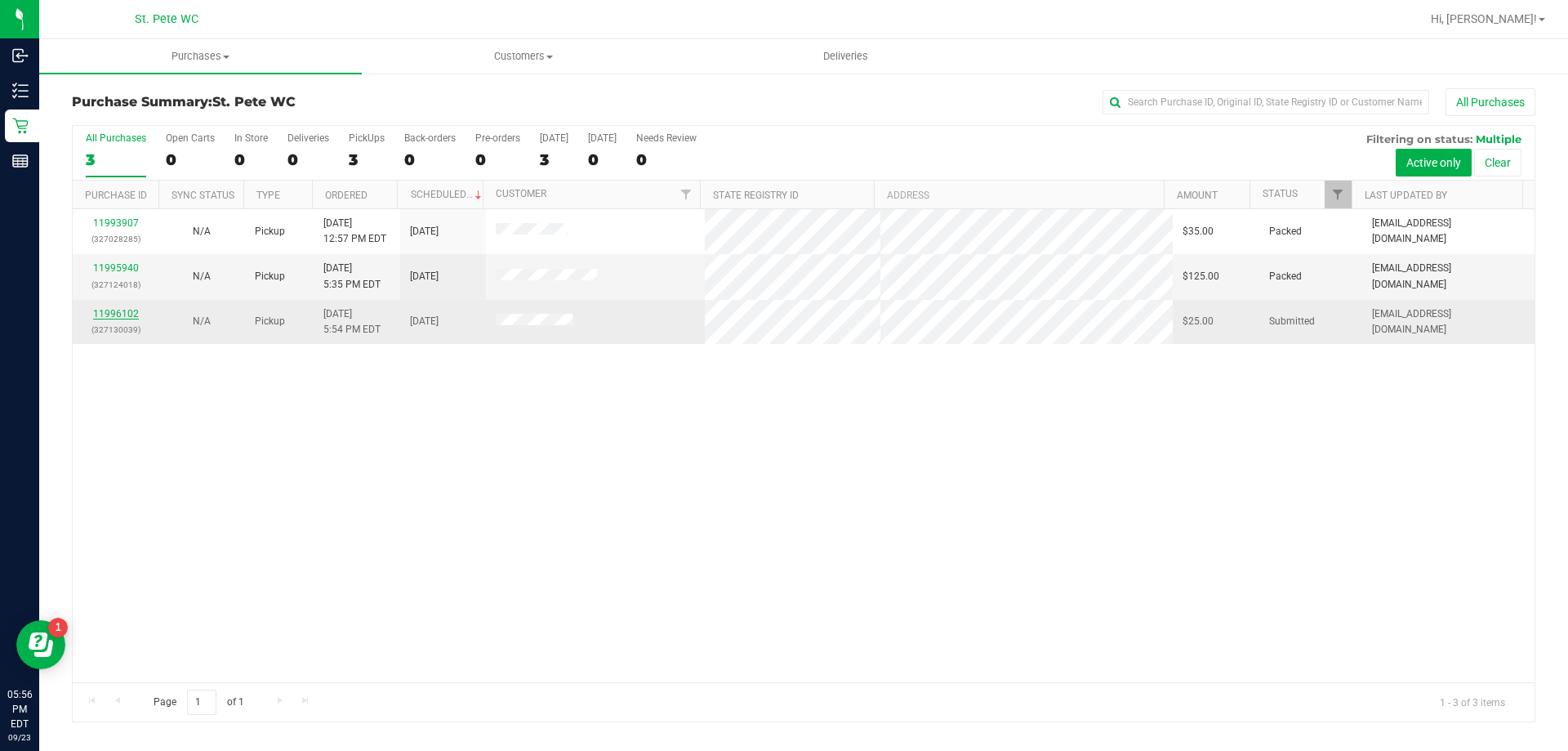
click at [112, 315] on link "11996102" at bounding box center [116, 313] width 46 height 11
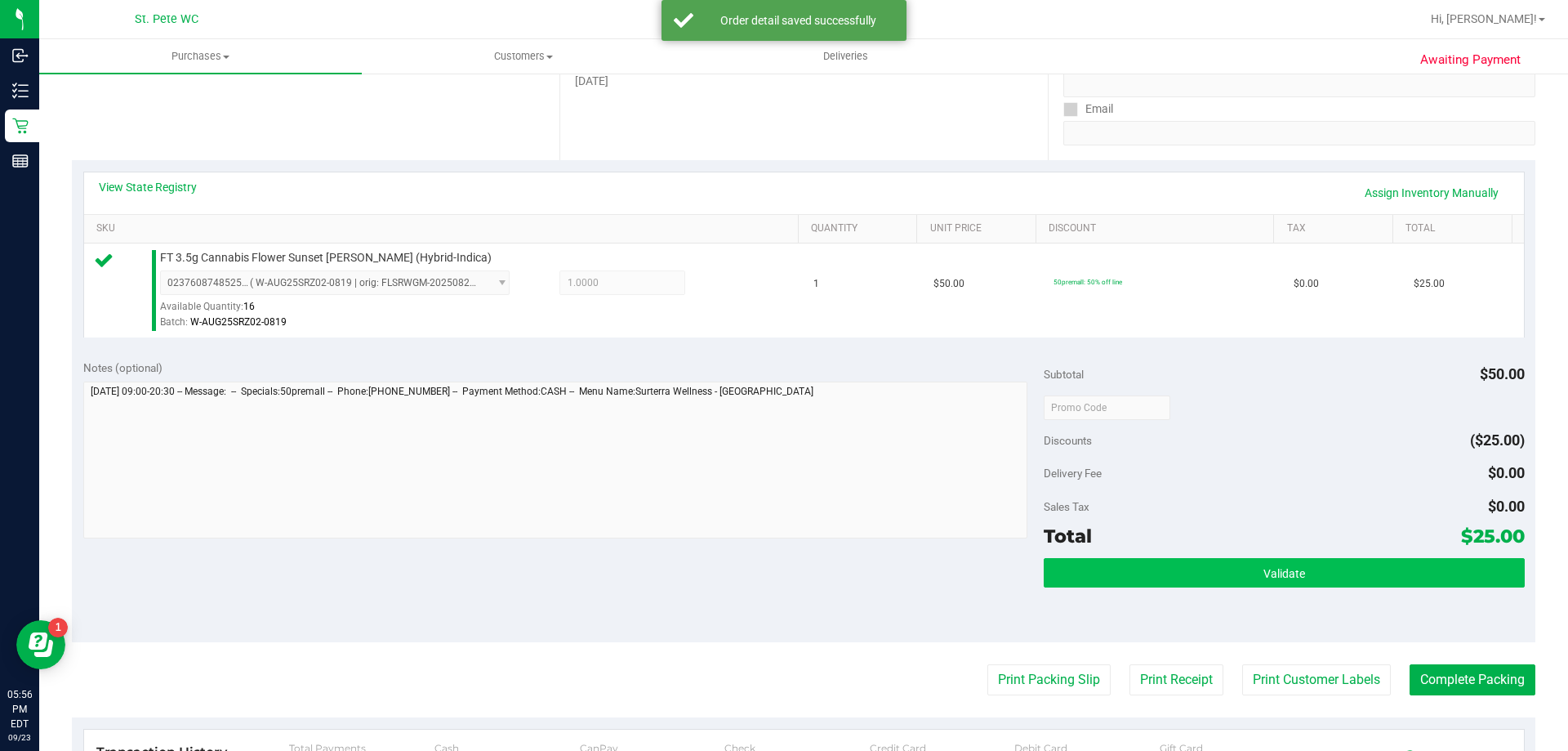
scroll to position [409, 0]
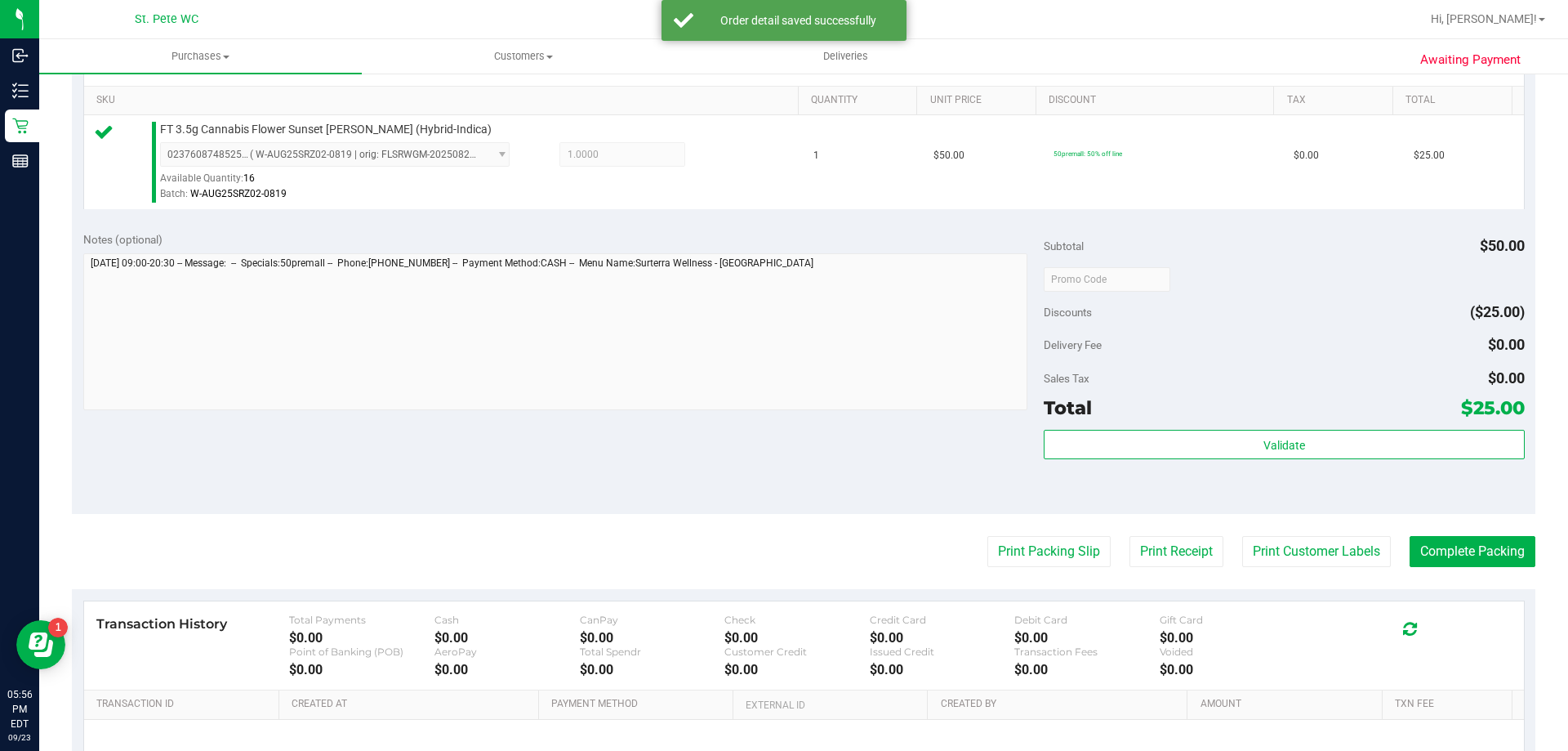
click at [1199, 427] on div "Subtotal $50.00 Discounts ($25.00) Delivery Fee $0.00 Sales Tax $0.00 Total $25…" at bounding box center [1283, 367] width 480 height 272
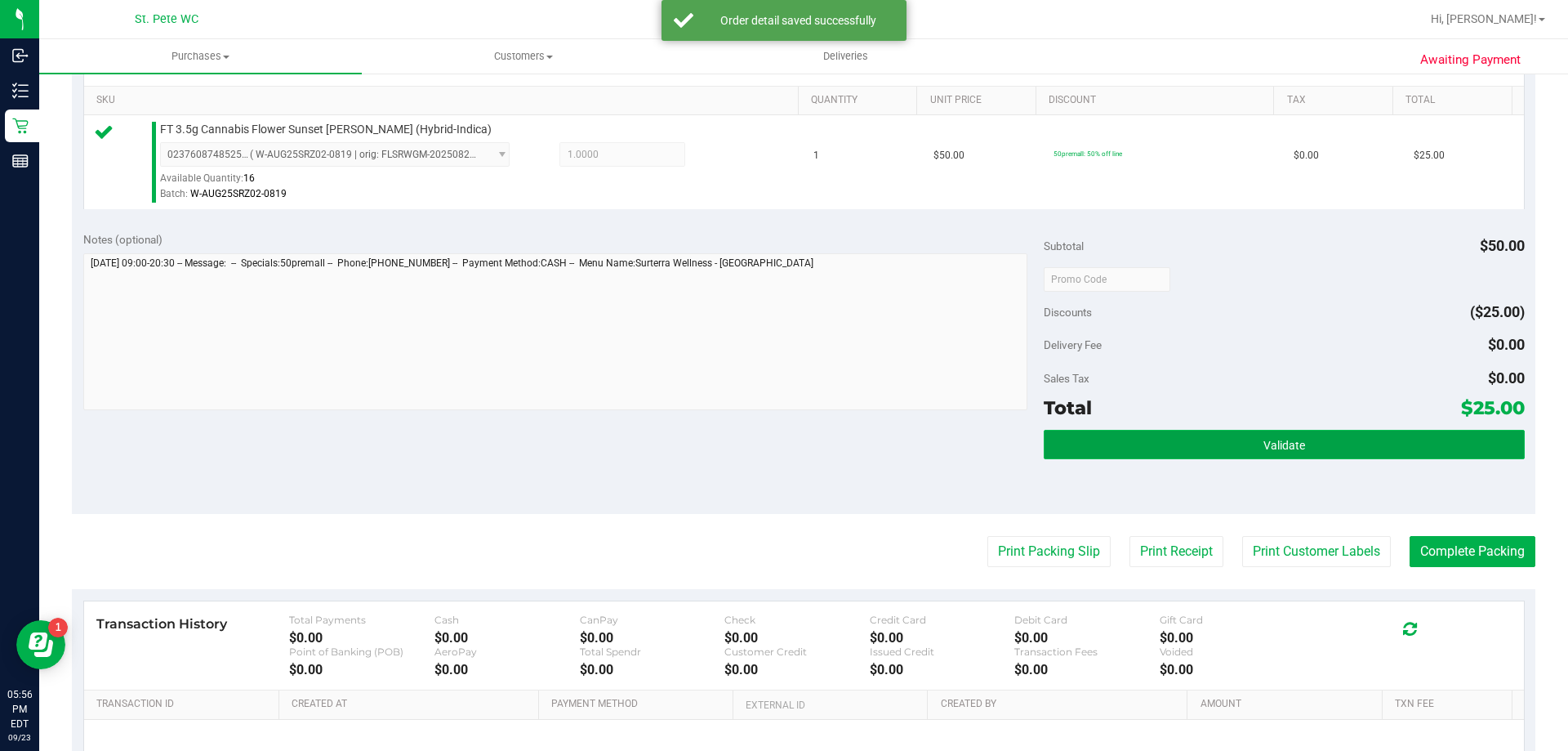
click at [1200, 429] on button "Validate" at bounding box center [1283, 444] width 480 height 29
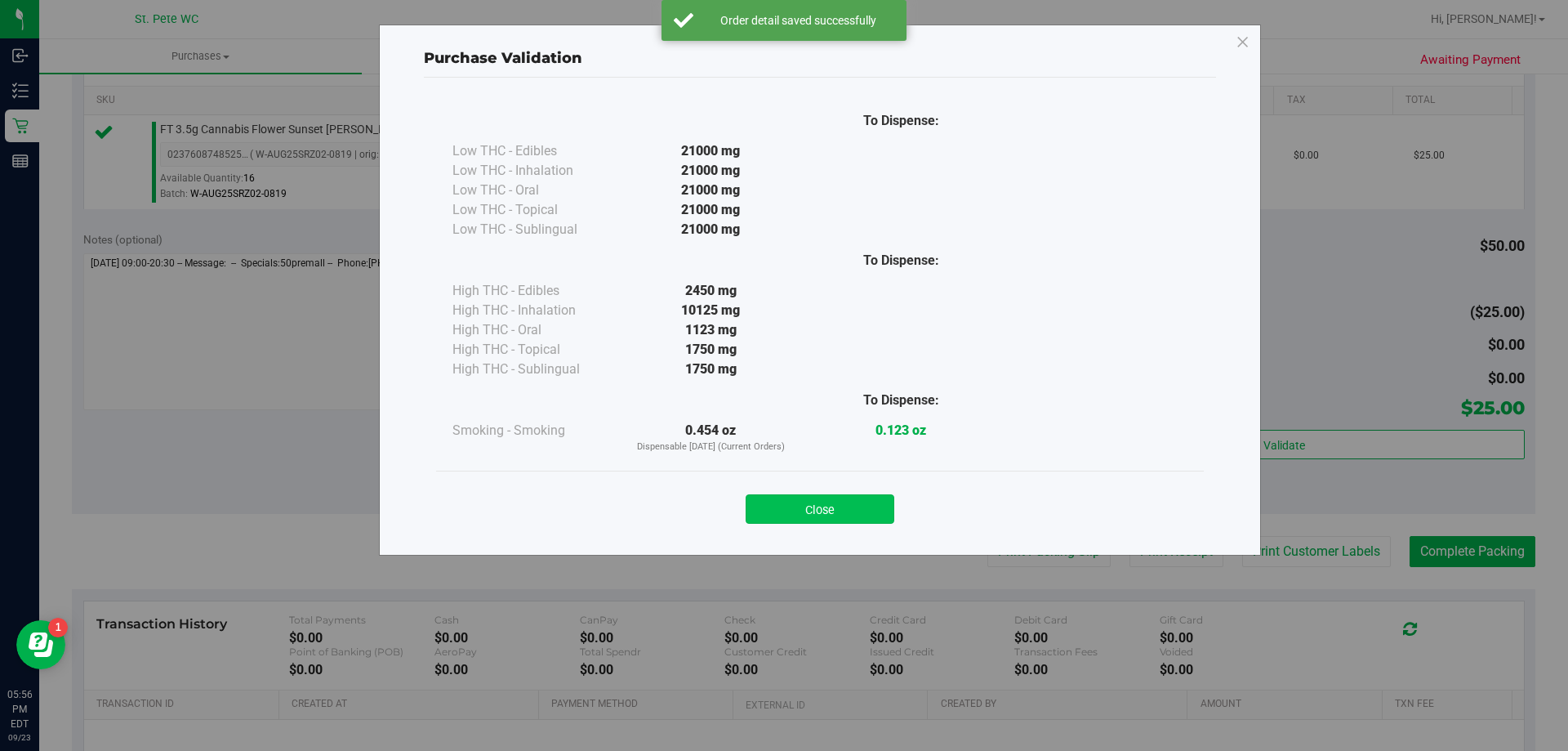
click at [881, 502] on button "Close" at bounding box center [820, 509] width 148 height 29
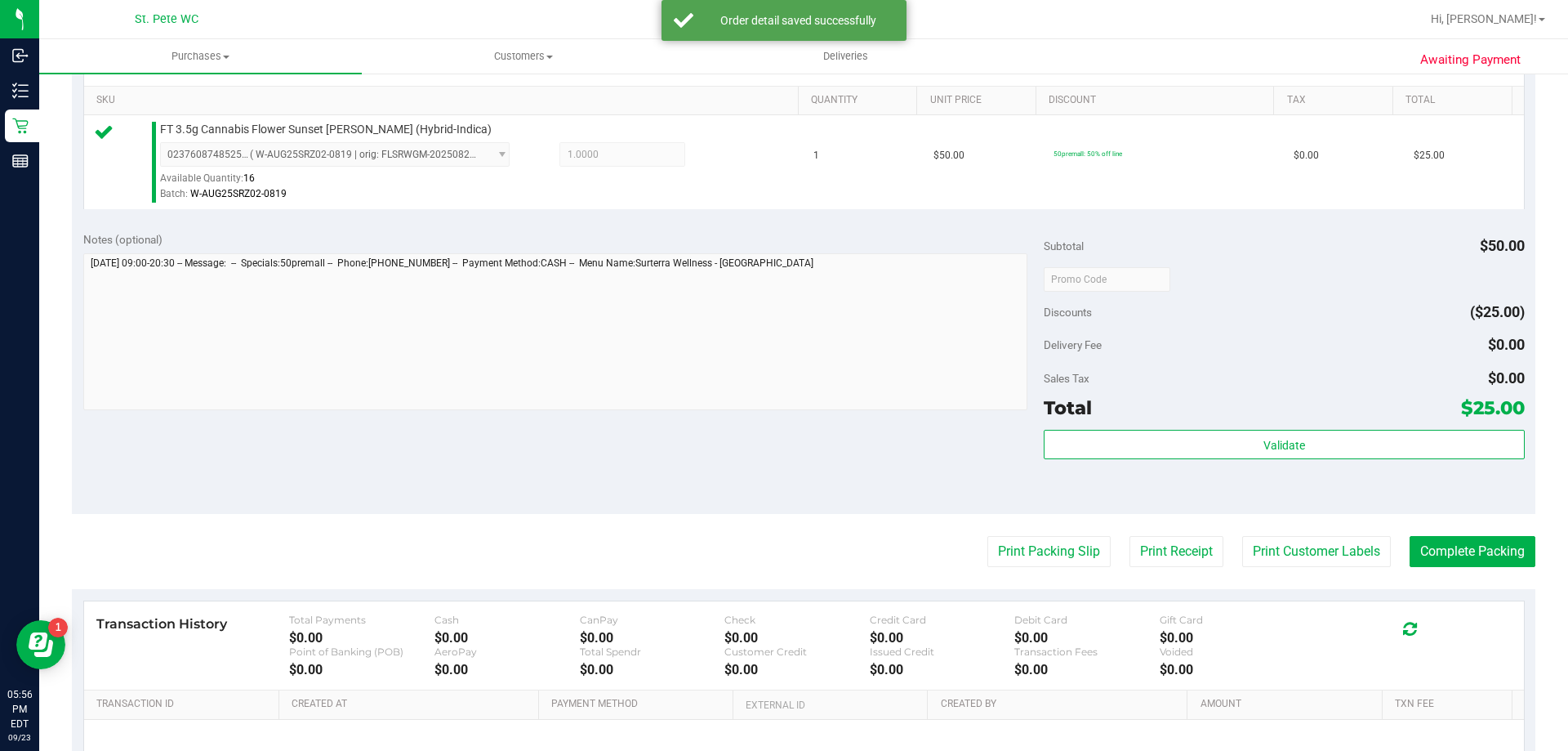
click at [1339, 534] on purchase-details "Back Edit Purchase Cancel Purchase View Profile # 11996102 BioTrack ID: - Submi…" at bounding box center [803, 287] width 1463 height 1214
click at [1337, 539] on button "Print Customer Labels" at bounding box center [1316, 551] width 148 height 31
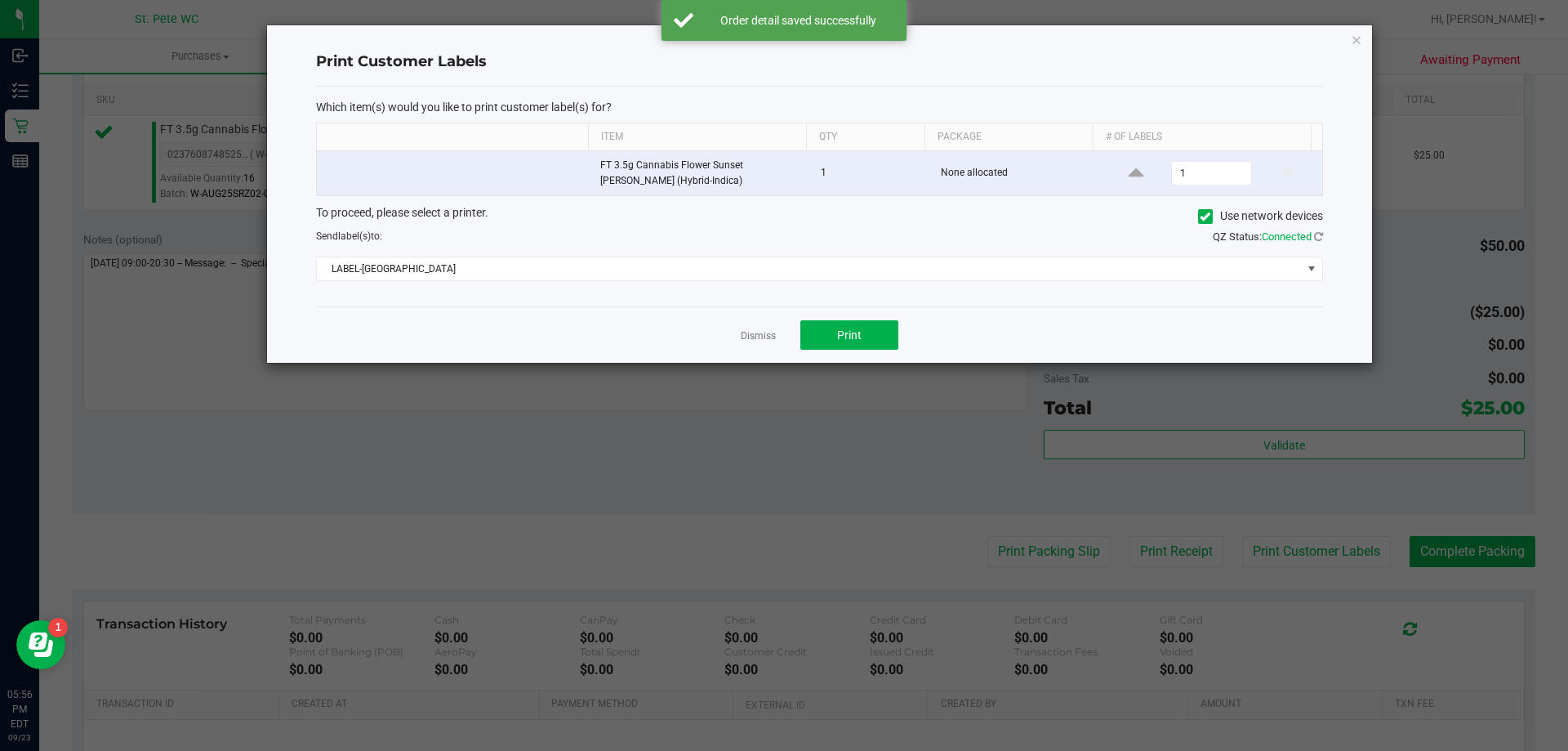
click at [869, 353] on div "Dismiss Print" at bounding box center [819, 335] width 1007 height 56
click at [868, 341] on button "Print" at bounding box center [849, 335] width 98 height 29
click at [759, 331] on link "Dismiss" at bounding box center [758, 336] width 35 height 14
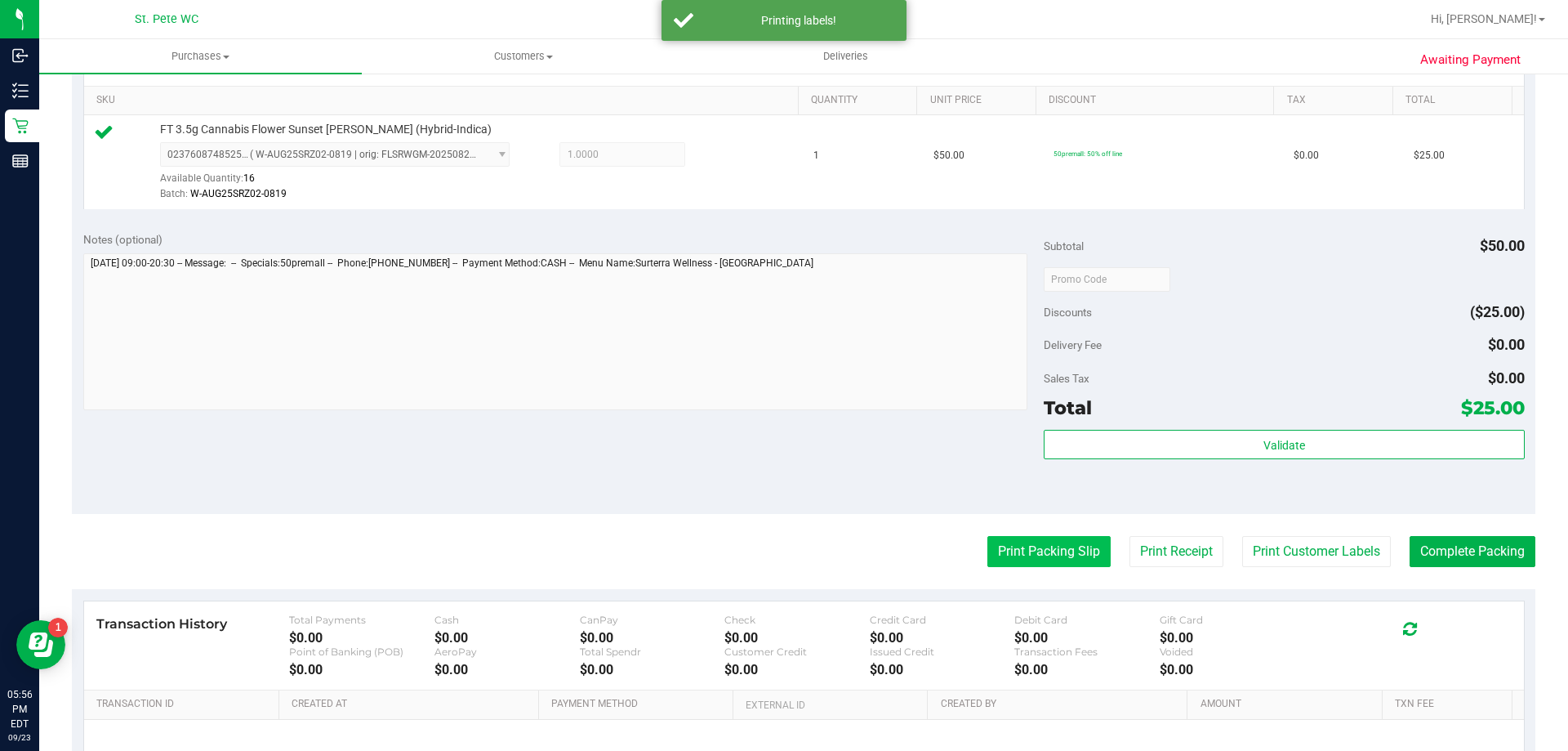
click at [1060, 556] on button "Print Packing Slip" at bounding box center [1048, 551] width 124 height 31
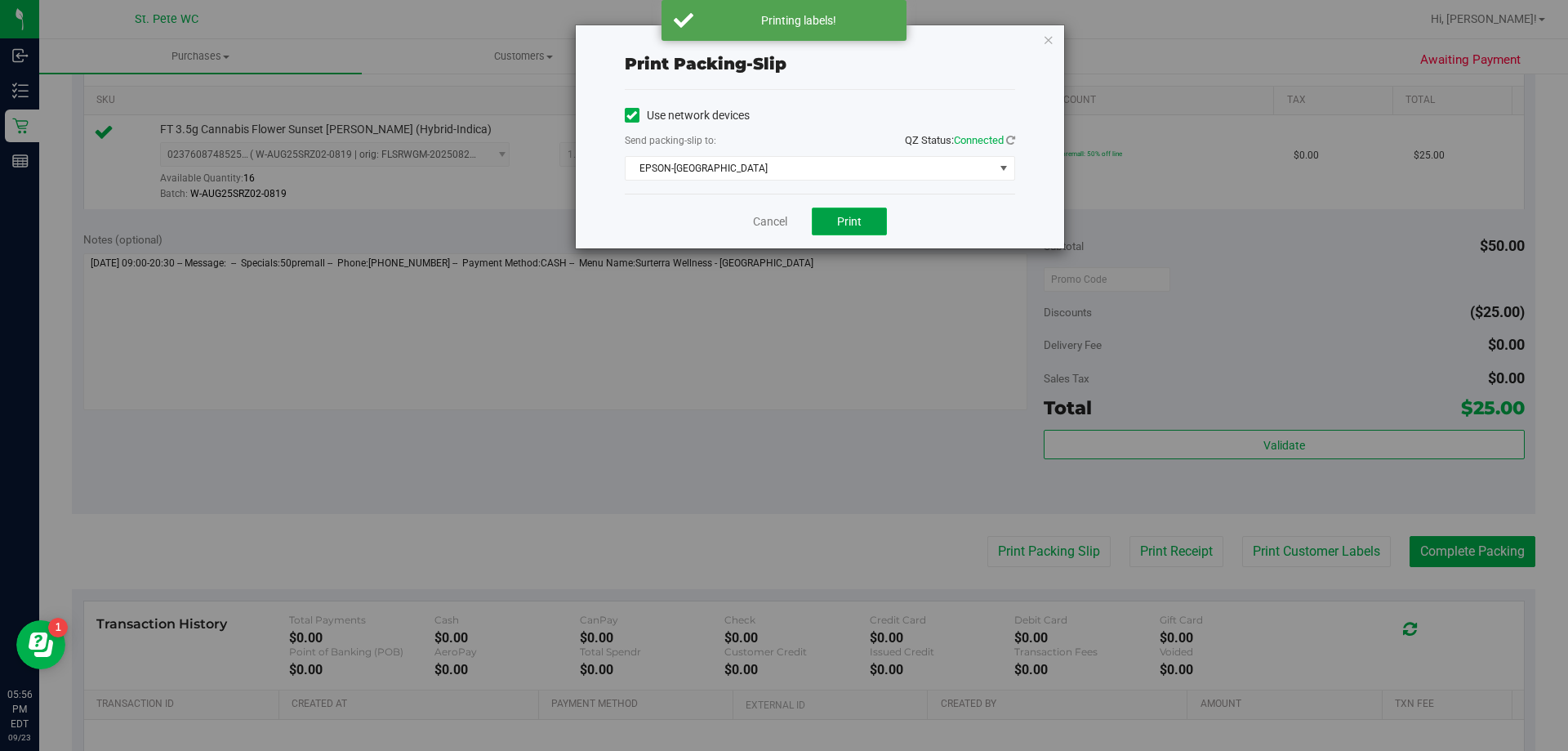
click at [846, 220] on span "Print" at bounding box center [849, 221] width 25 height 13
click at [763, 228] on link "Cancel" at bounding box center [770, 222] width 34 height 17
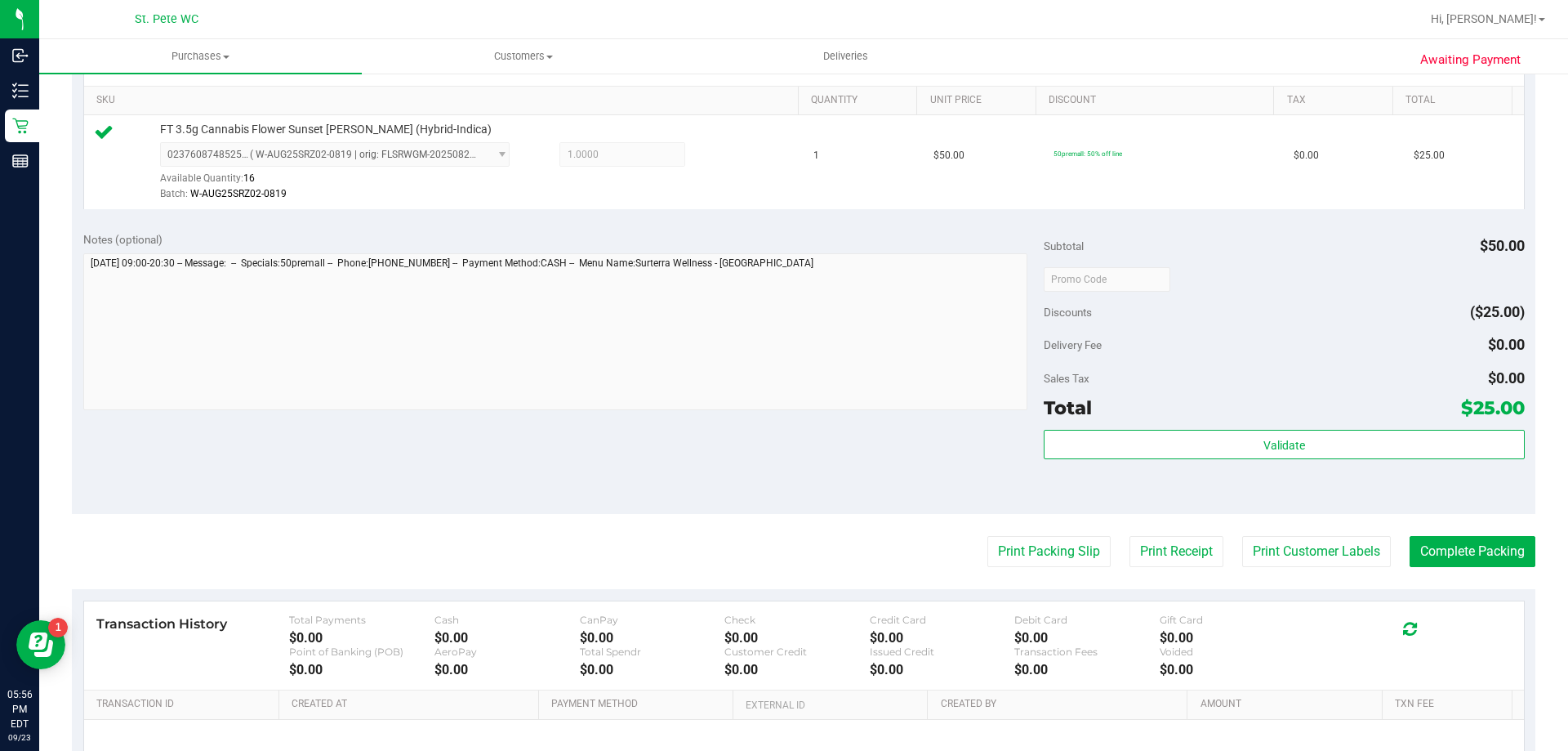
click at [1200, 481] on div "Validate" at bounding box center [1283, 466] width 480 height 73
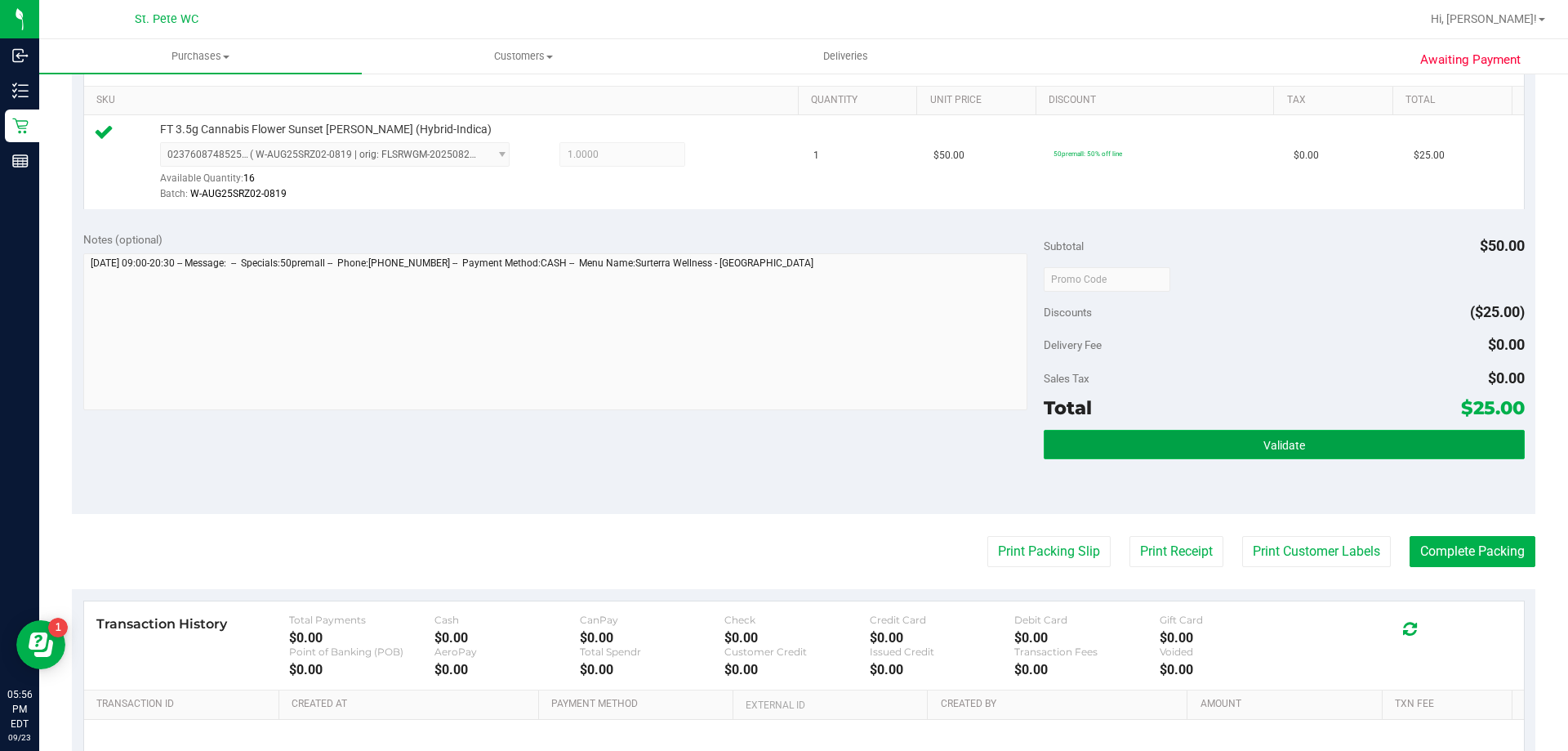
click at [1176, 457] on button "Validate" at bounding box center [1283, 444] width 480 height 29
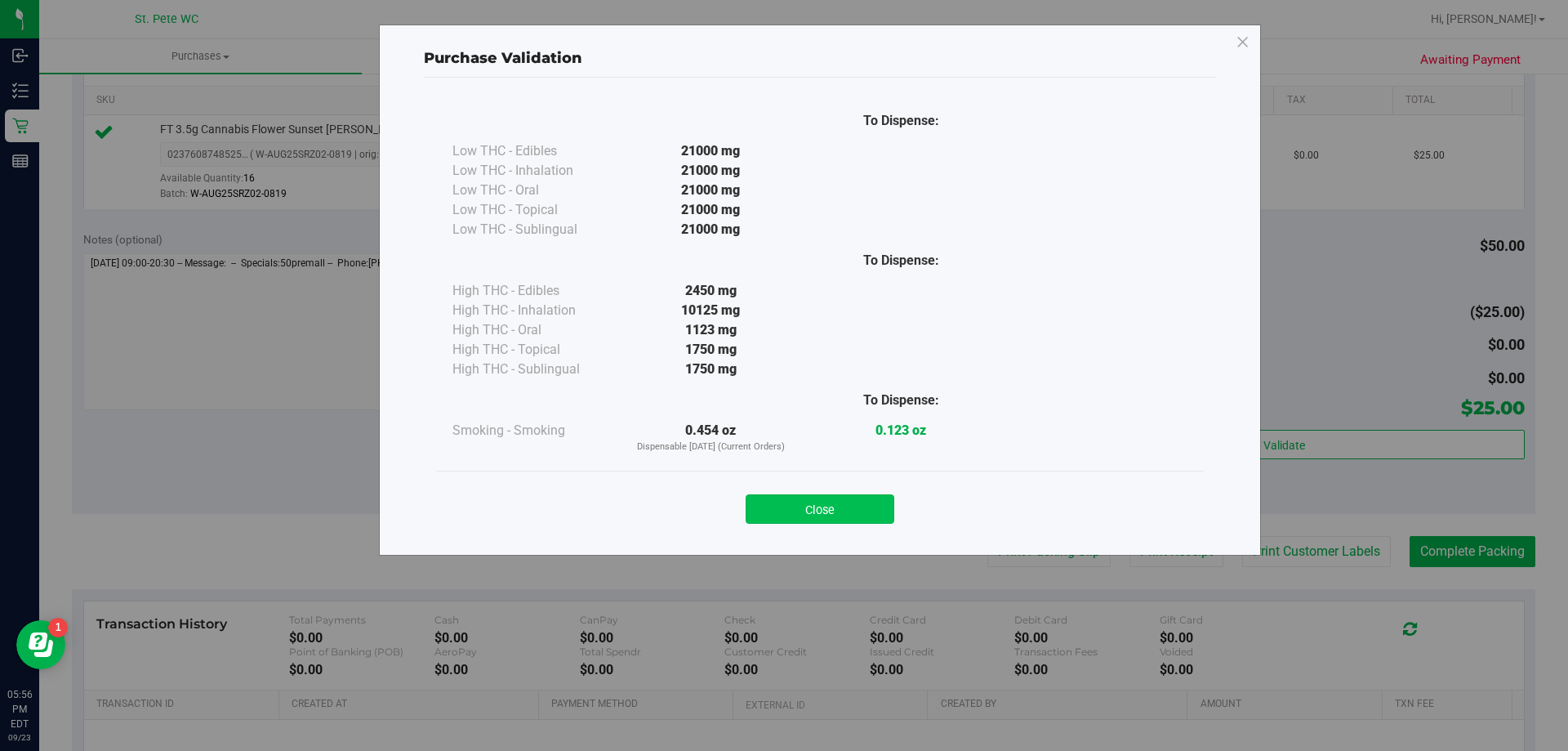
click at [875, 521] on button "Close" at bounding box center [820, 509] width 148 height 29
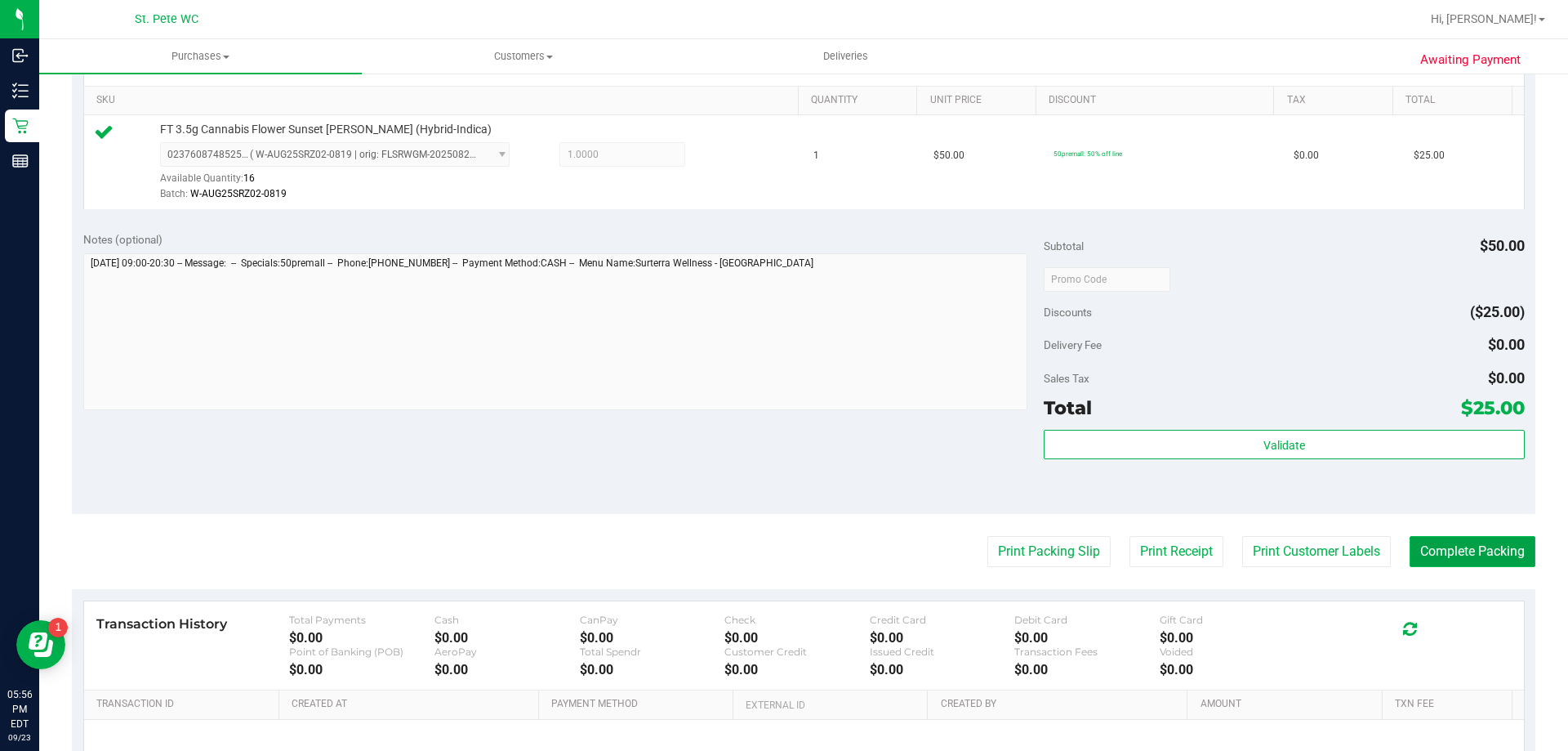
click at [1491, 543] on button "Complete Packing" at bounding box center [1472, 551] width 125 height 31
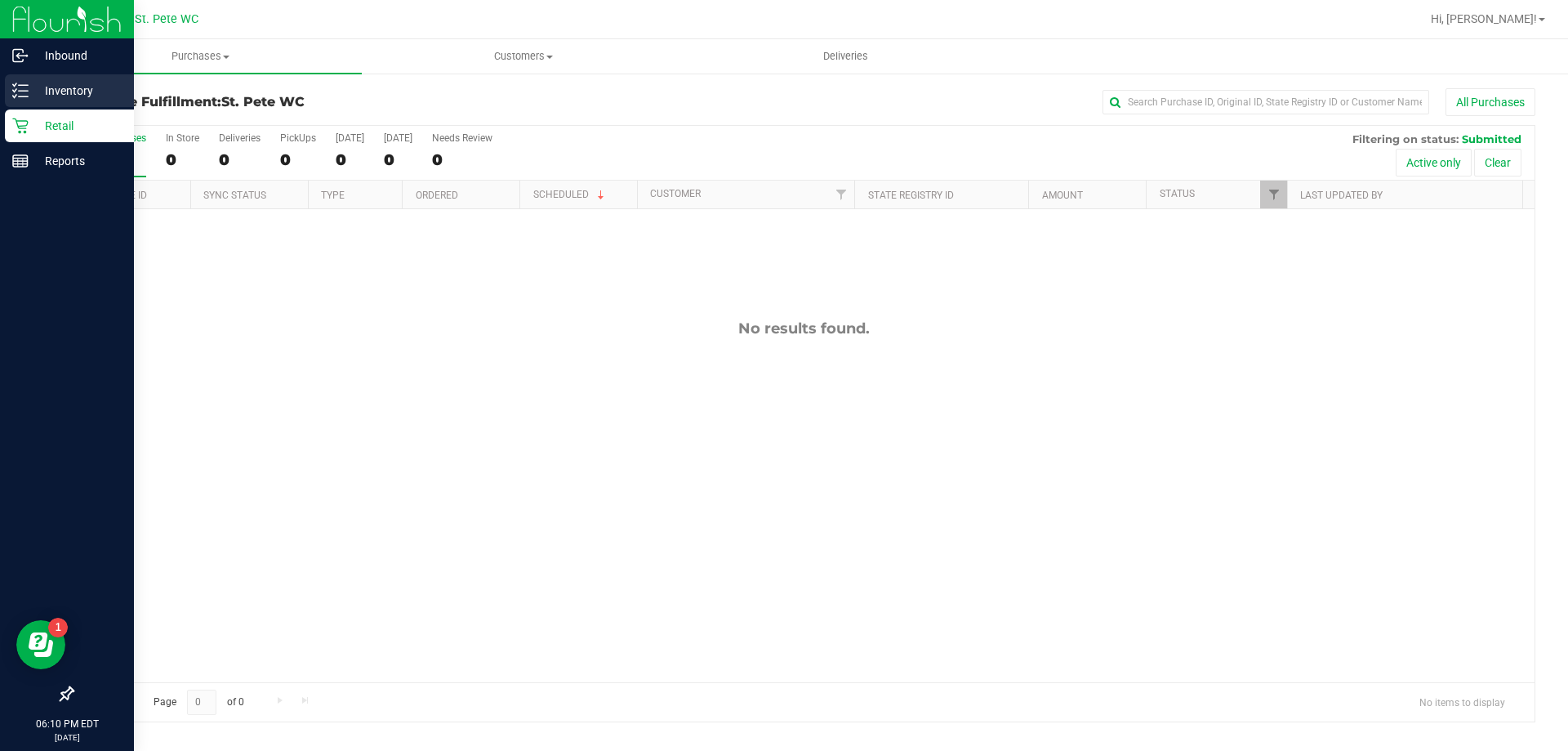
click at [15, 90] on icon at bounding box center [20, 90] width 16 height 16
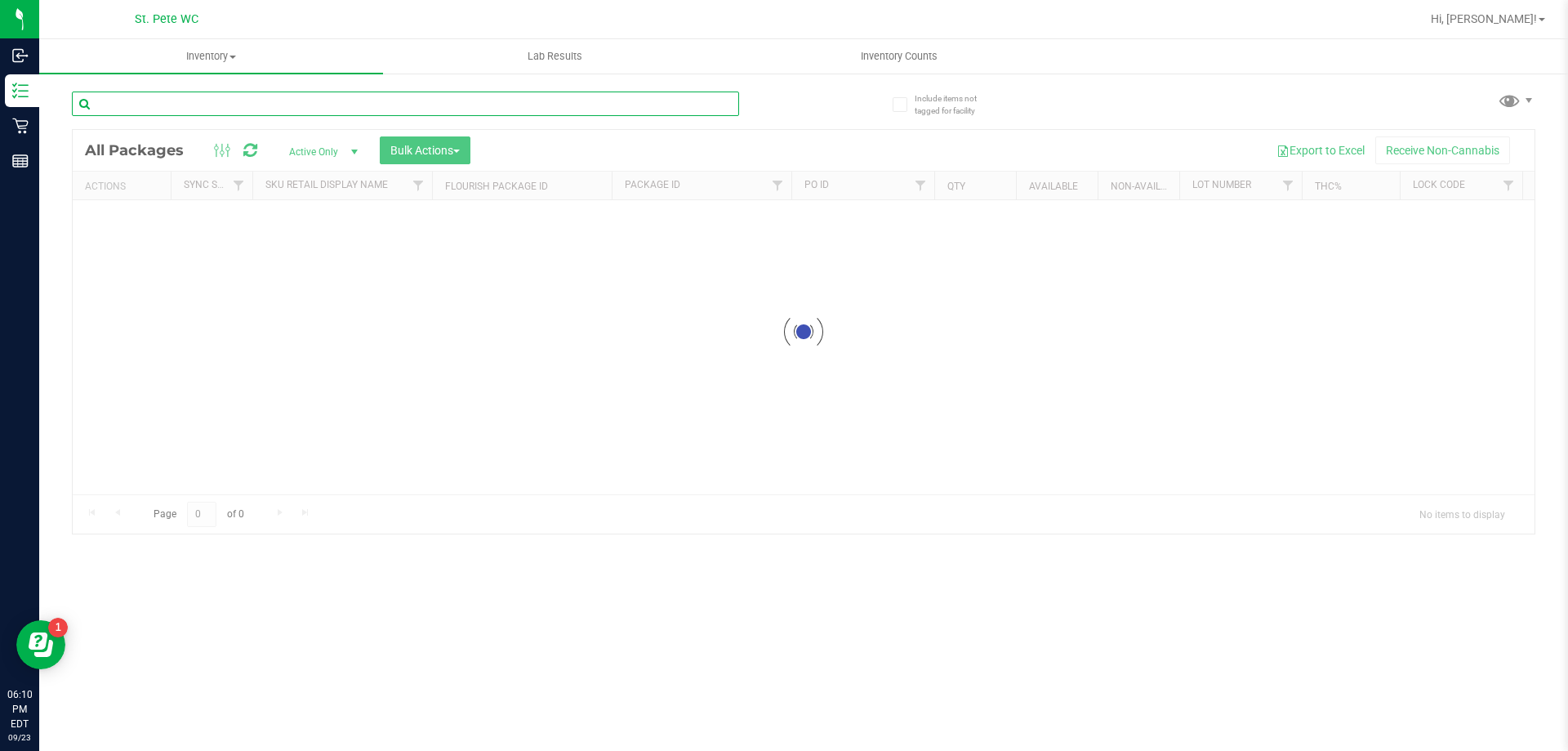
click at [189, 98] on input "text" at bounding box center [405, 103] width 667 height 25
type input "pex"
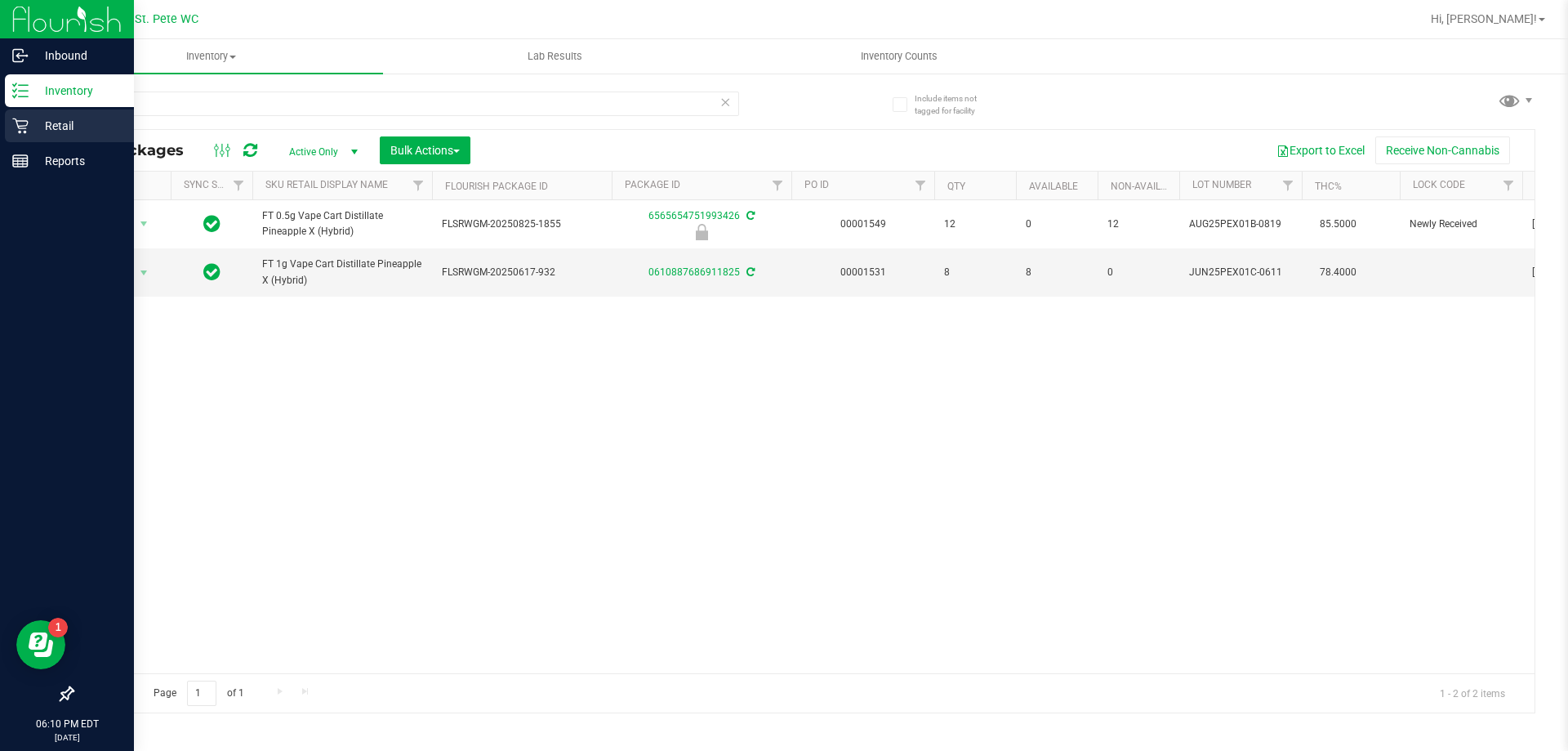
click at [19, 130] on icon at bounding box center [20, 125] width 16 height 16
